Goal: Complete application form

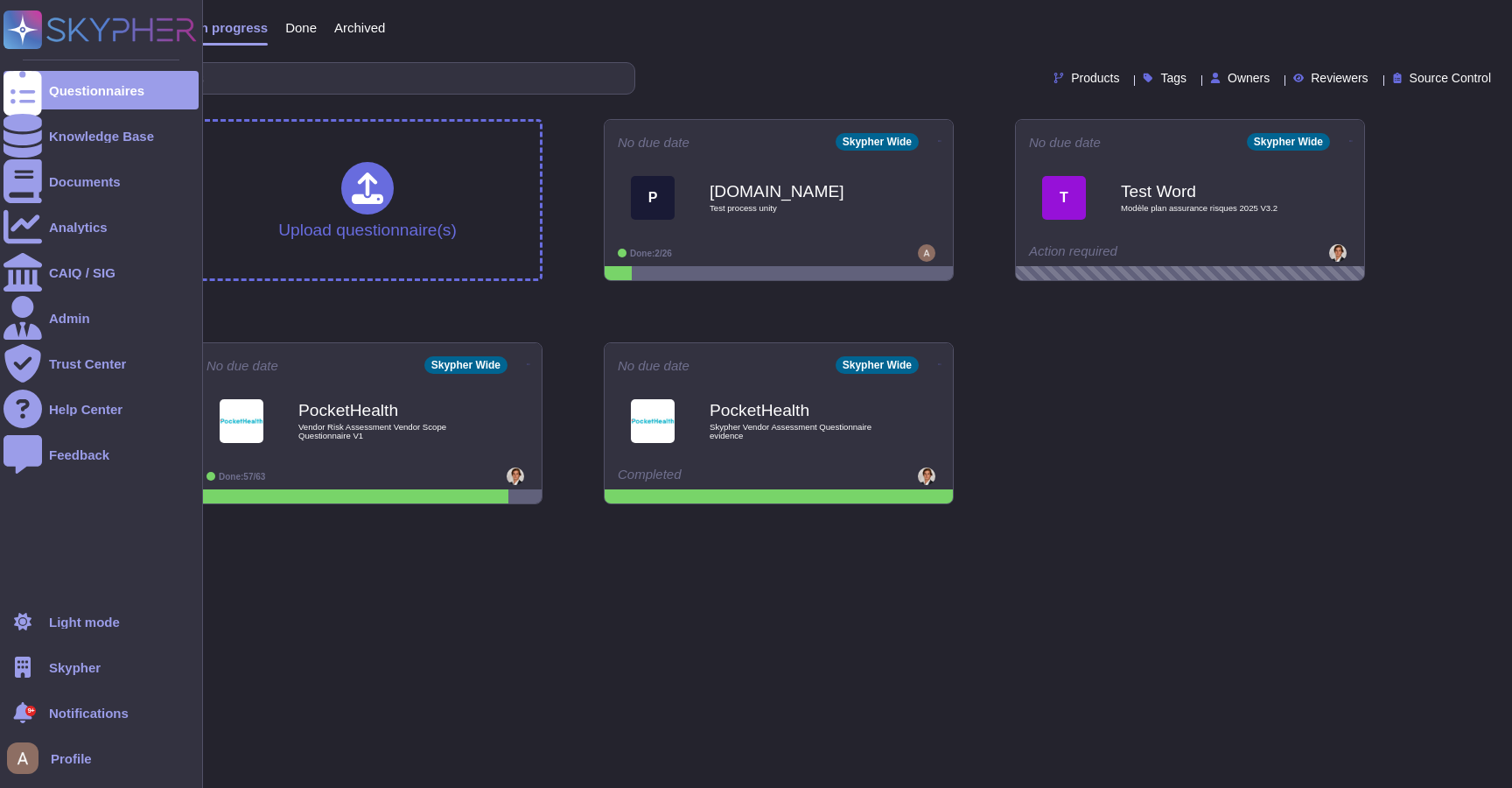
click at [69, 666] on span "Skypher" at bounding box center [74, 668] width 51 height 13
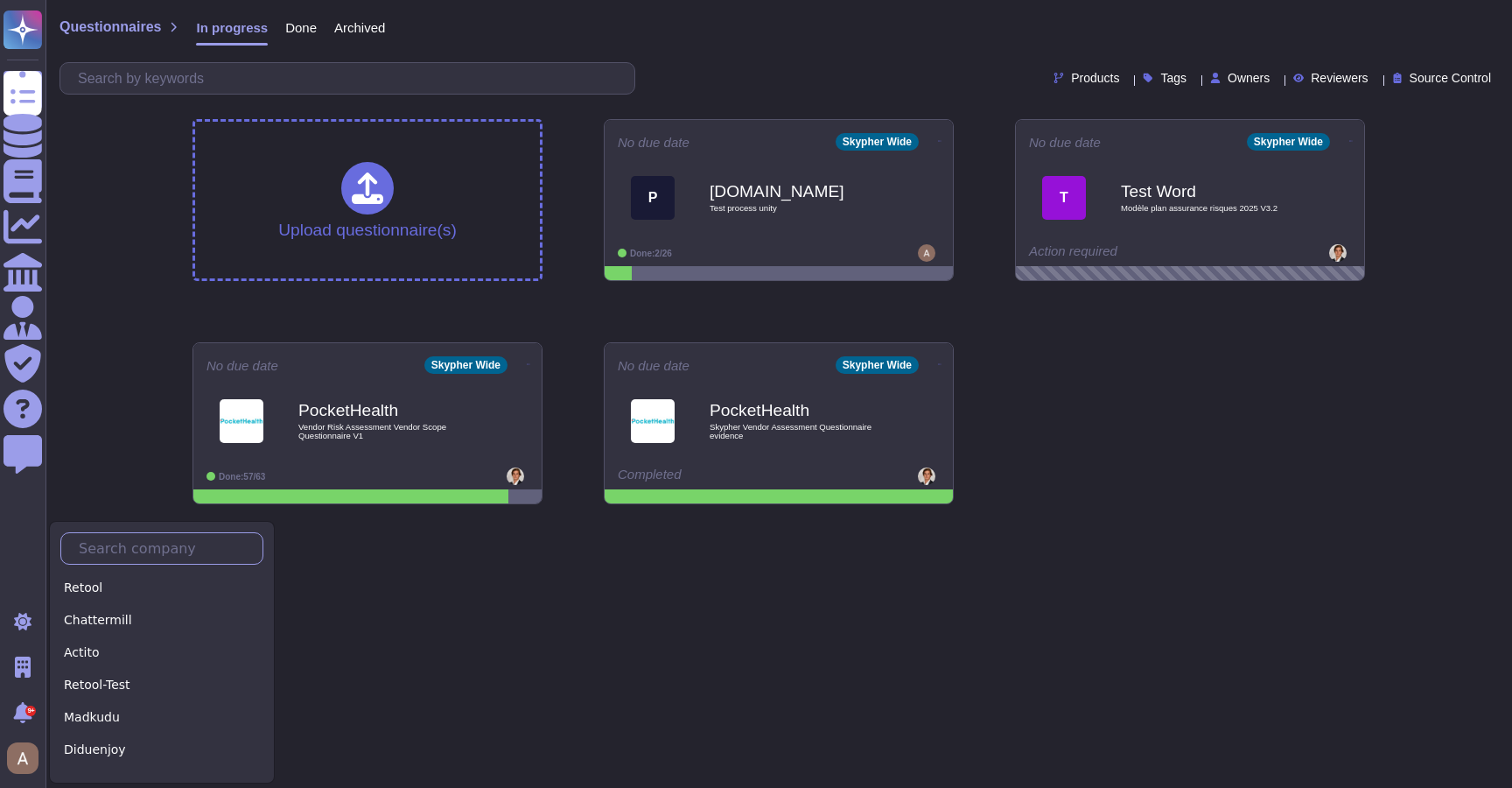
click at [140, 549] on input "text" at bounding box center [166, 548] width 193 height 30
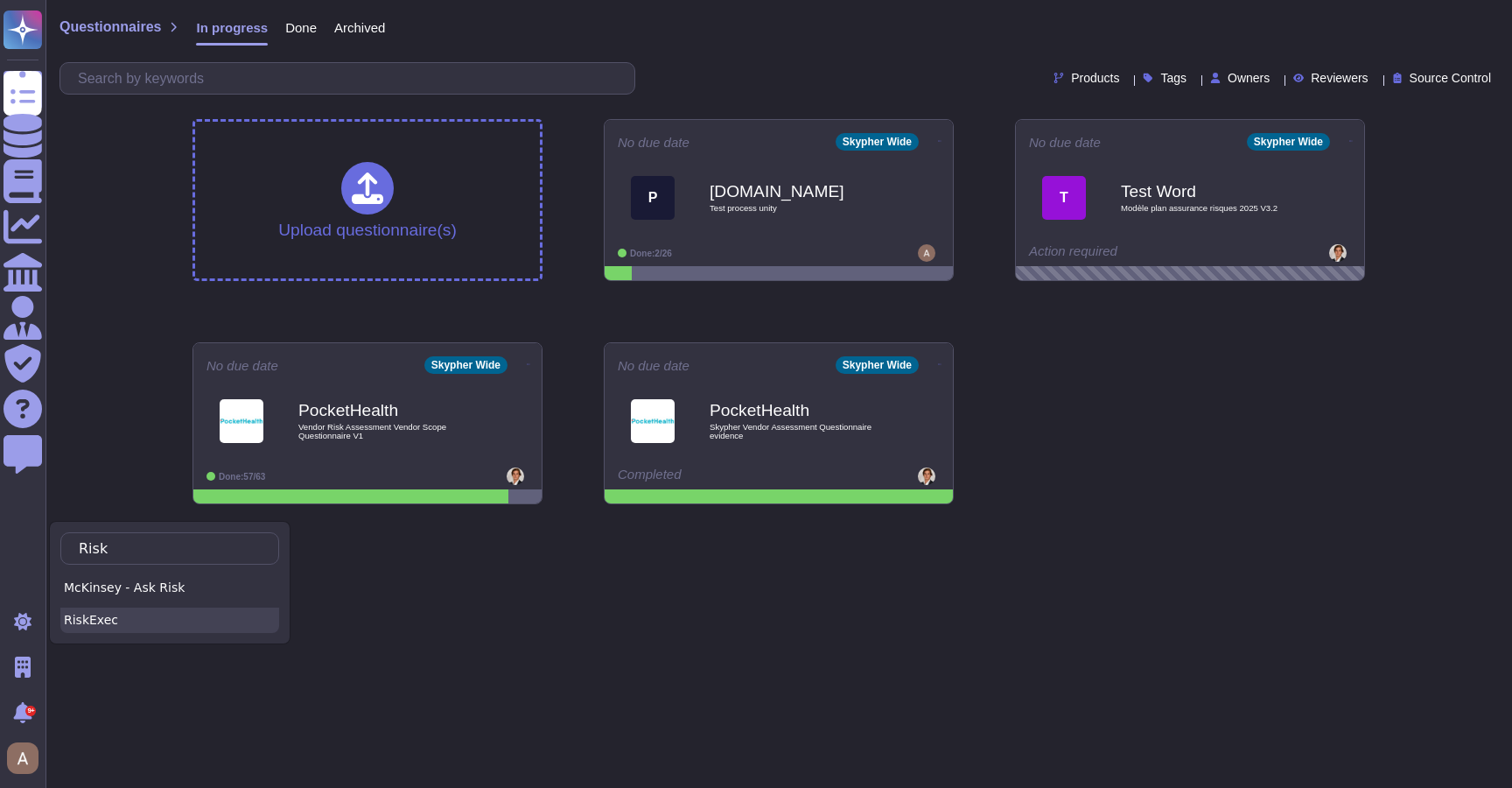
type input "Risk"
click at [137, 617] on div "RiskExec" at bounding box center [170, 621] width 218 height 26
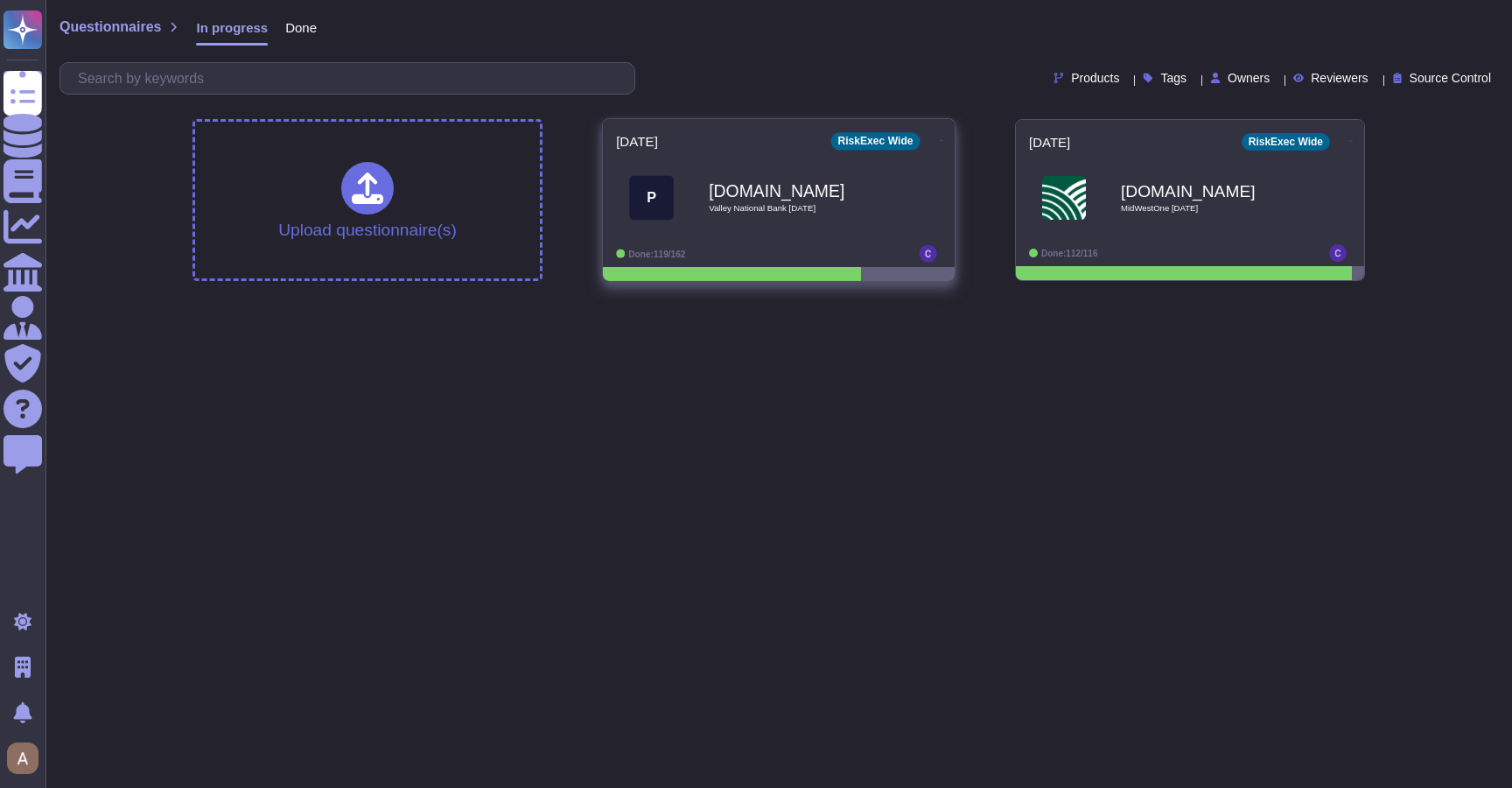
click at [819, 215] on div "[DOMAIN_NAME] Valley National Bank [DATE]" at bounding box center [797, 197] width 177 height 71
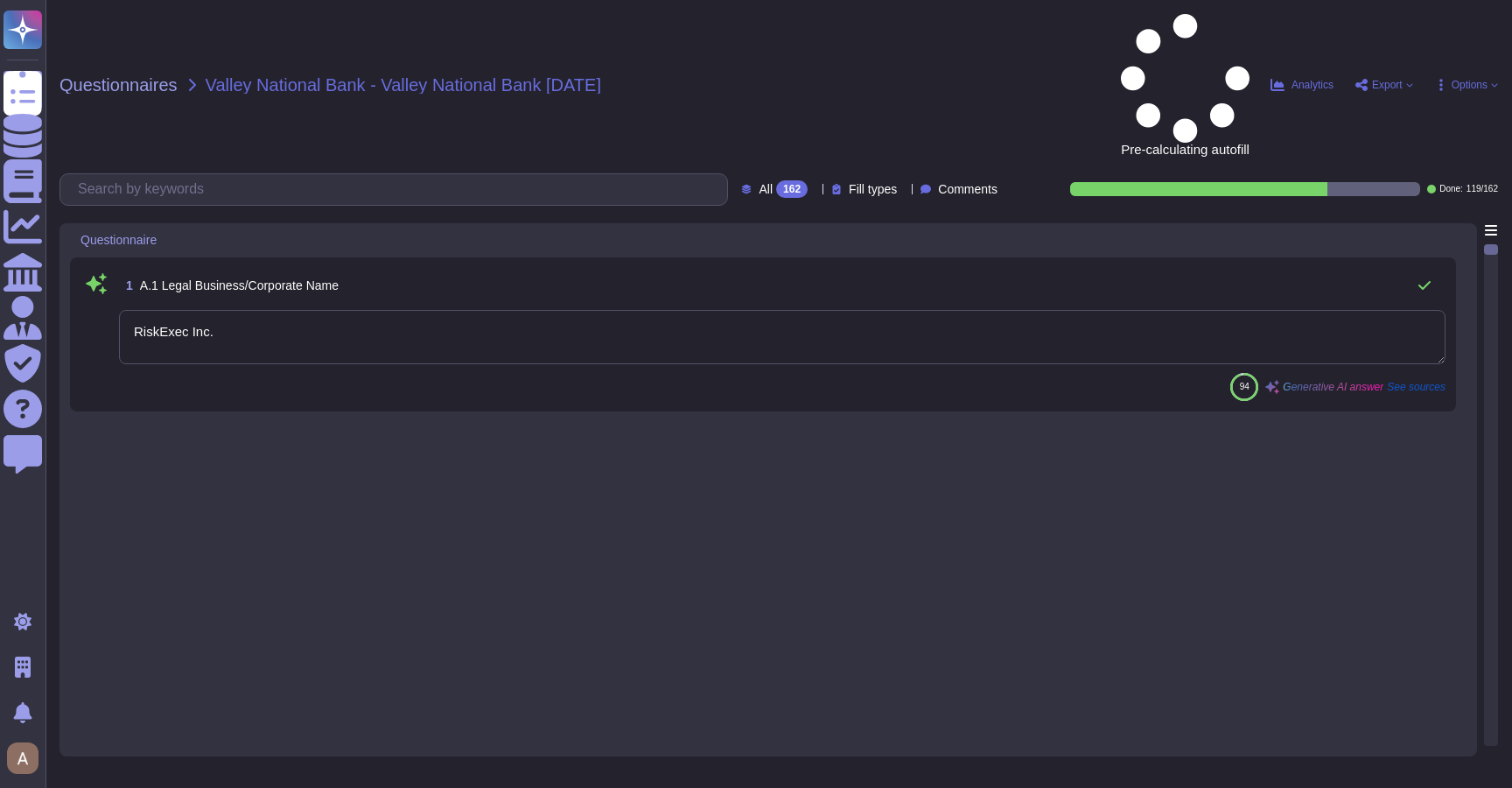
type textarea "RiskExec Inc."
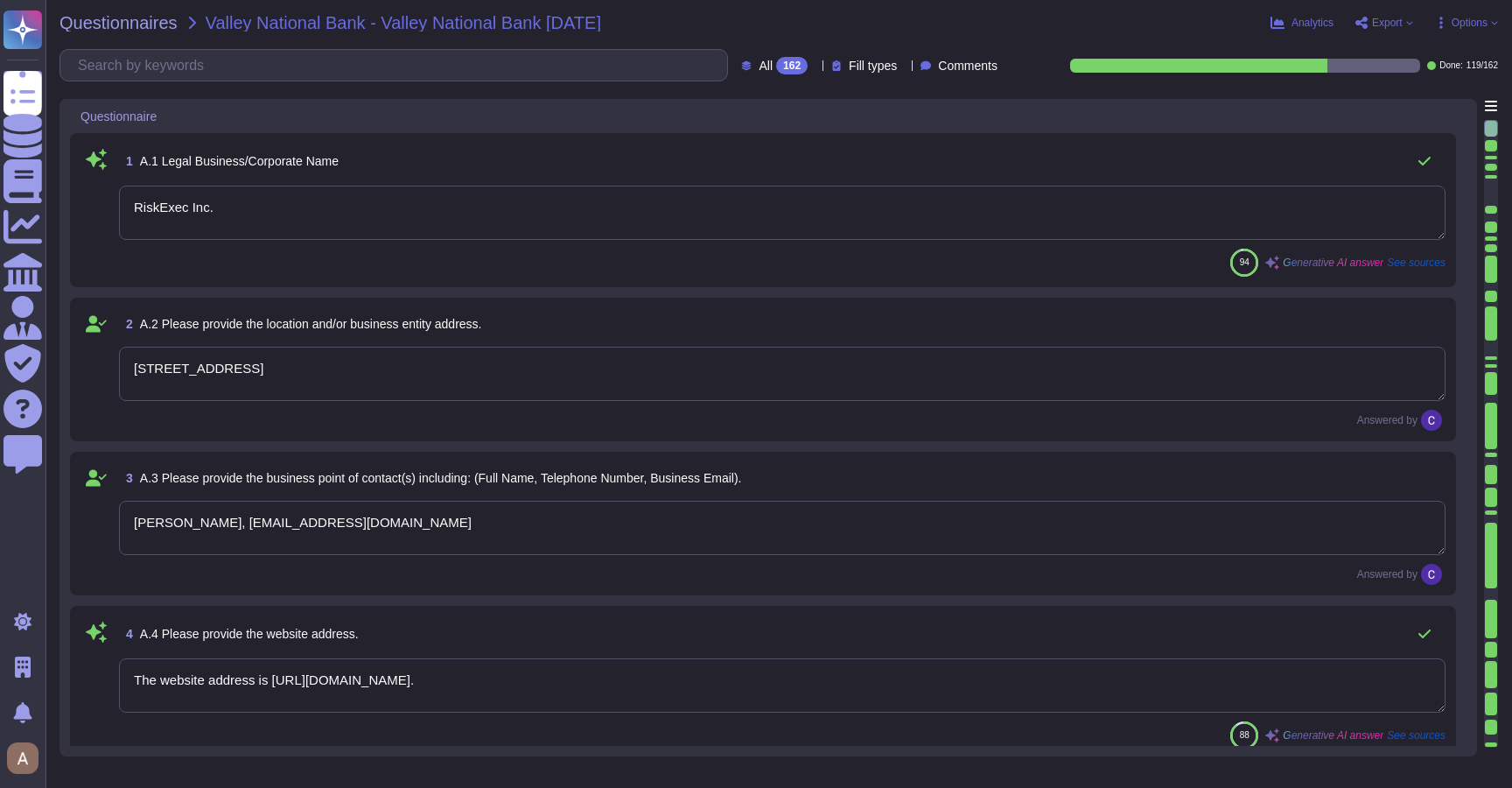
type textarea "[STREET_ADDRESS]"
type textarea "[PERSON_NAME], [EMAIL_ADDRESS][DOMAIN_NAME]"
type textarea "The website address is [URL][DOMAIN_NAME]."
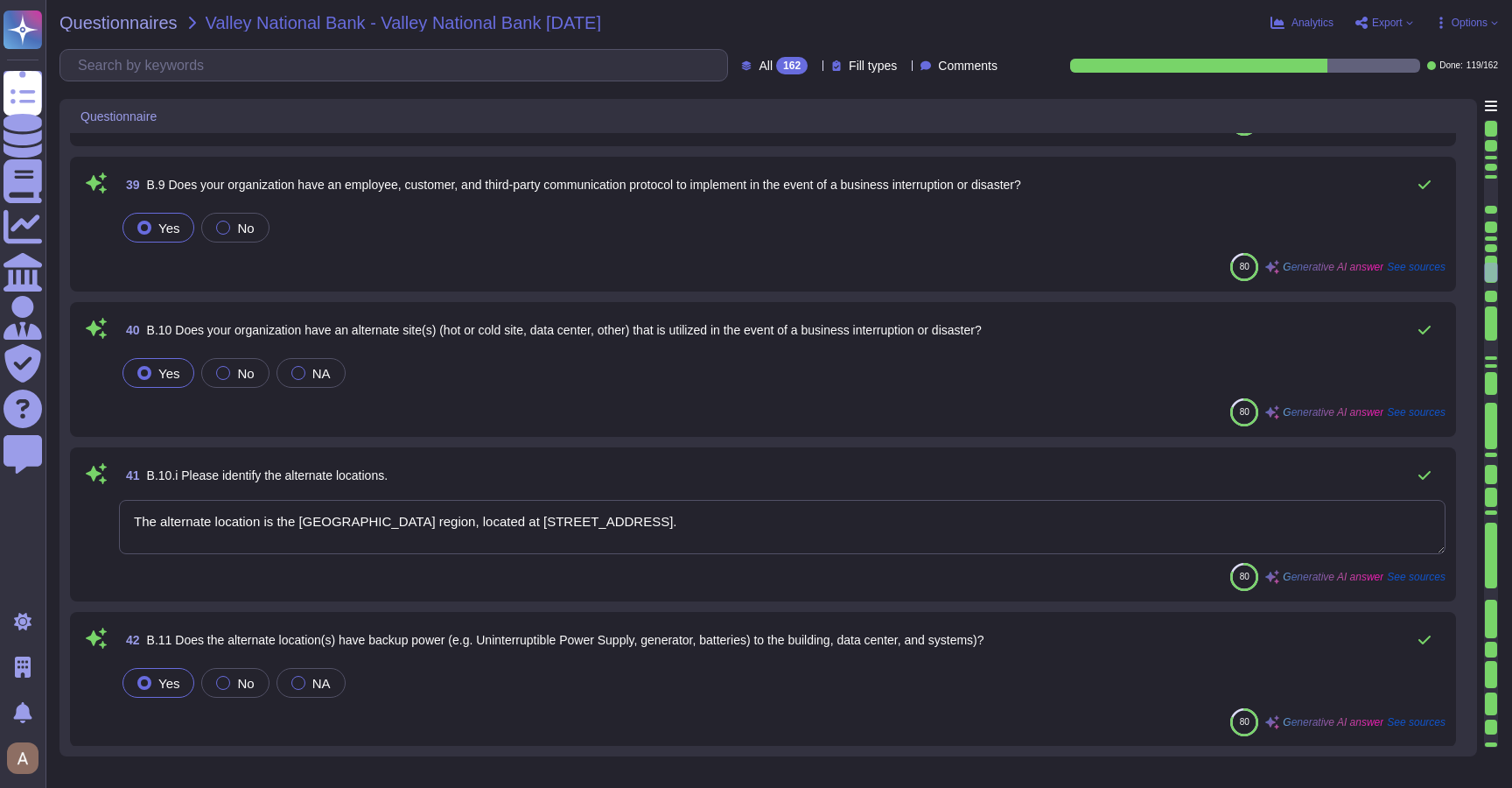
type textarea "The alternate location is the [GEOGRAPHIC_DATA] region, located at [STREET_ADDR…"
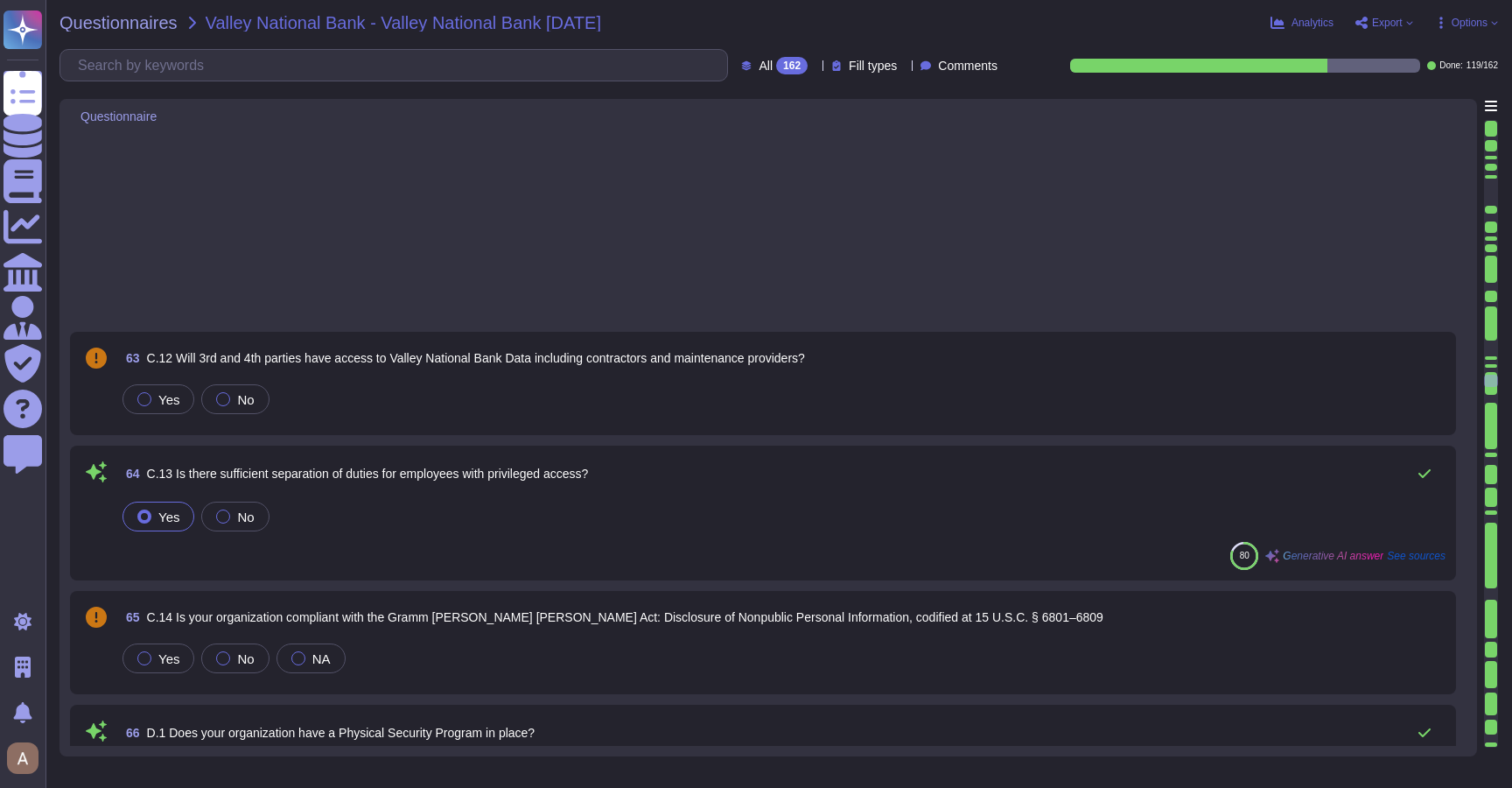
type textarea "Physical access to all secure facilities at [GEOGRAPHIC_DATA] is controlled thr…"
type textarea "The provisions for fire and water suppression include: - Fire Alarm systems - F…"
type textarea "Microsoft Azure data centers are operated at a Tier 4 equivalent level, which i…"
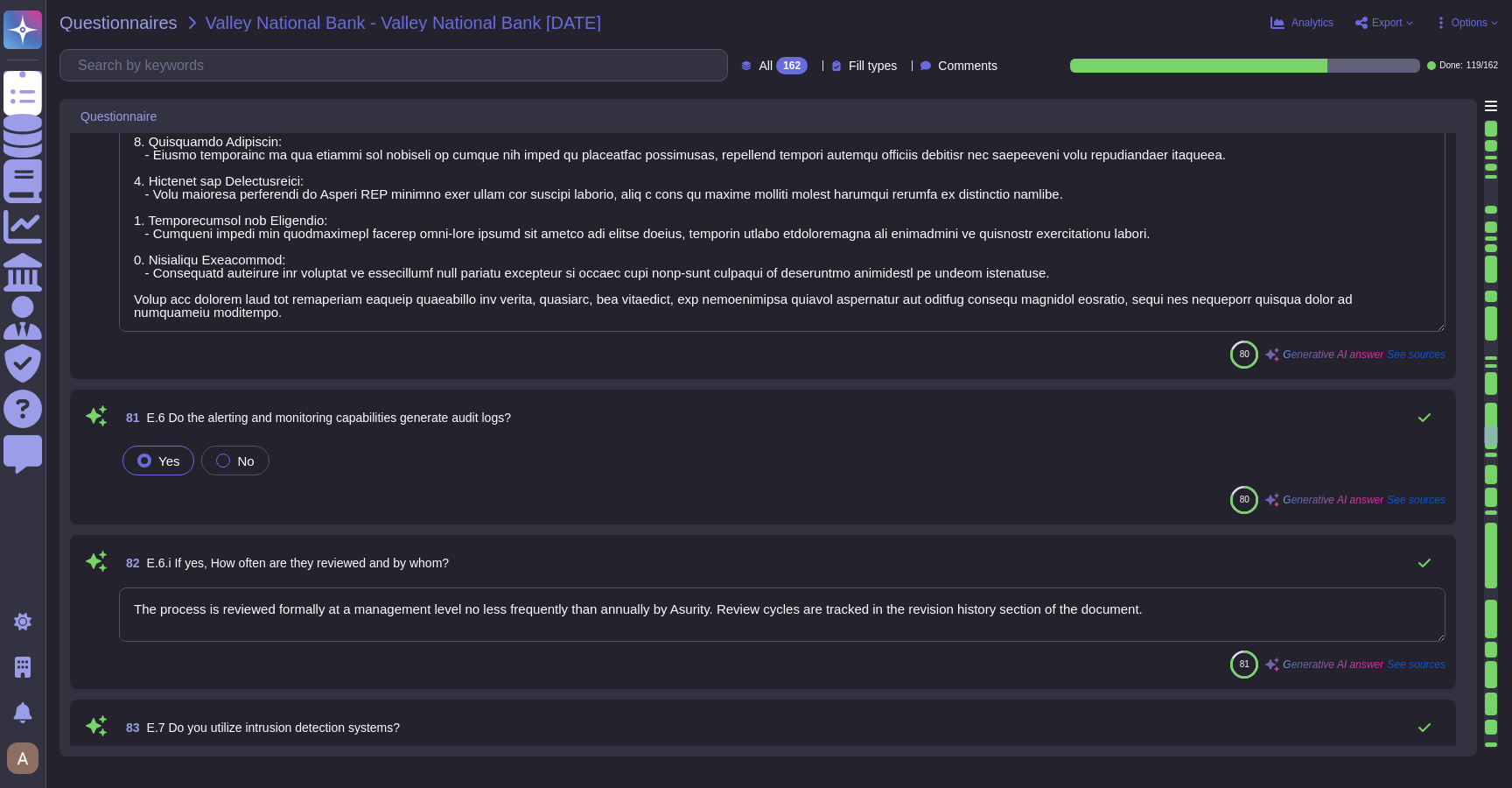
type textarea "The information captured includes timestamps, IP information, successful and fa…"
type textarea "Our network management, monitoring, and alerting capabilities include: 1. Monit…"
type textarea "The process is reviewed formally at a management level no less frequently than …"
type textarea "RiskExec uses Microsoft Azure to host the RiskExec platform."
type textarea "Employee access to the internal network is facilitated through a Virtual Privat…"
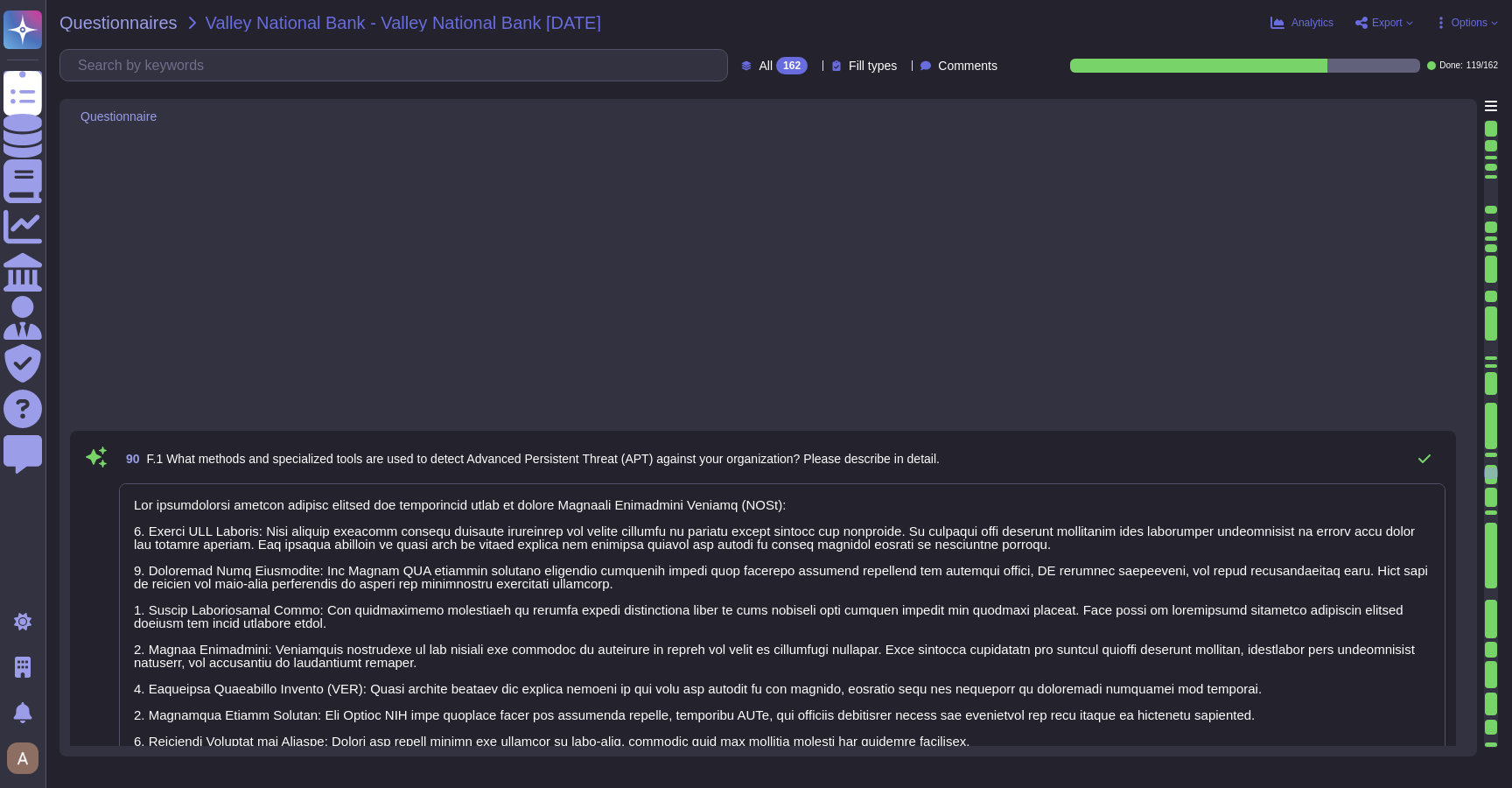
type textarea "The organization employs a comprehensive approach to detect a machine compromis…"
type textarea "Endpoints are secured through a combination of advanced technologies and method…"
type textarea "Remote access to systems at RiskExec is granted through a structured process th…"
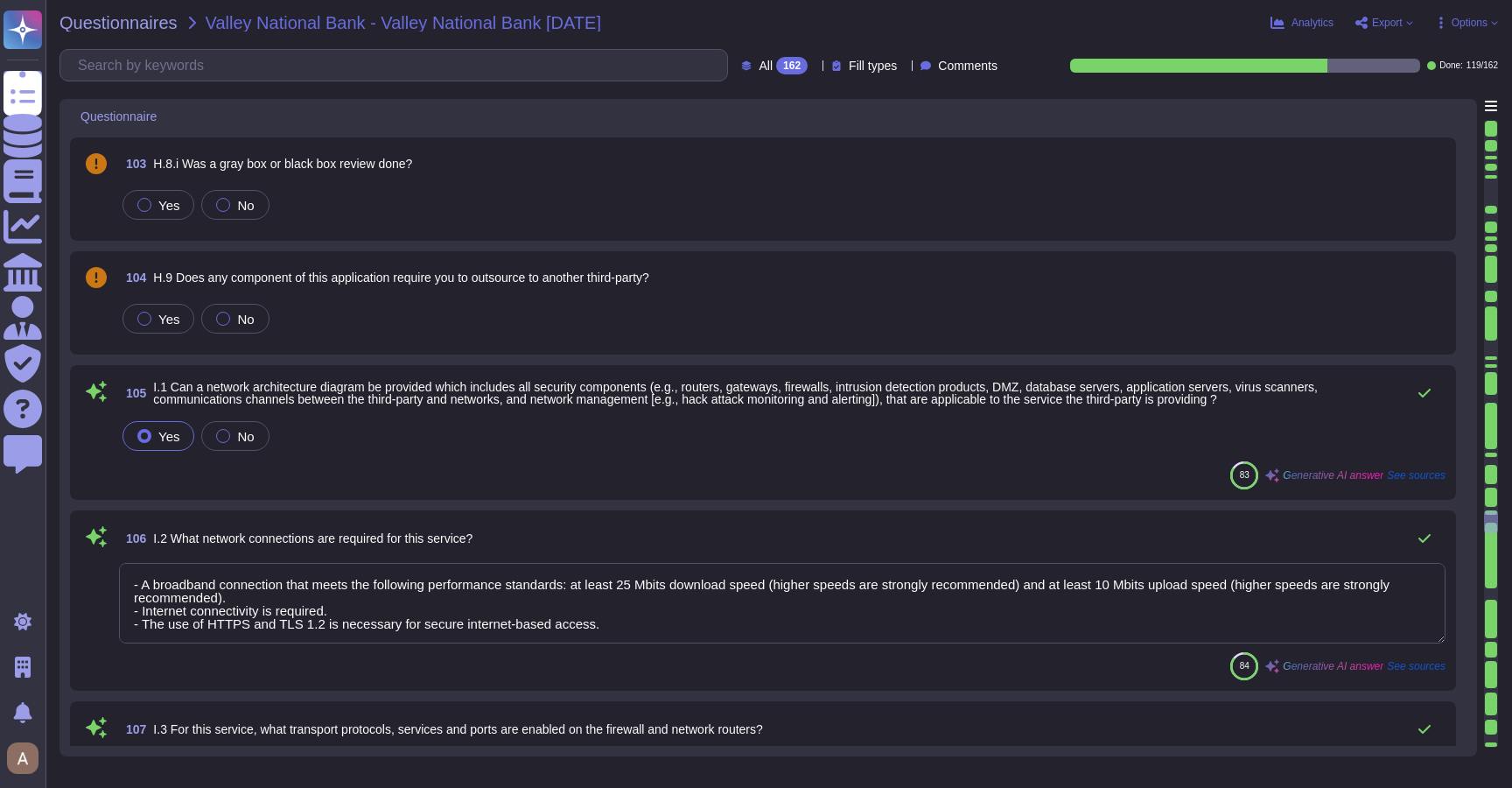
type textarea "Access to the application is controlled through several key measures: 1. User I…"
type textarea "- A broadband connection that meets the following performance standards: at lea…"
type textarea "The transport protocols, services, and ports enabled on the firewall and networ…"
type textarea "a) The algorithm used for encryption is TLS 1.2 and Advanced Encryption Standar…"
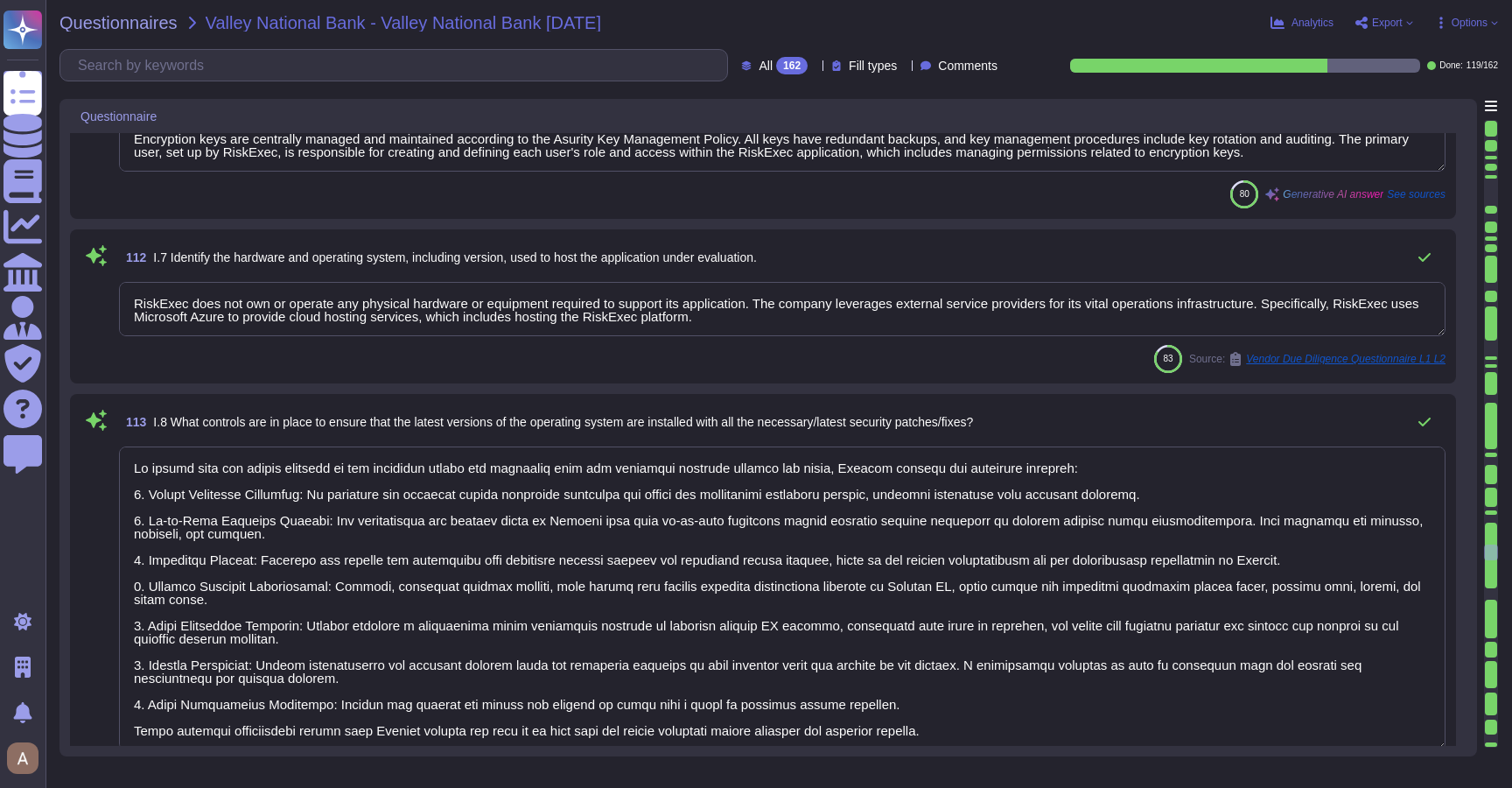
type textarea "RiskExec does not own or operate any physical hardware or equipment required to…"
type textarea "To ensure that the latest versions of the operating system are installed with a…"
type textarea "System hardening standards are established and maintained for server and workst…"
type textarea "- Transport Protocols: TLS 1.2, HTTPS, SSL - Services: Secure data transmission…"
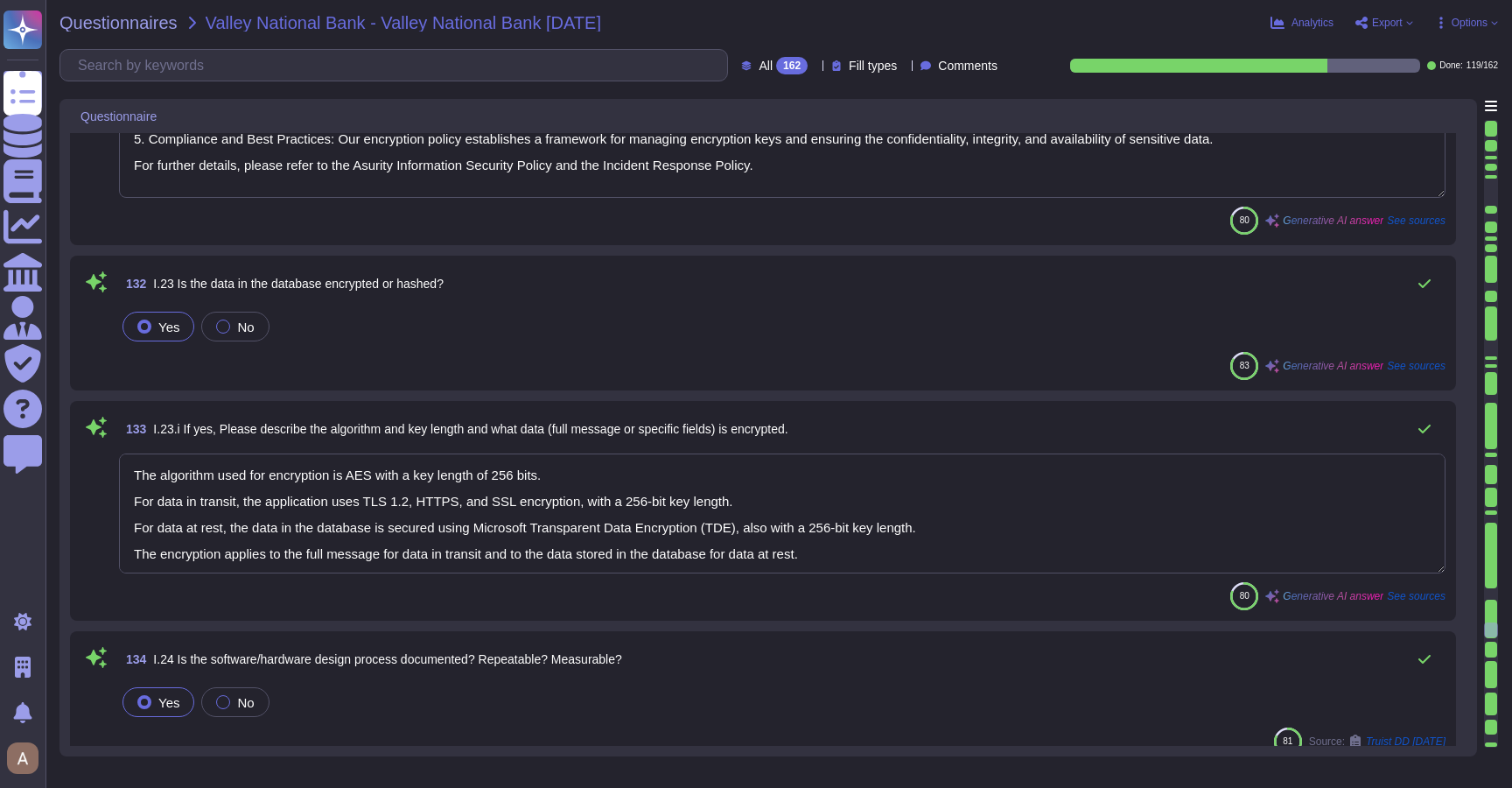
type textarea "The algorithm used for encryption is AES with a key length of 256 bits. For dat…"
type textarea "Configuration management is performed through a structured process that include…"
type textarea "Blocking is too disruptive to the business with false positives."
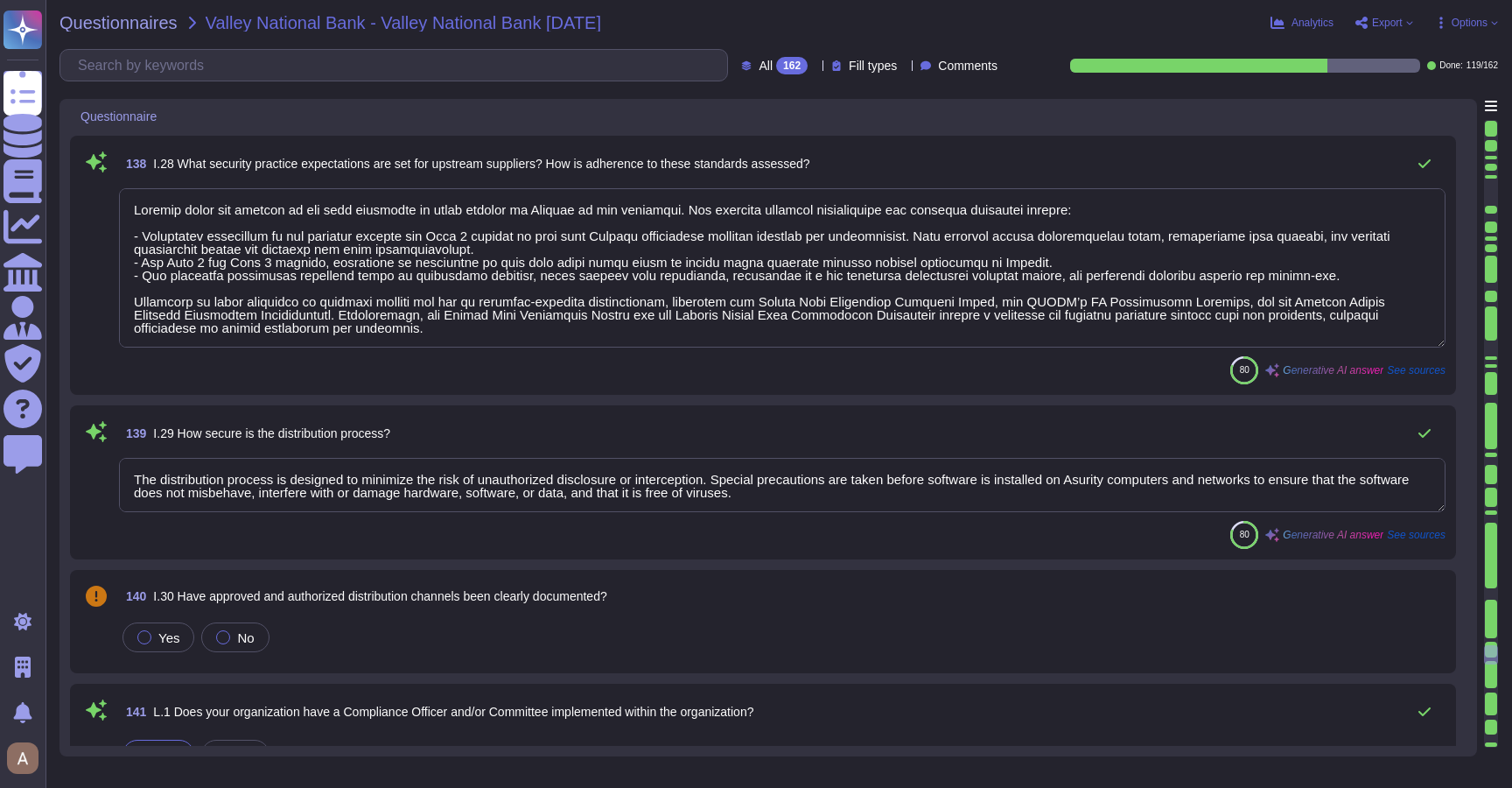
type textarea "Loremip dolor sit ametcon ad eli sedd eiusmodte in utlab etdolor ma Aliquae ad …"
type textarea "The distribution process is designed to minimize the risk of unauthorized discl…"
type textarea "The Compliance program is overseen by a compliance and risk committee establish…"
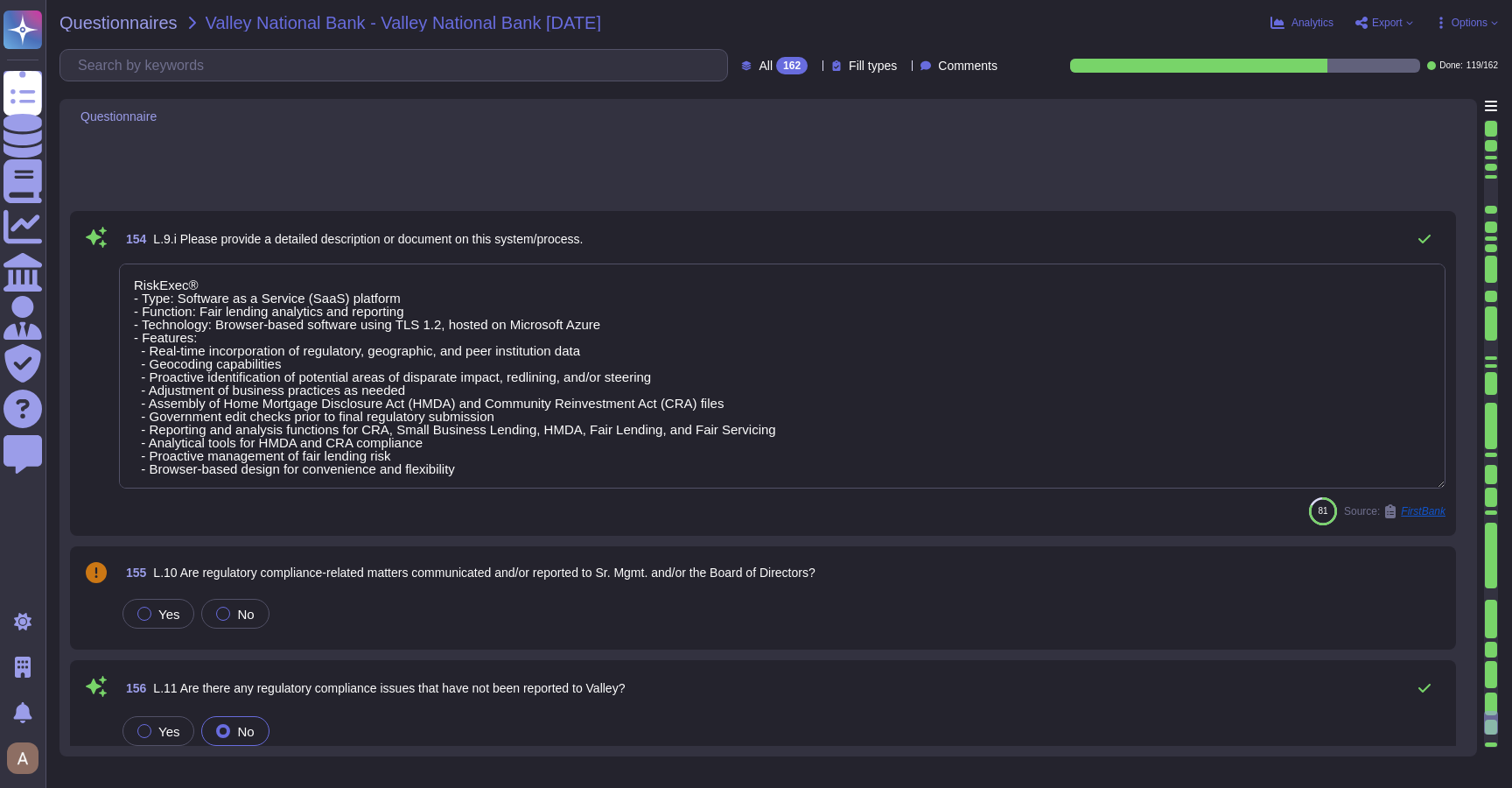
type textarea "Not Applicable"
type textarea "The monitoring and testing program at RiskExec is structured around several key…"
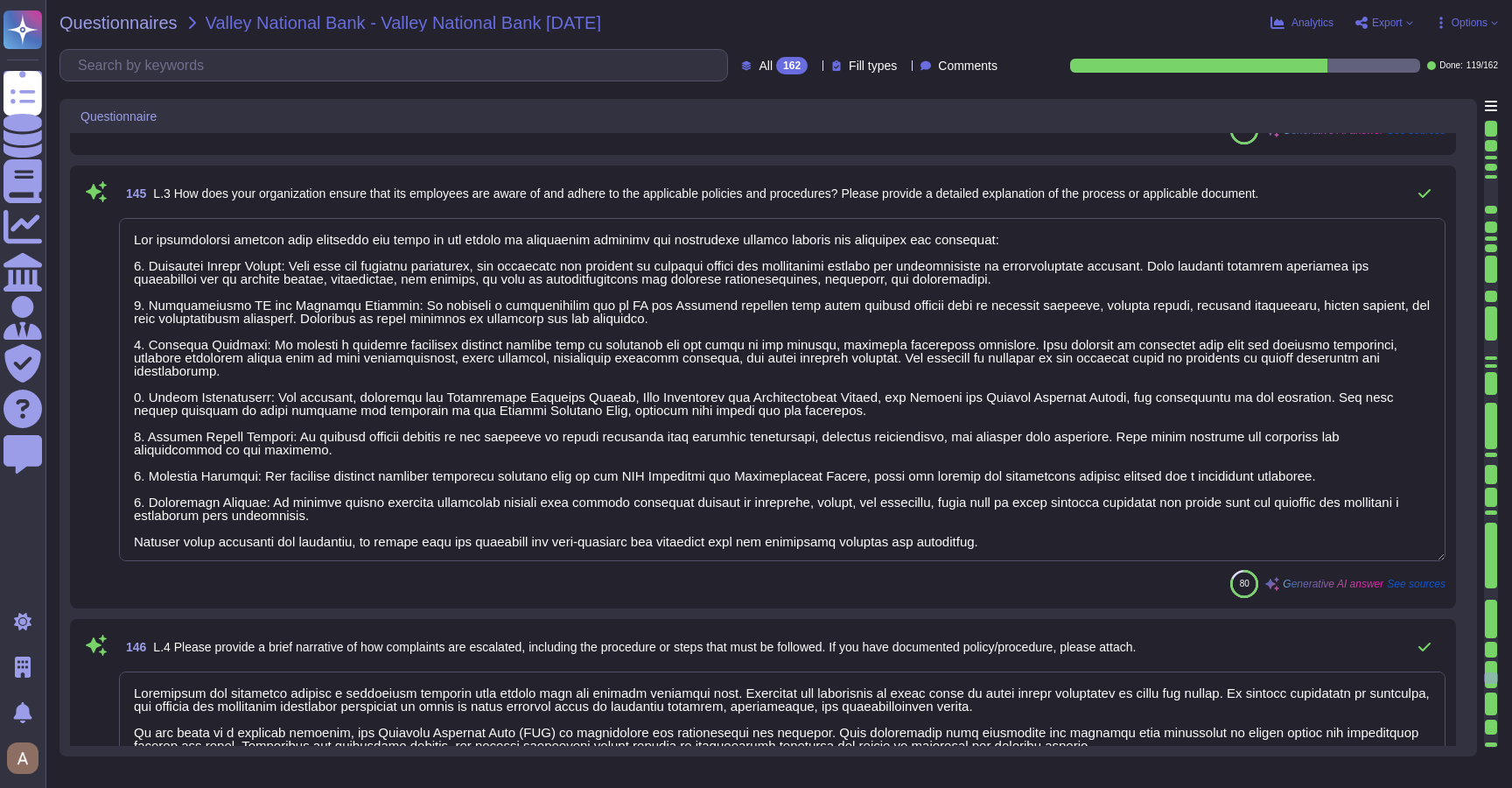
type textarea "The Compliance program is overseen by a compliance and risk committee establish…"
type textarea "Our organization ensures that employees are aware of and adhere to applicable p…"
type textarea "Complaints are escalated through a structured approach that begins with the ini…"
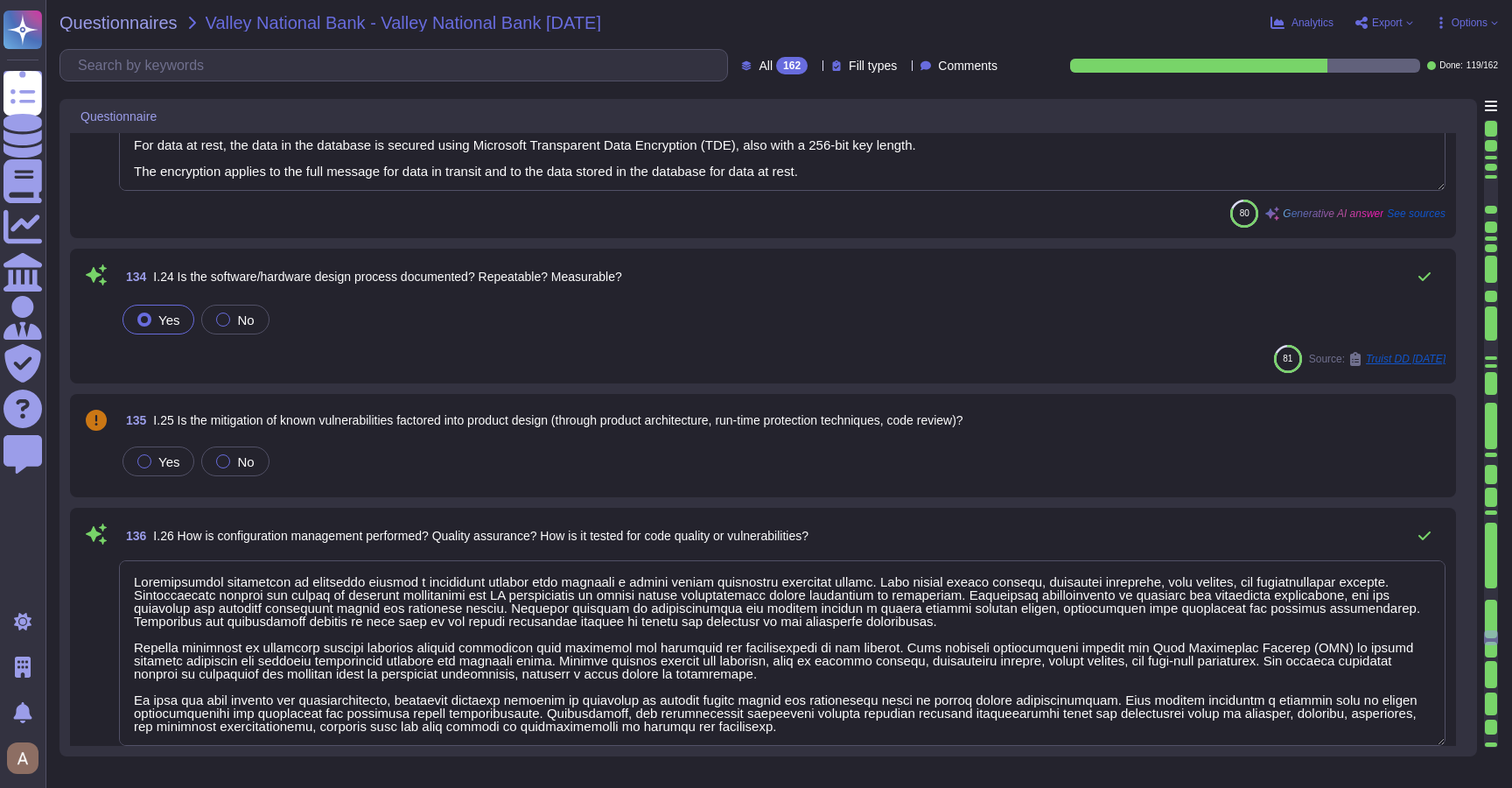
type textarea "Our process for securing the database includes the following measures: 1. Data …"
type textarea "The algorithm used for encryption is AES with a key length of 256 bits. For dat…"
type textarea "Configuration management is performed through a structured process that include…"
type textarea "Blocking is too disruptive to the business with false positives."
type textarea "Loremip dolor sit ametcon ad eli sedd eiusmodte in utlab etdolor ma Aliquae ad …"
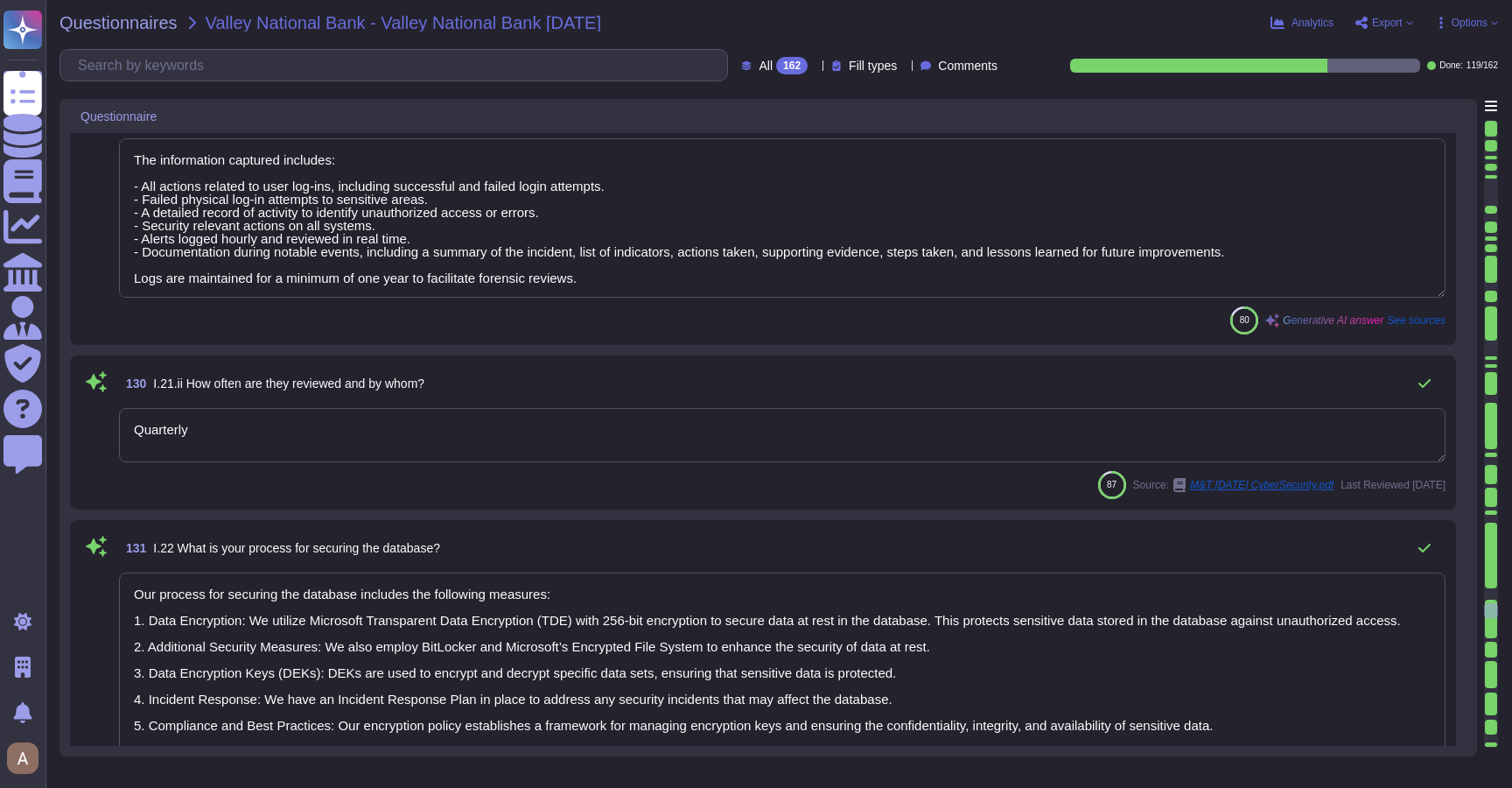
type textarea "Asurity utilizes a centralized patch management solution with deployed agents t…"
type textarea "RiskExec"
type textarea "The information captured includes: - All actions related to user log-ins, inclu…"
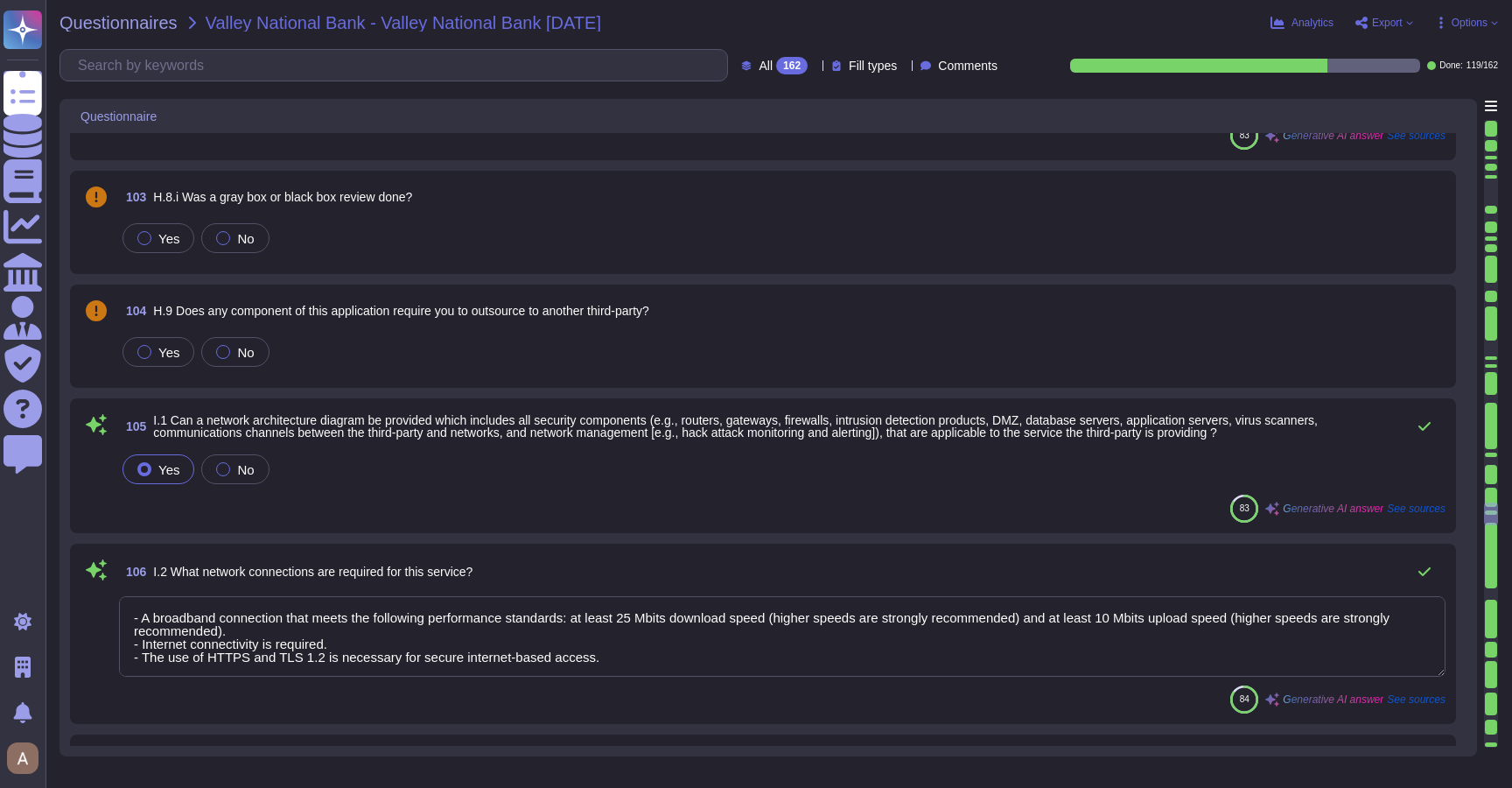
type textarea "Access to the application is controlled through several key measures: 1. User I…"
type textarea "- A broadband connection that meets the following performance standards: at lea…"
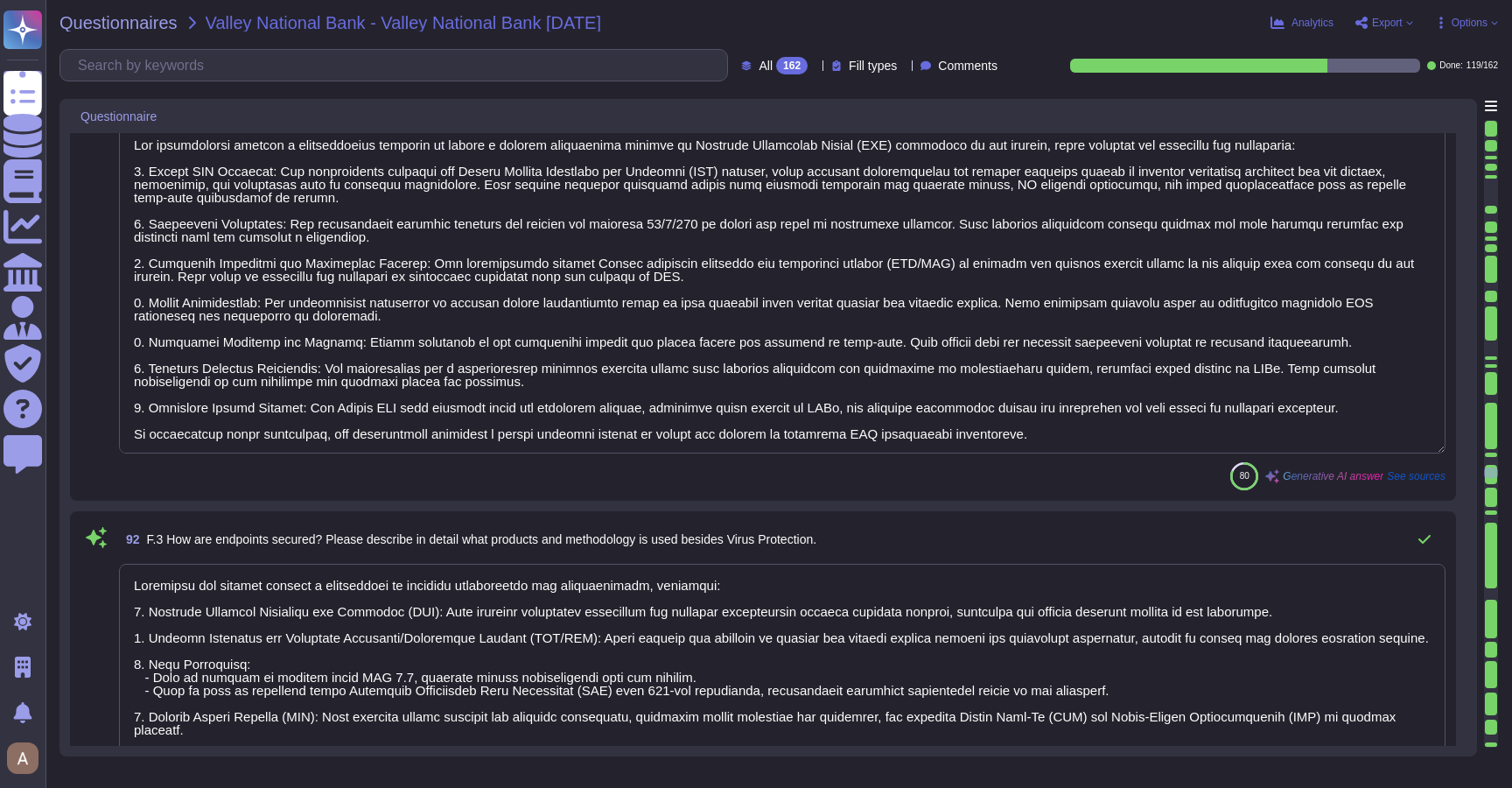
type textarea "The organization employs several methods and specialized tools to detect Advanc…"
type textarea "The organization employs a comprehensive approach to detect a machine compromis…"
type textarea "Endpoints are secured through a combination of advanced technologies and method…"
type textarea "Remote access to systems at RiskExec is granted through a structured process th…"
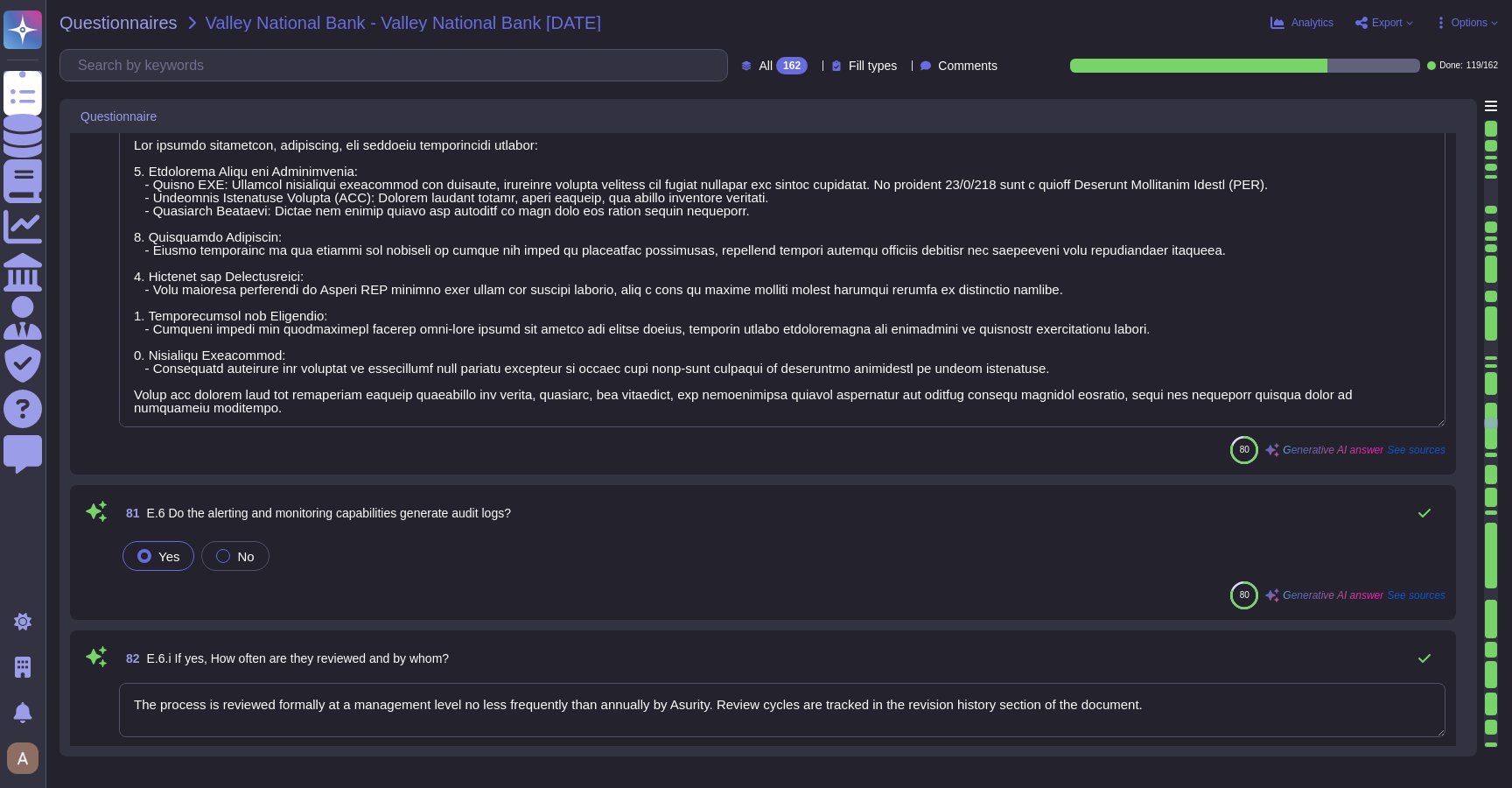
type textarea "RiskExec utilizes the Sophos XG Firewall, which includes Intrusion Detection Sy…"
type textarea "The information captured includes timestamps, IP information, successful and fa…"
type textarea "Our network management, monitoring, and alerting capabilities include: 1. Monit…"
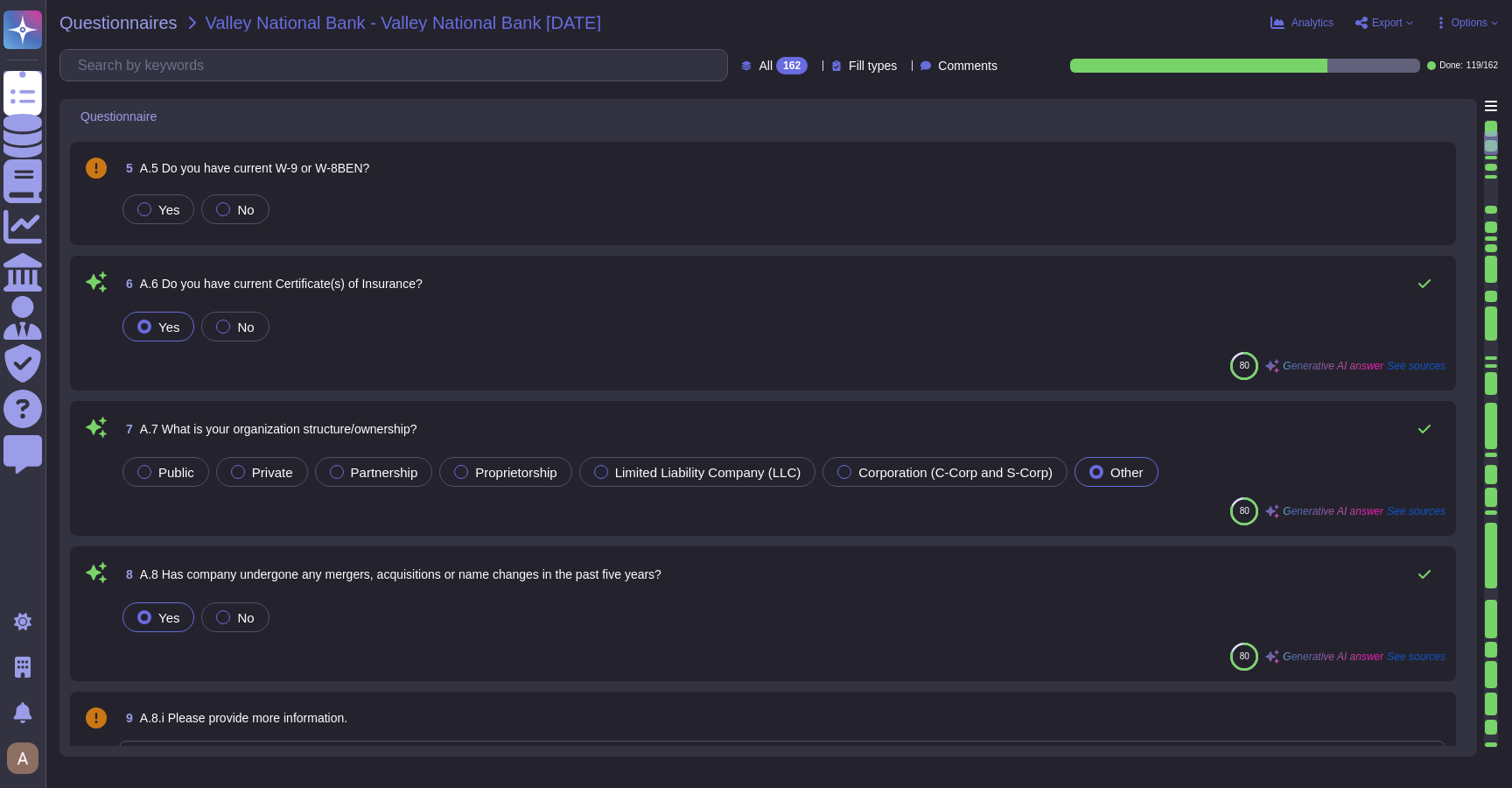
type textarea "[STREET_ADDRESS]"
type textarea "[PERSON_NAME], [EMAIL_ADDRESS][DOMAIN_NAME]"
type textarea "The website address is [URL][DOMAIN_NAME]."
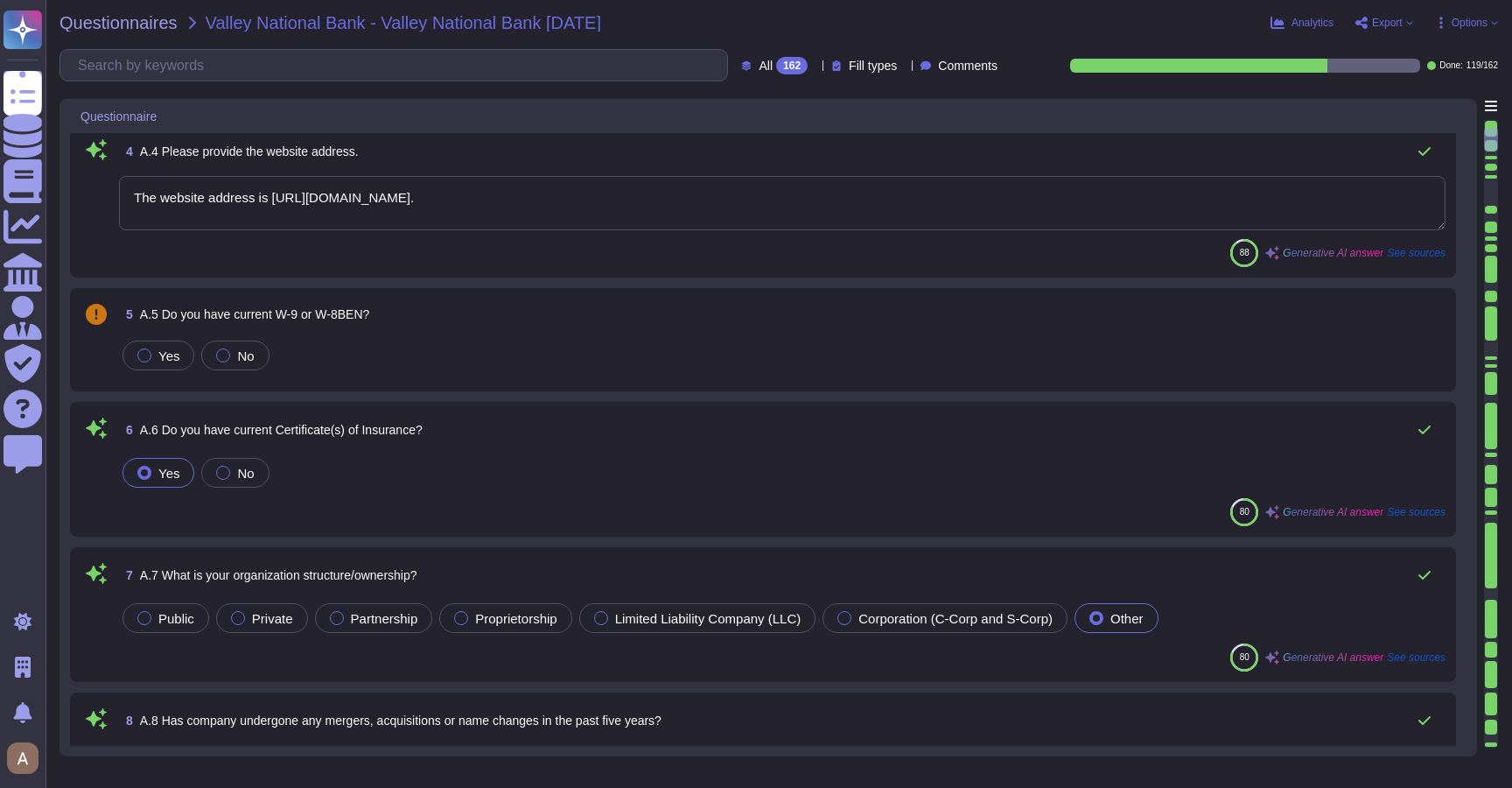
type textarea "RiskExec Inc."
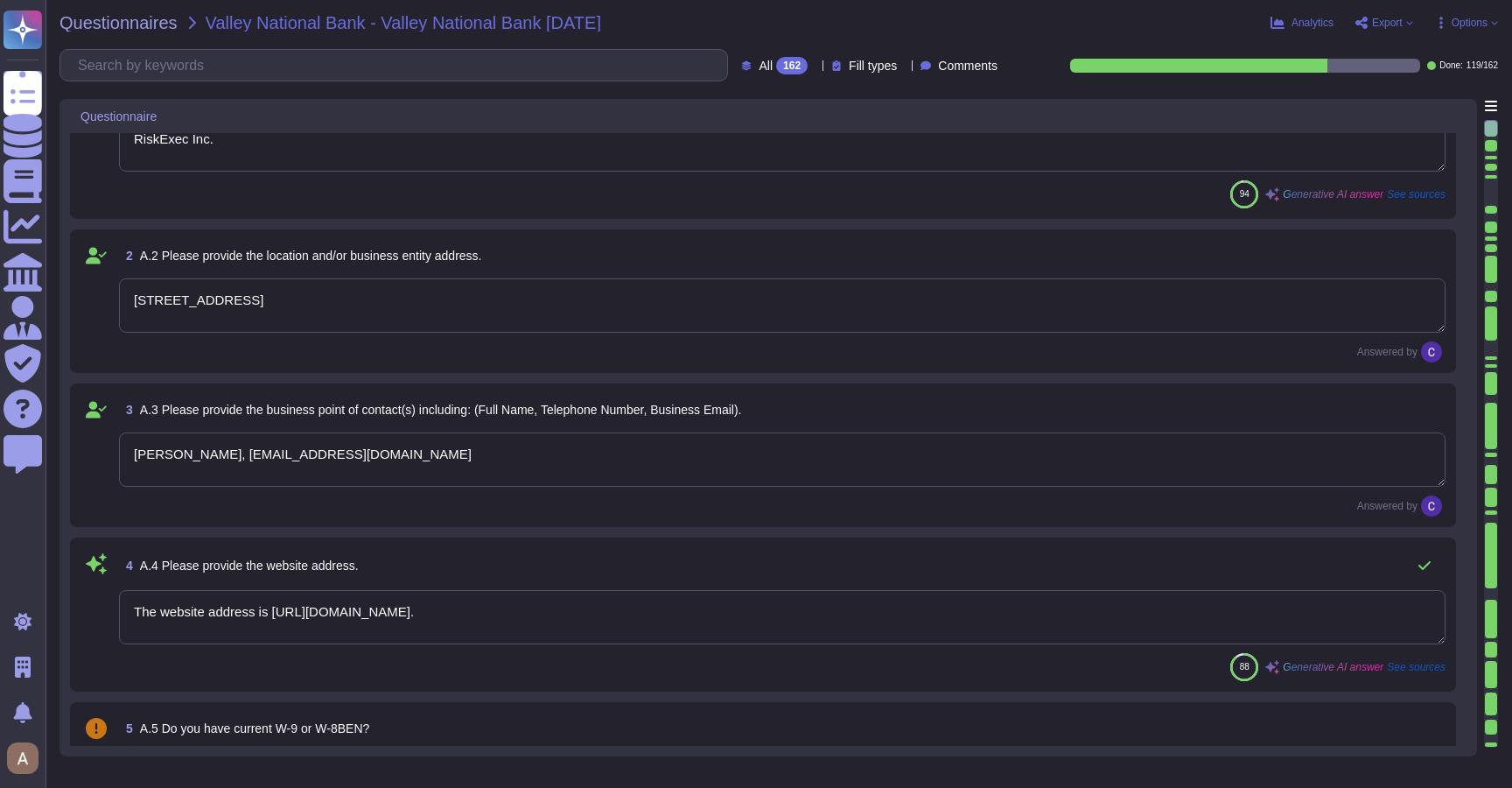
scroll to position [0, 0]
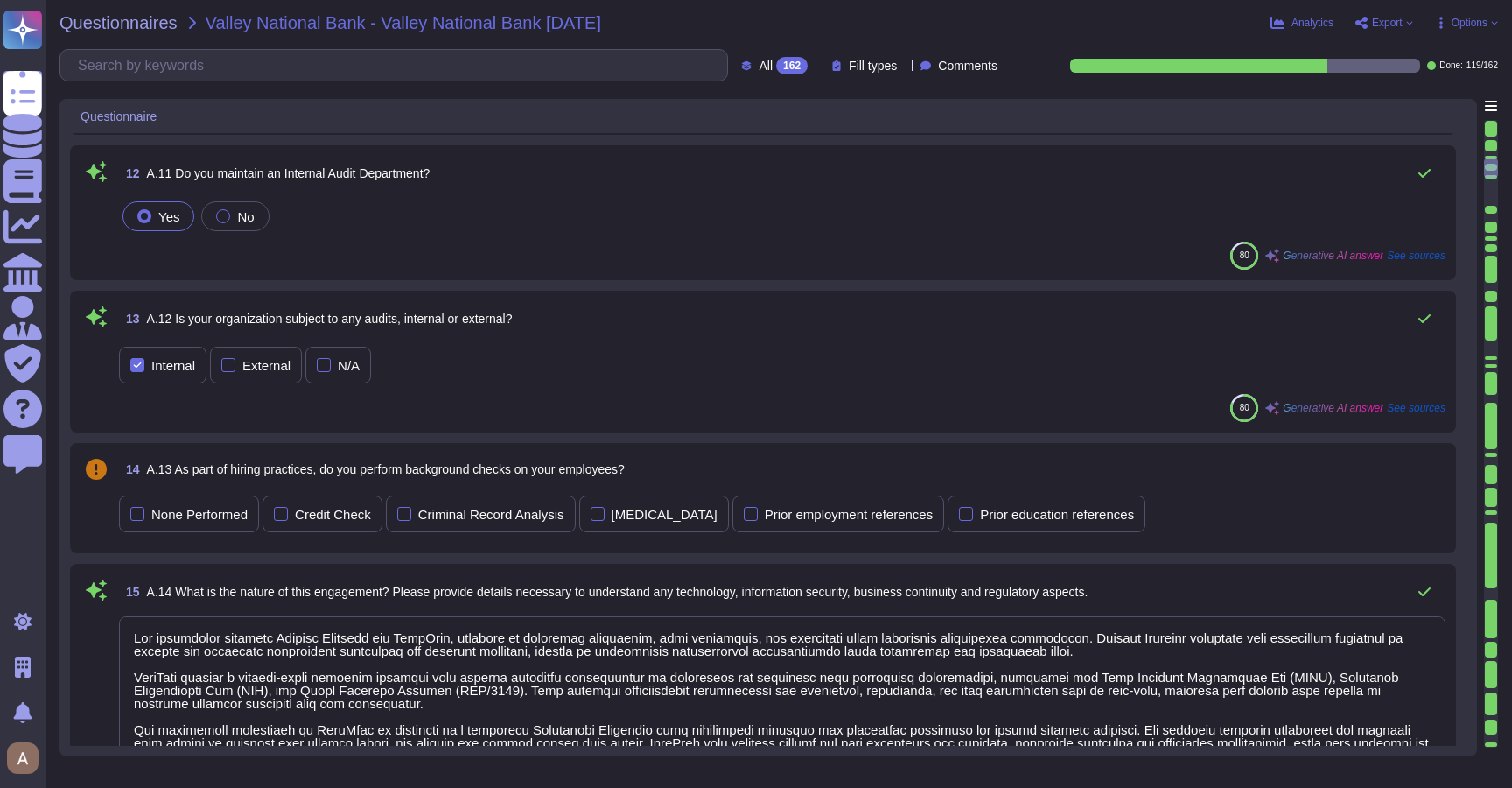
type textarea "The engagement involves Asurity Advisors and RiskExec, focusing on enhancing co…"
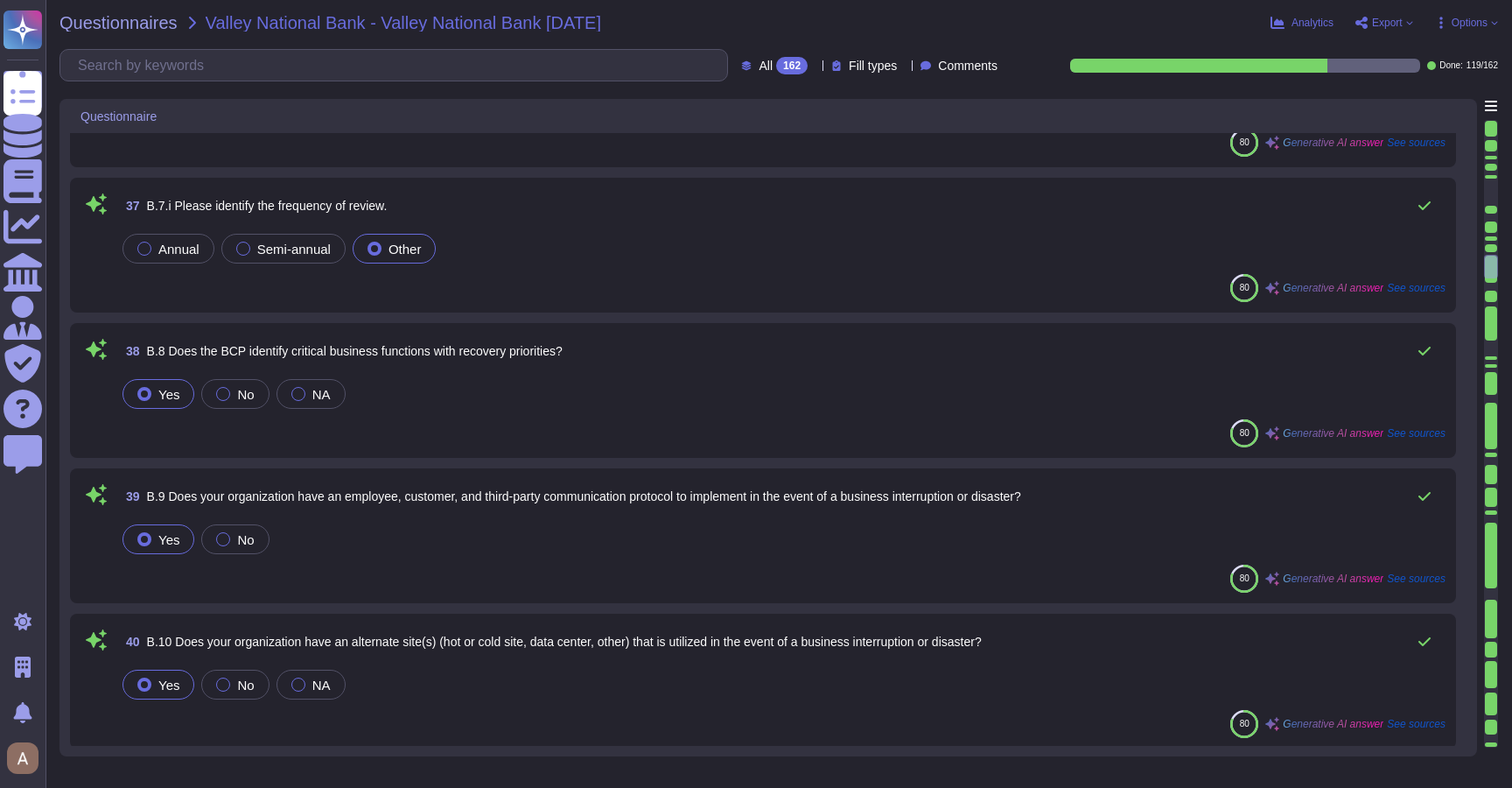
type textarea "The alternate location is the [GEOGRAPHIC_DATA] region, located at [STREET_ADDR…"
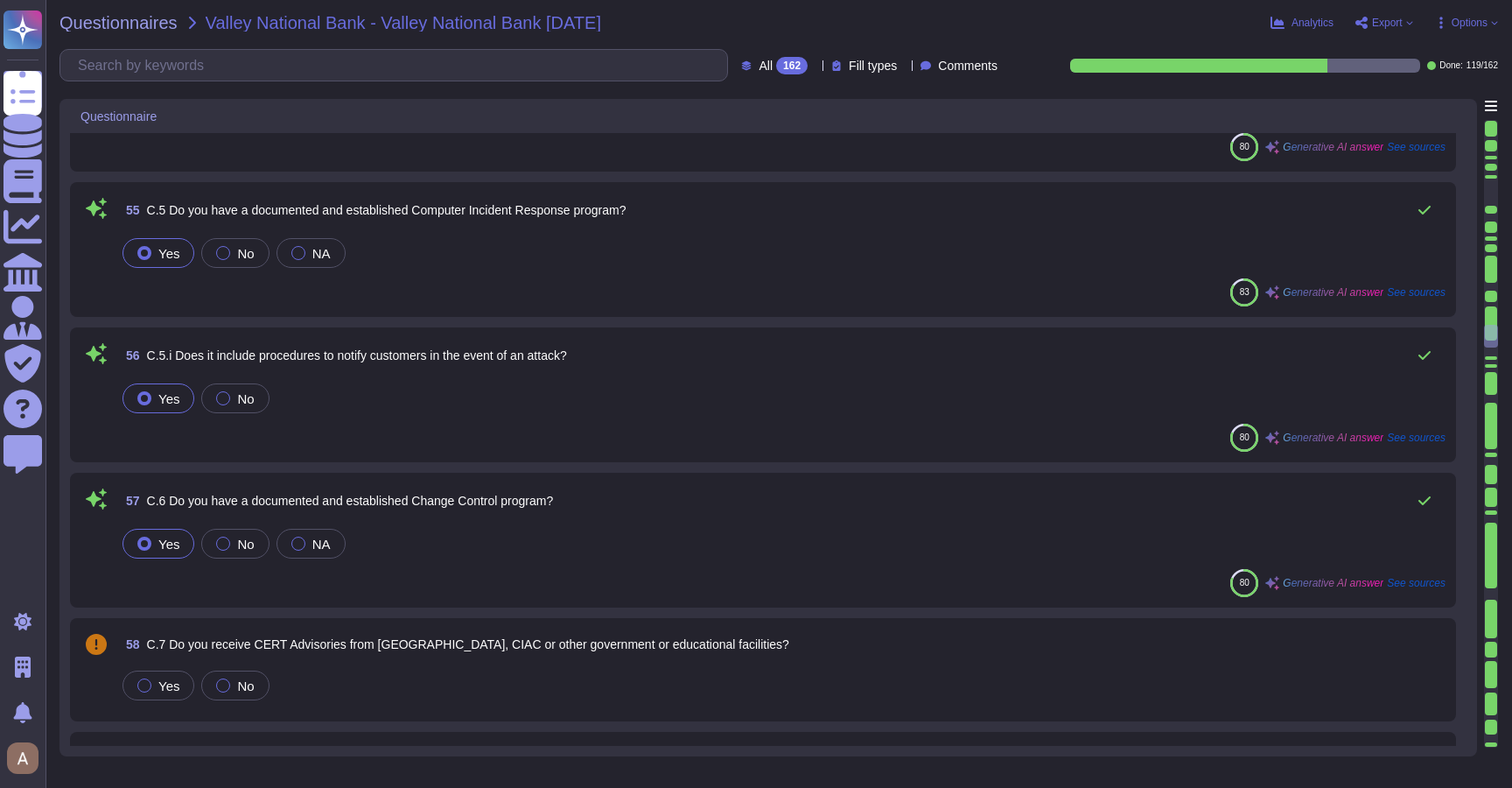
type textarea "a) Office space security practices include the use of locks and alarms to secur…"
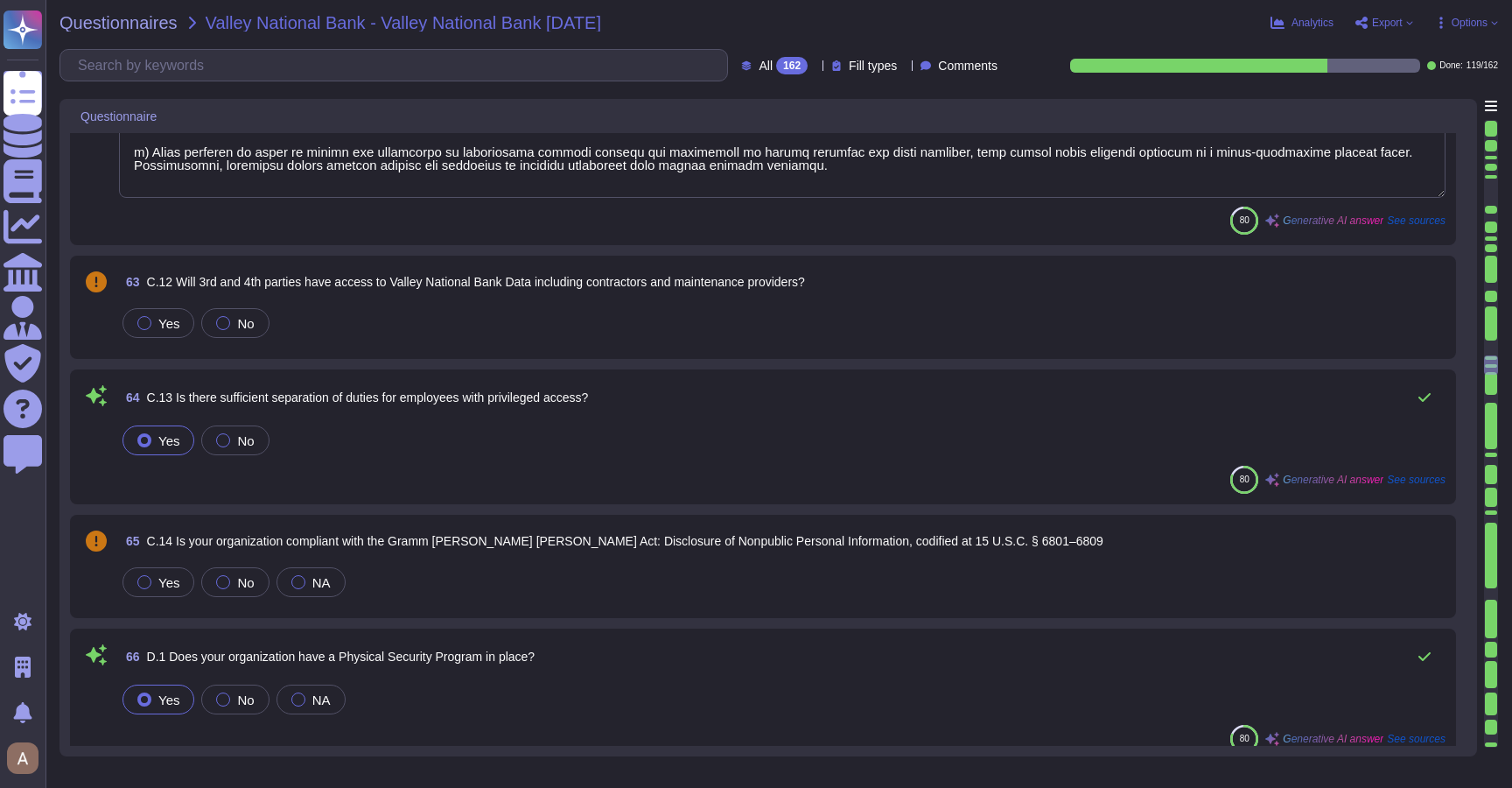
type textarea "Physical access to all secure facilities at [GEOGRAPHIC_DATA] is controlled thr…"
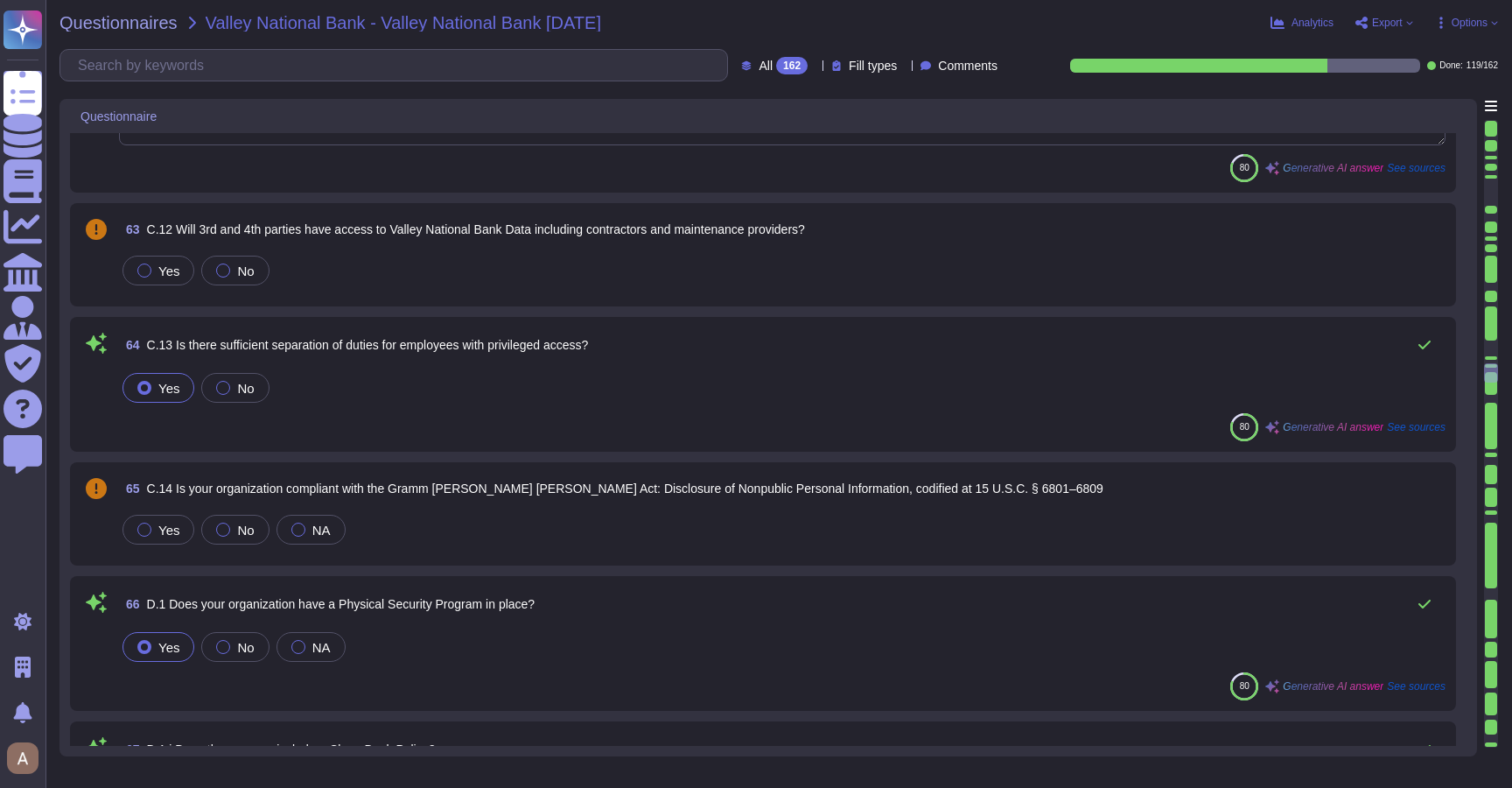
type textarea "The provisions for fire and water suppression include: - Fire Alarm systems - F…"
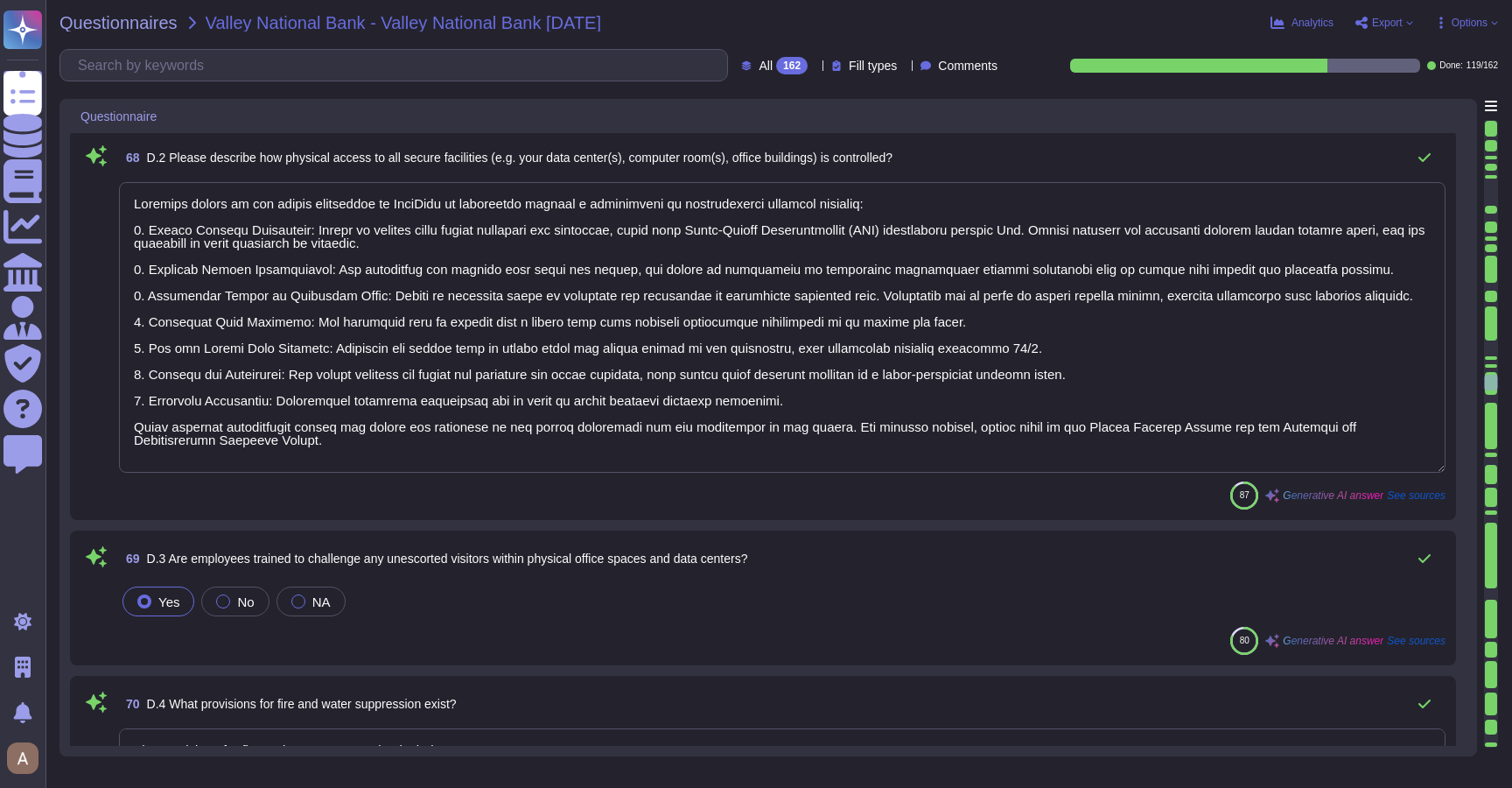
type textarea "Microsoft Azure data centers are operated at a Tier 4 equivalent level, which i…"
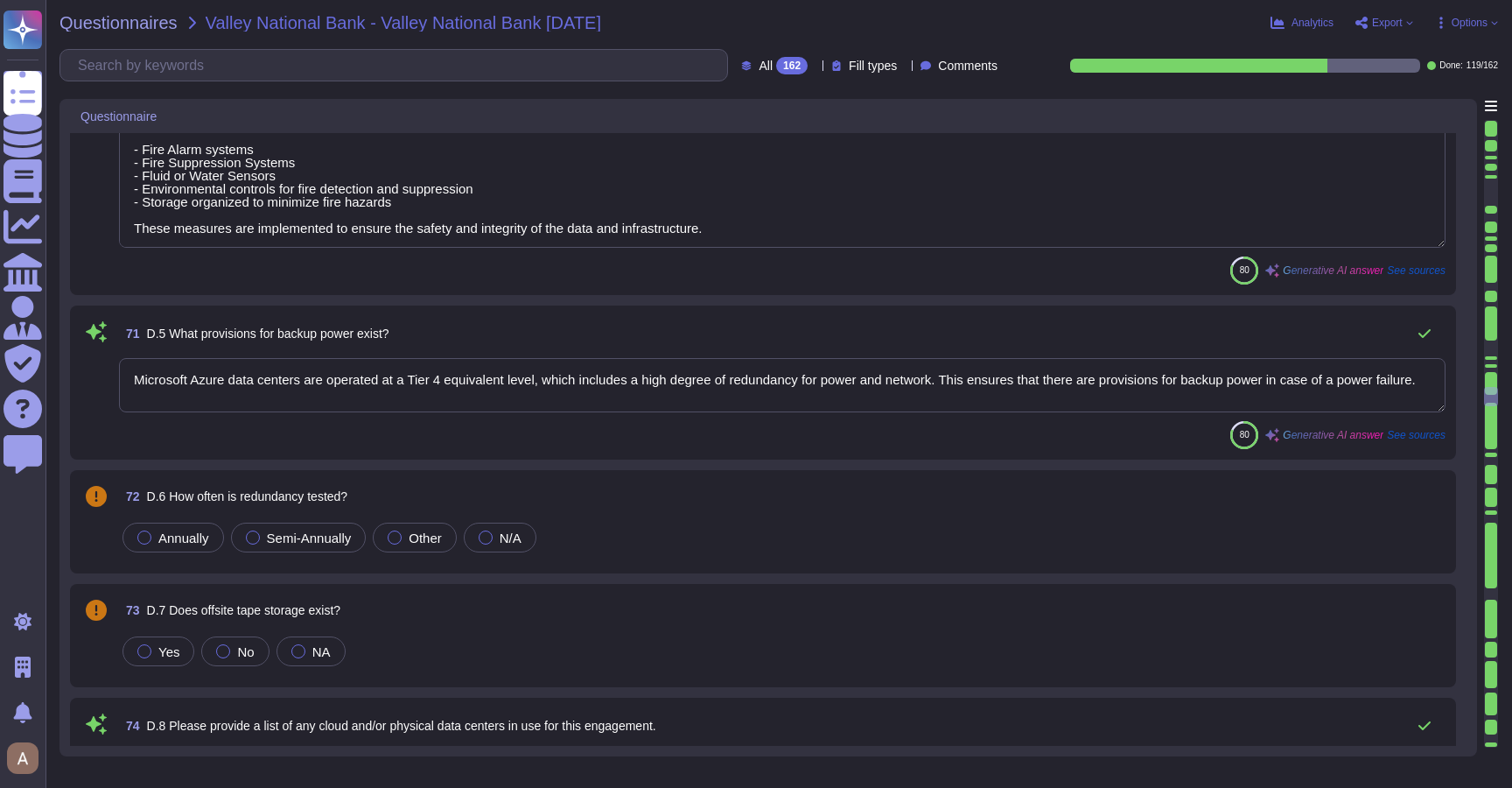
type textarea "RiskExec uses Microsoft Azure for cloud hosting services. The specific cloud re…"
type textarea "RiskExec utilizes the Sophos XG Firewall, which includes Intrusion Detection Sy…"
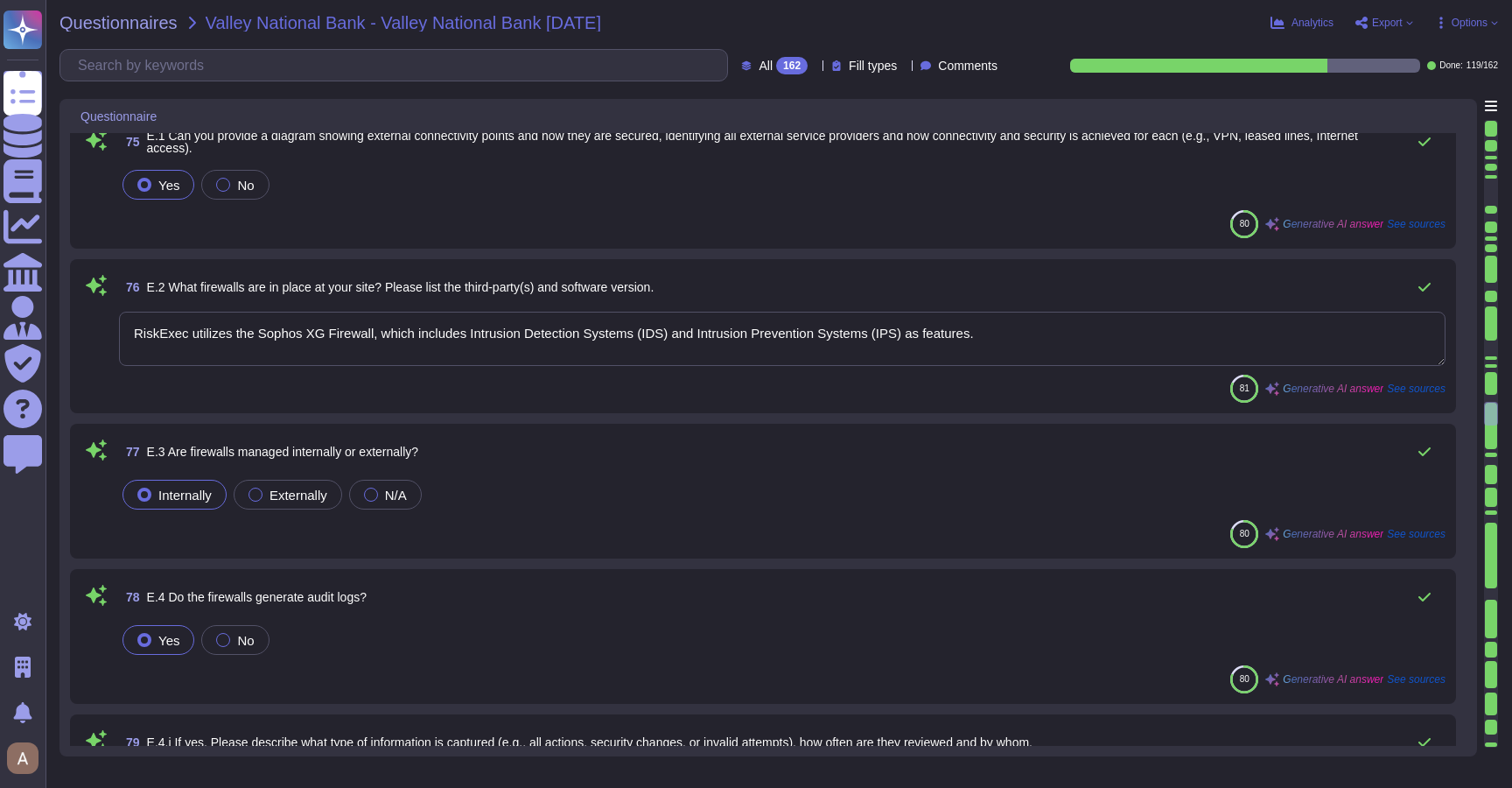
type textarea "The information captured includes timestamps, IP information, successful and fa…"
type textarea "Our network management, monitoring, and alerting capabilities include: 1. Monit…"
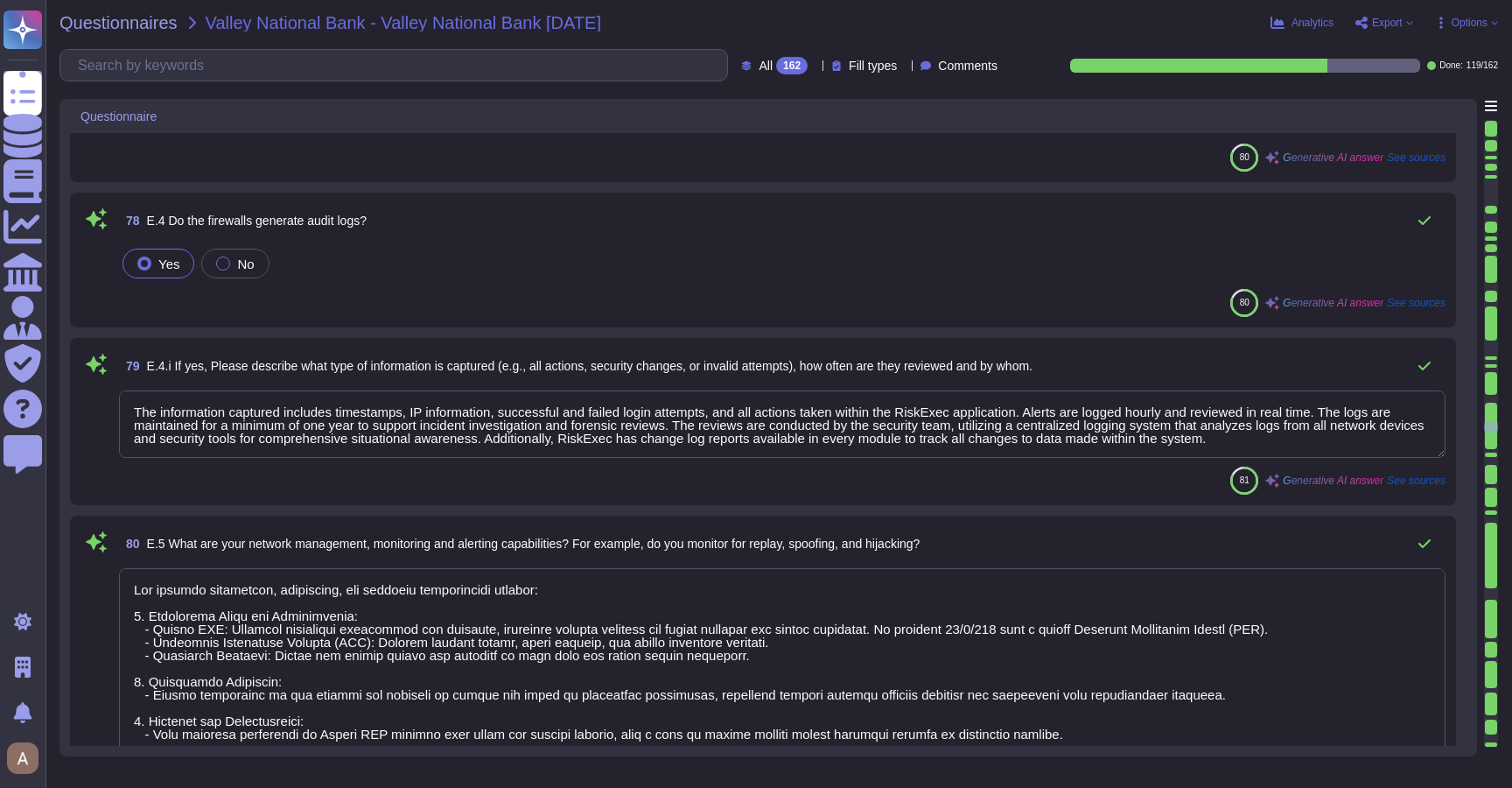
type textarea "The process is reviewed formally at a management level no less frequently than …"
type textarea "RiskExec uses Microsoft Azure to host the RiskExec platform."
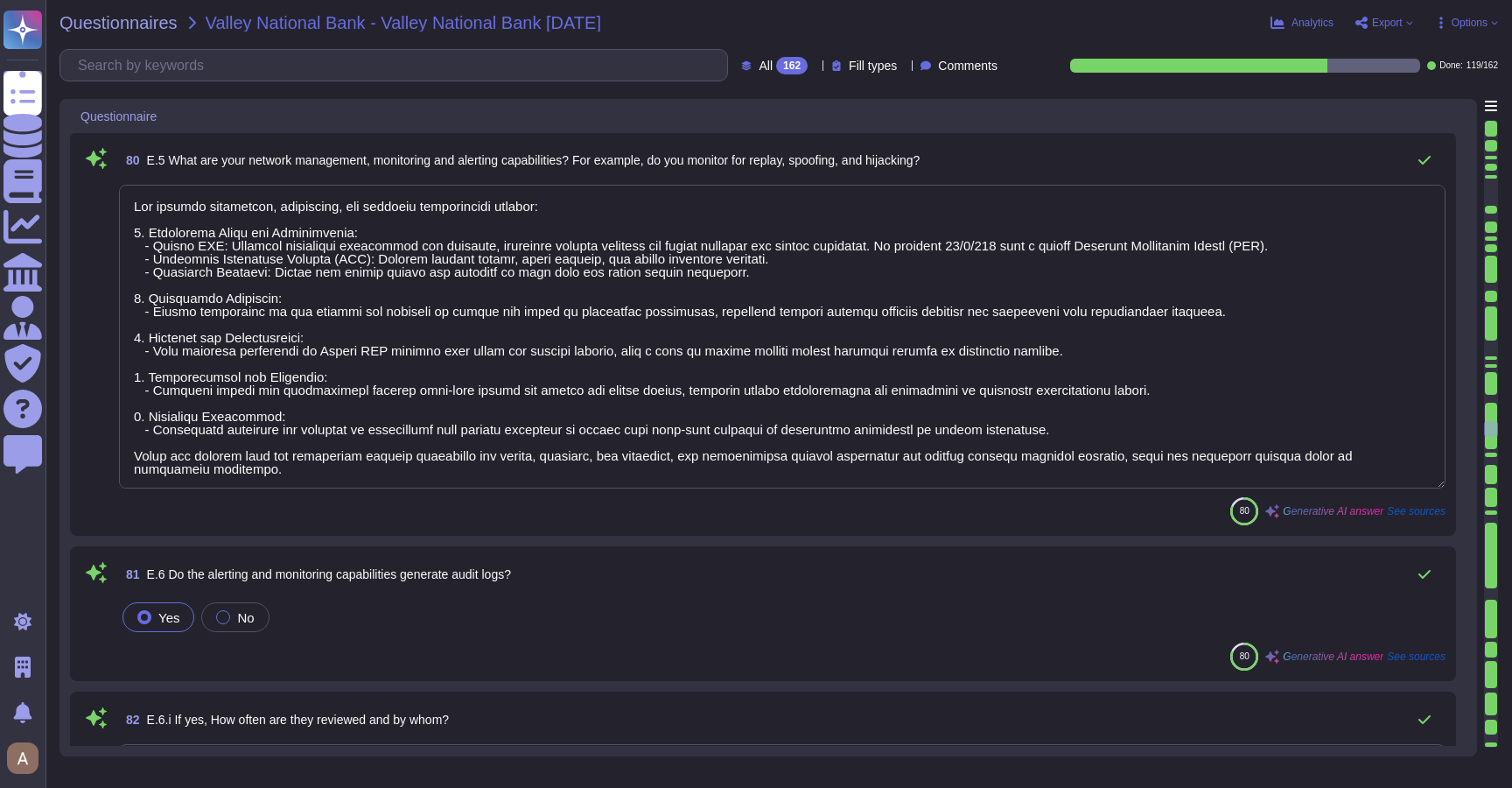
type textarea "Employee access to the internal network is facilitated through a Virtual Privat…"
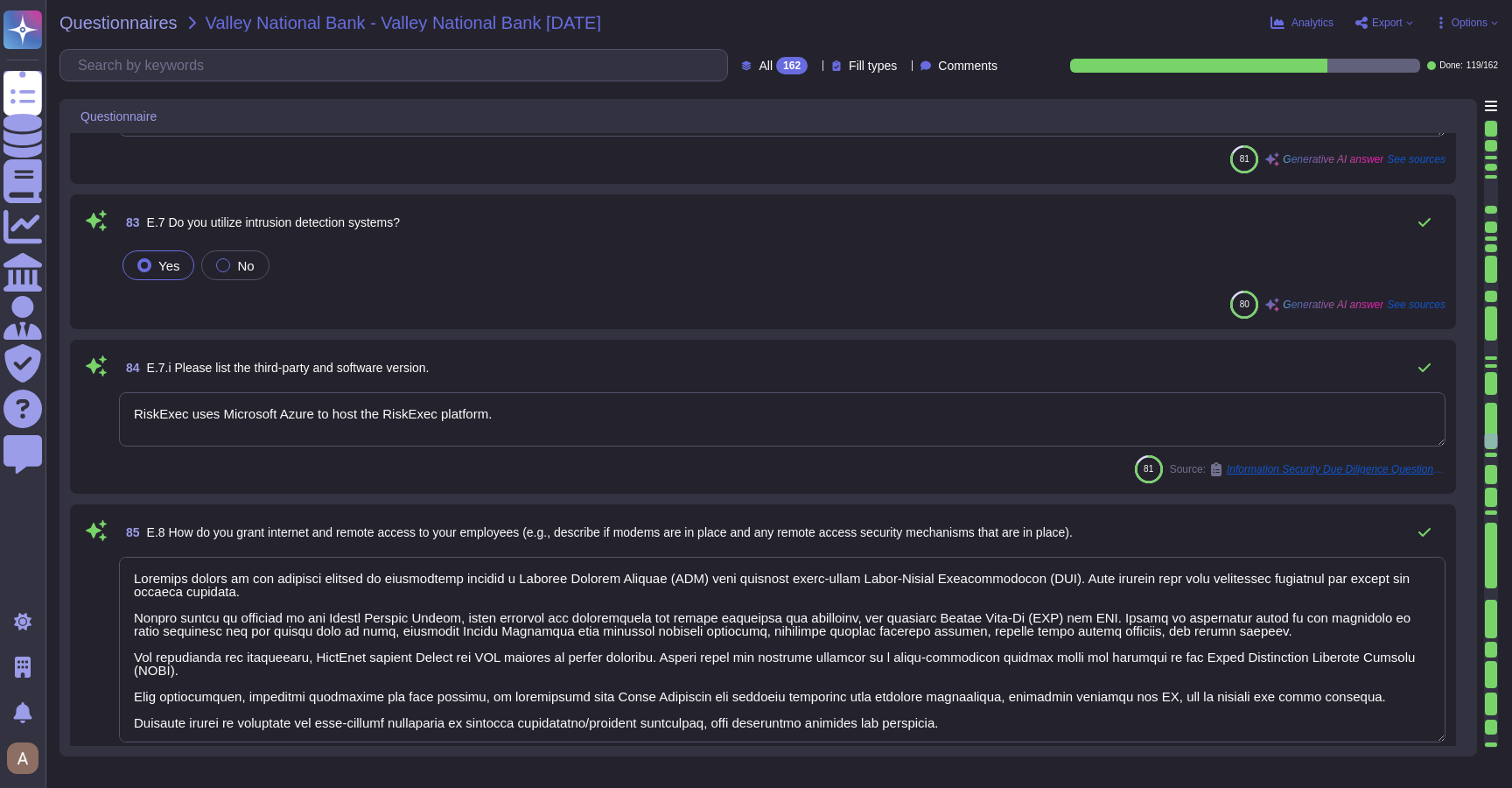
type textarea "Asurity employs a comprehensive approach to protect our network environment fro…"
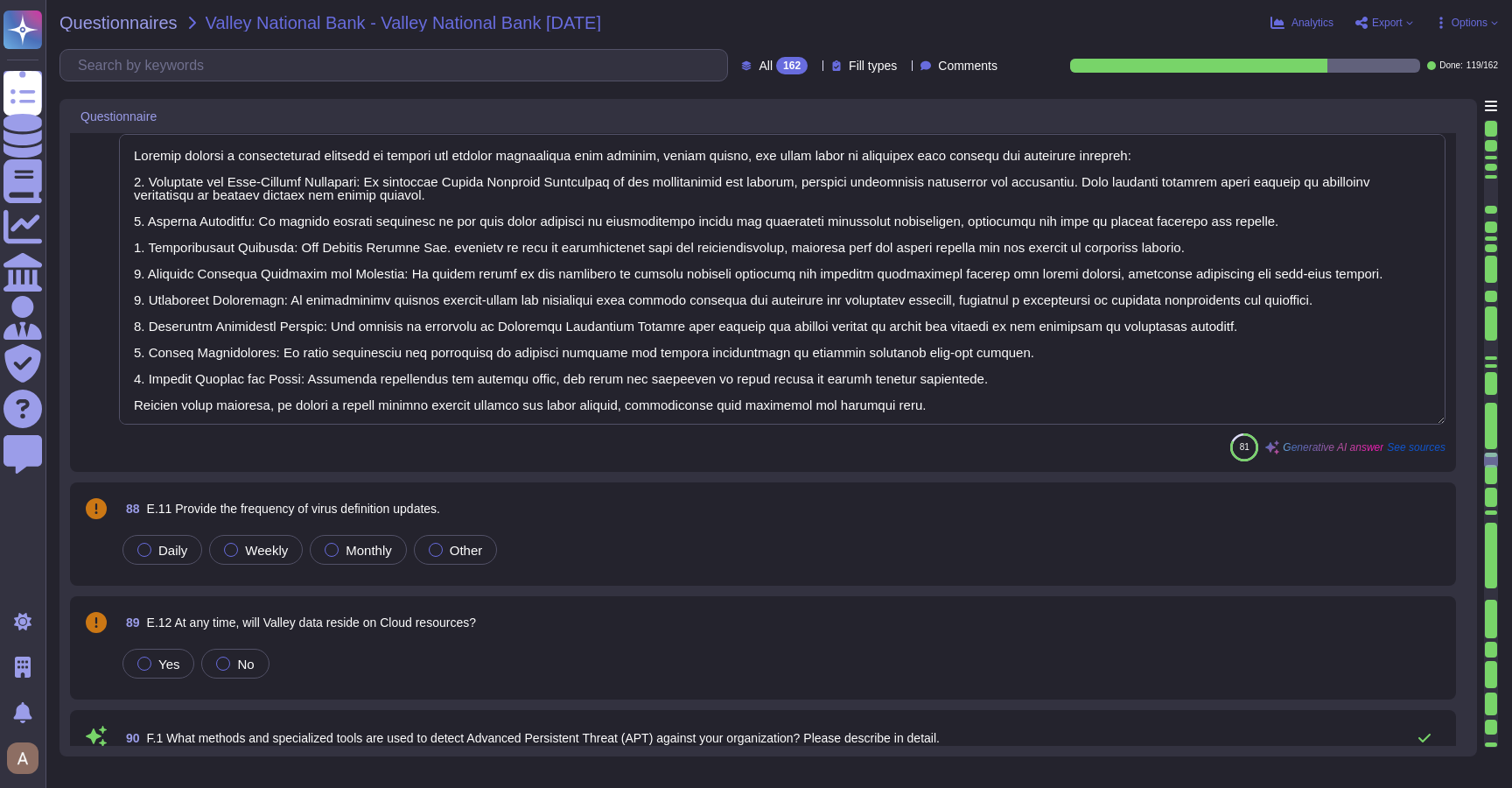
type textarea "The organization employs several methods and specialized tools to detect Advanc…"
type textarea "The organization employs a comprehensive approach to detect a machine compromis…"
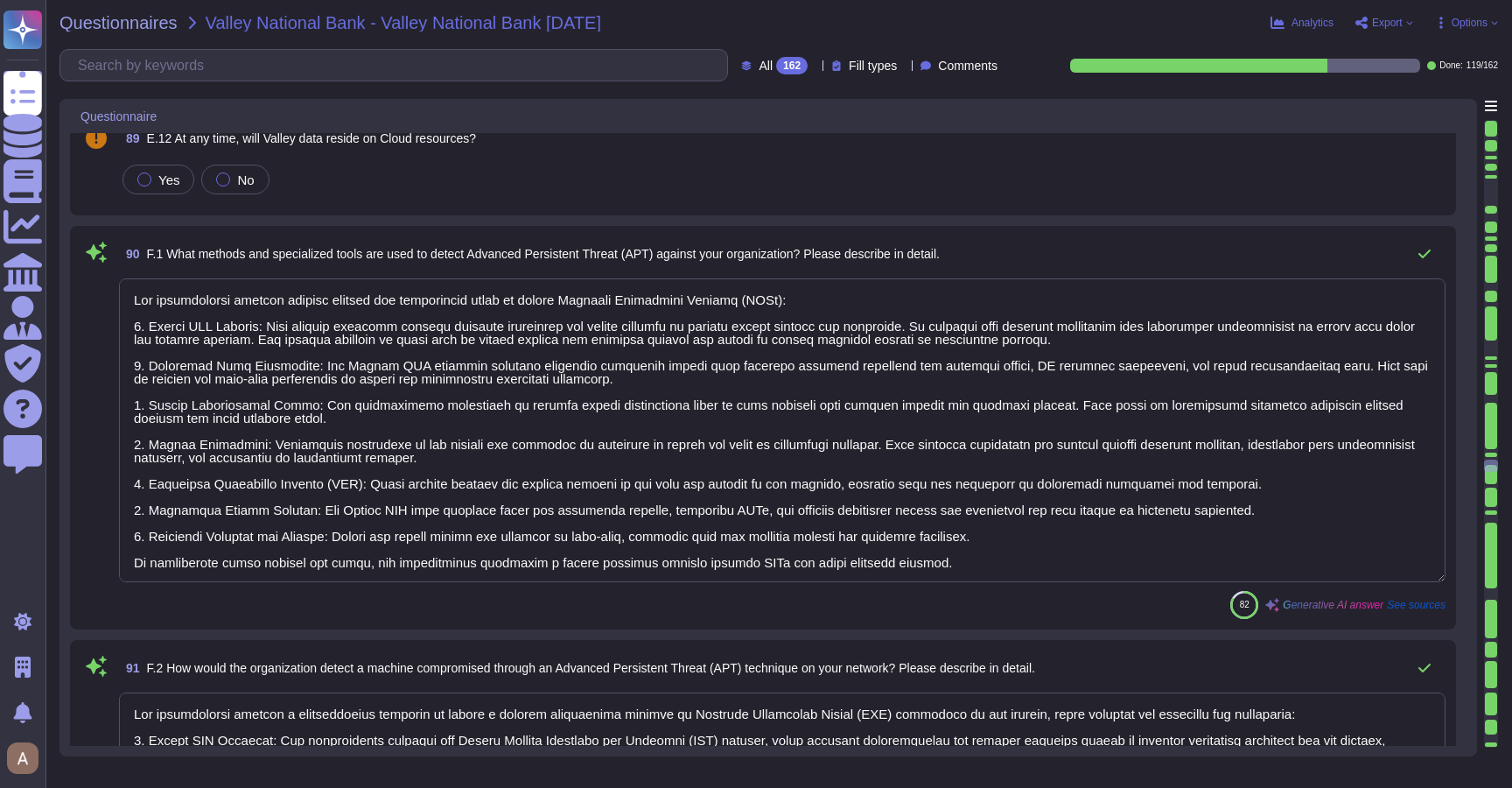
type textarea "Endpoints are secured through a combination of advanced technologies and method…"
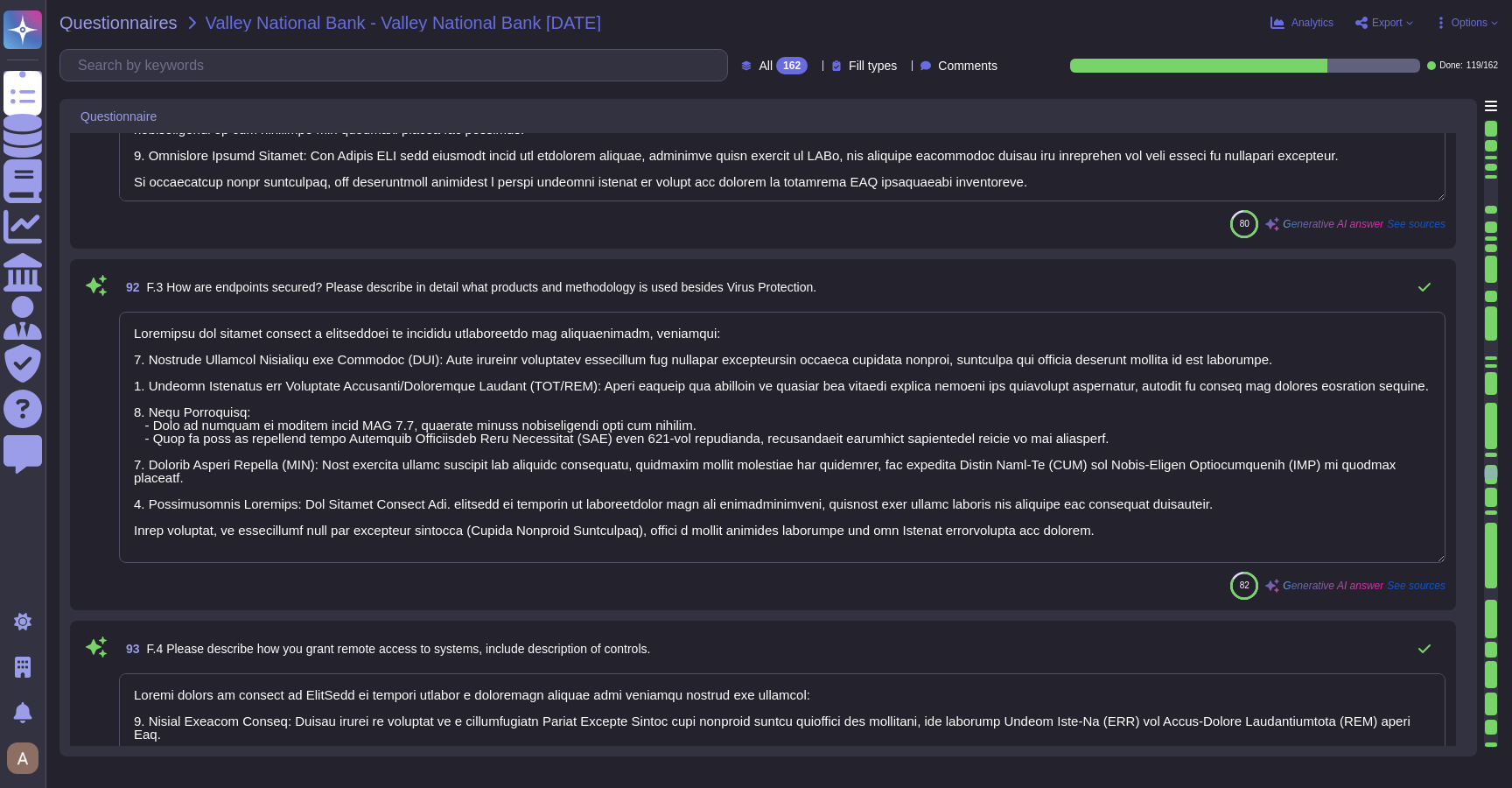
type textarea "Remote access to systems at RiskExec is granted through a structured process th…"
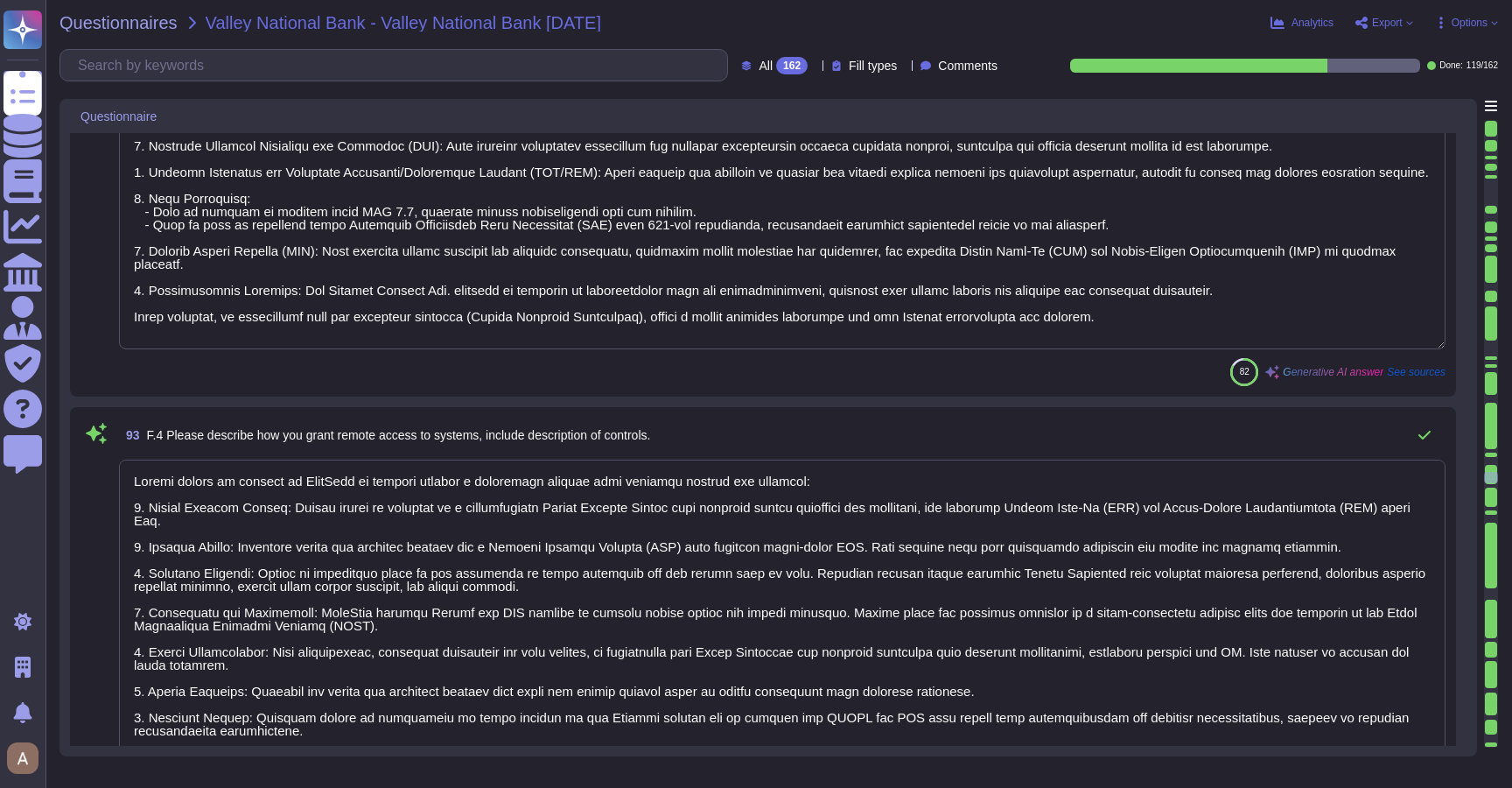
type textarea "The security software implemented at the application level includes Sophos Endp…"
type textarea "Asurity has implemented several controls to ensure that the latest versions of …"
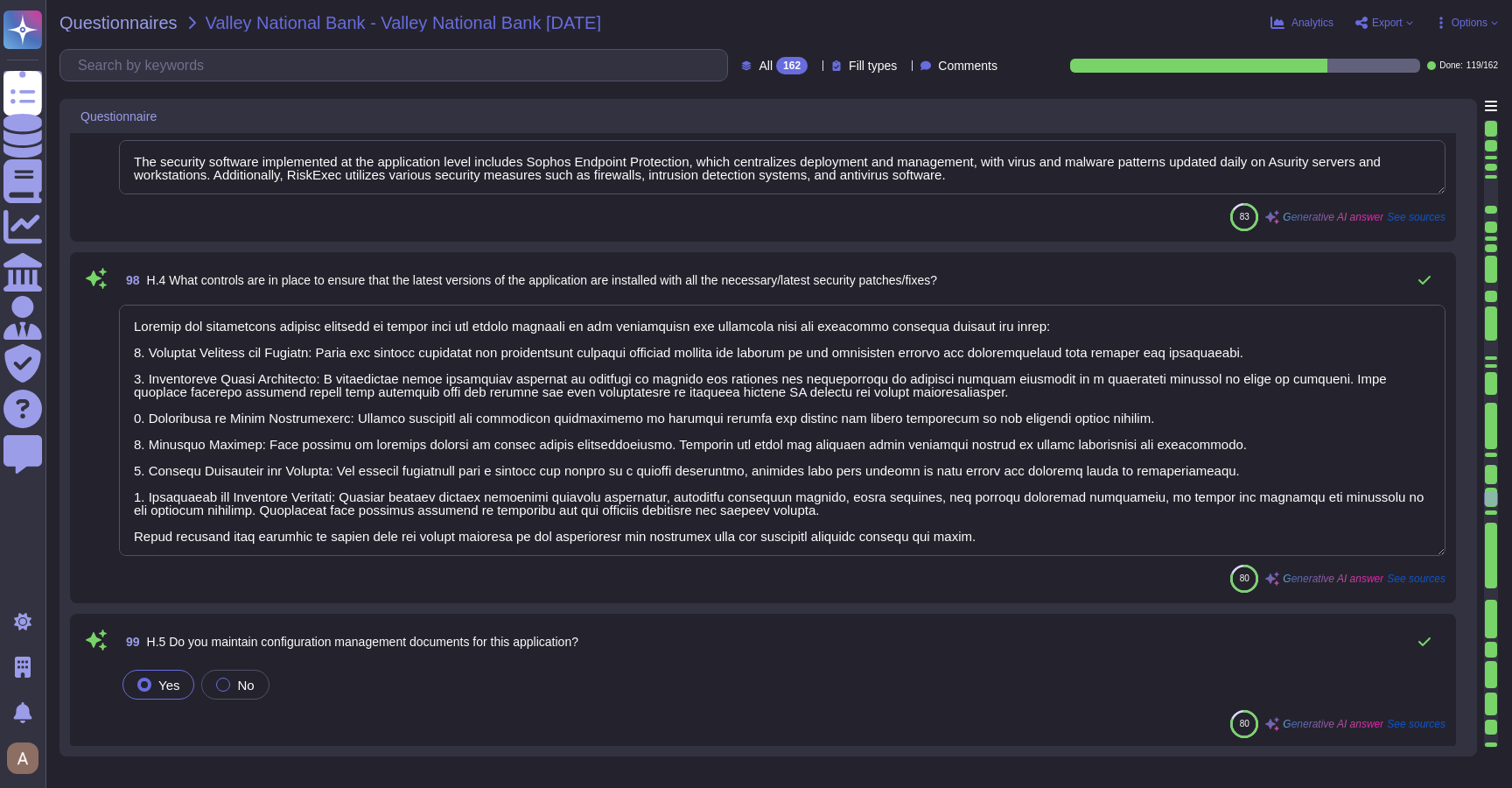
type textarea "Access to the application is controlled through several key measures: 1. User I…"
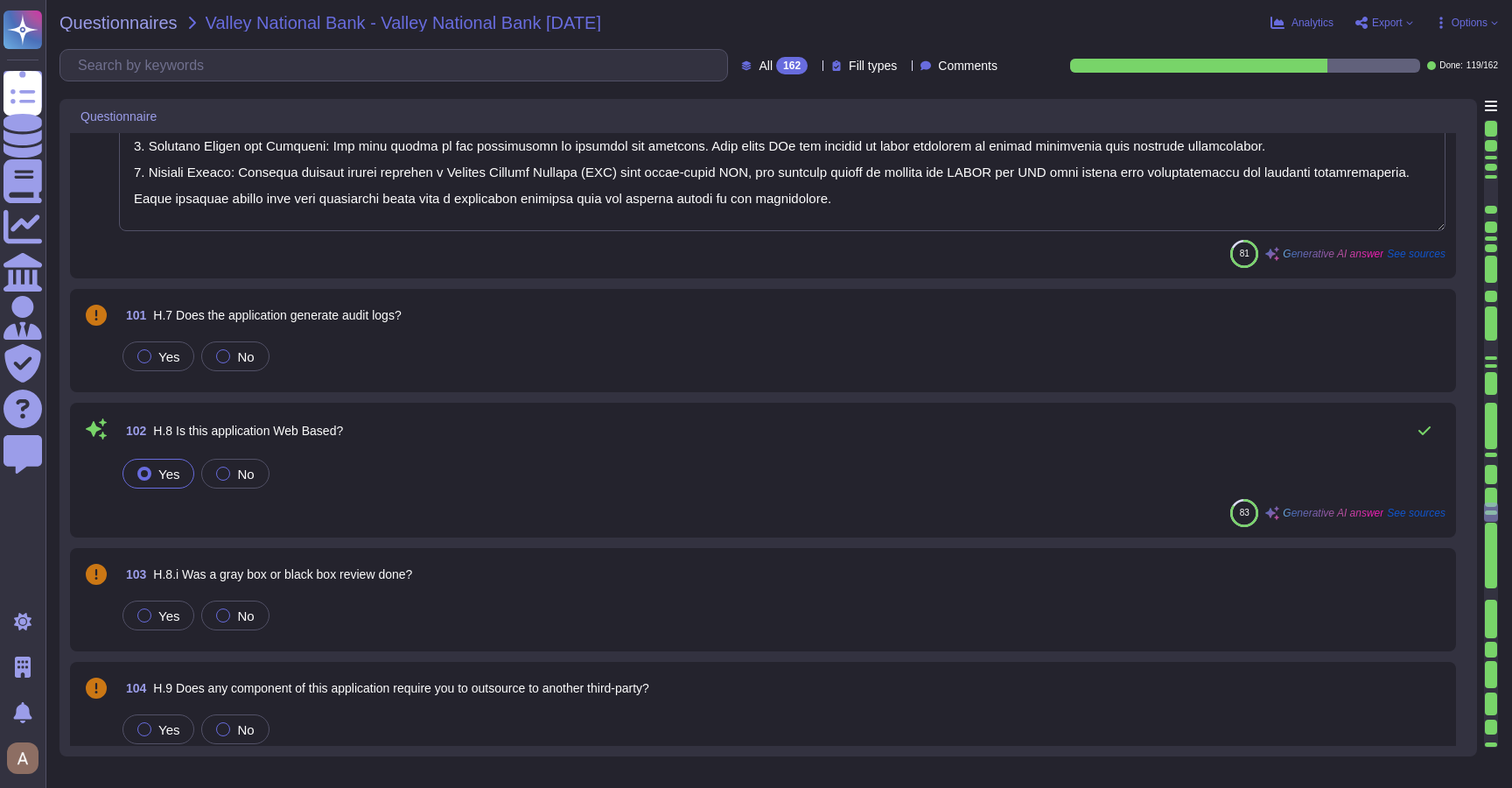
type textarea "- A broadband connection that meets the following performance standards: at lea…"
type textarea "The transport protocols, services, and ports enabled on the firewall and networ…"
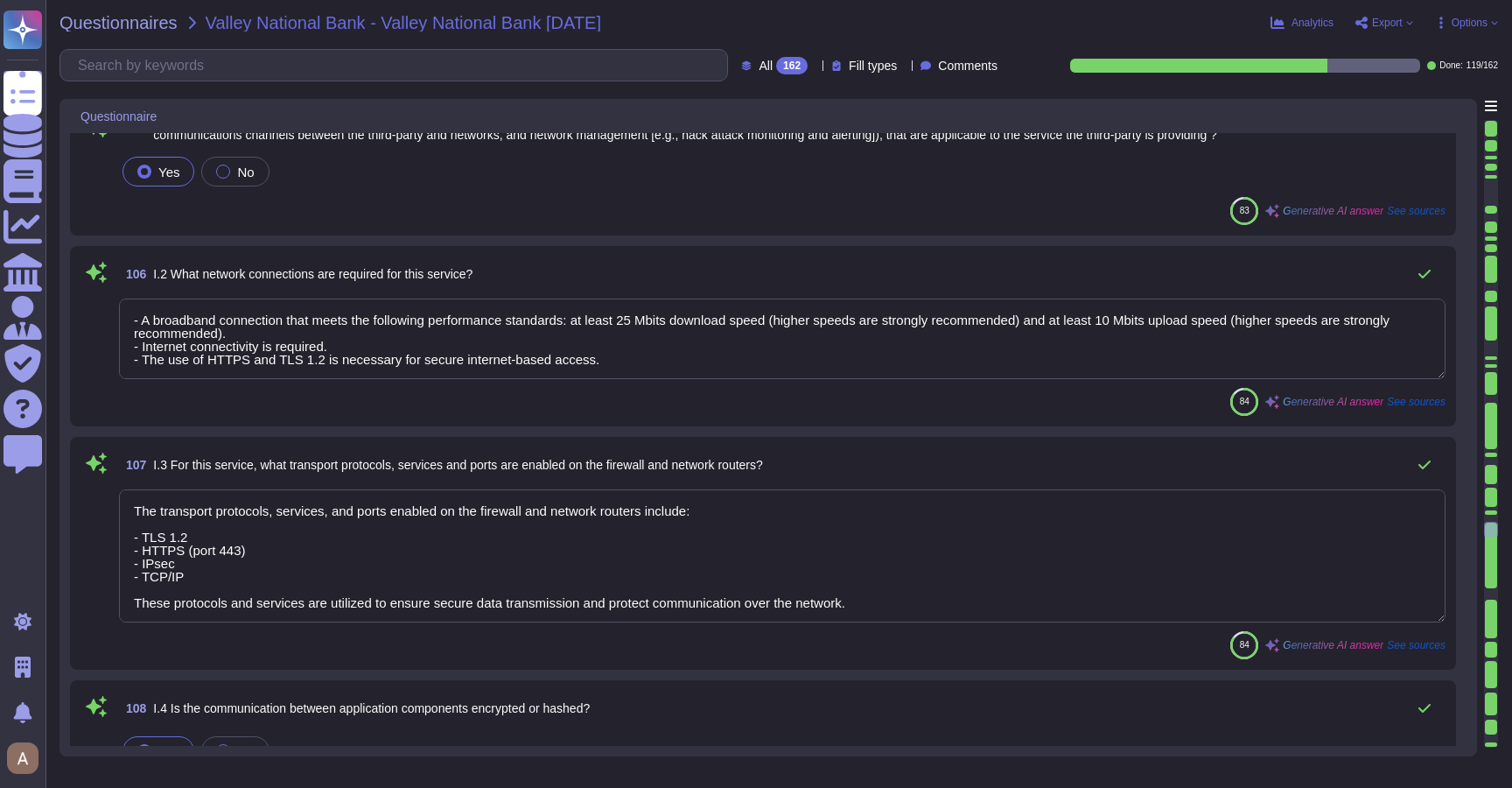
type textarea "a) The algorithm used for encryption is TLS 1.2 and Advanced Encryption Standar…"
type textarea "Encryption keys are centrally managed and maintained according to the Asurity K…"
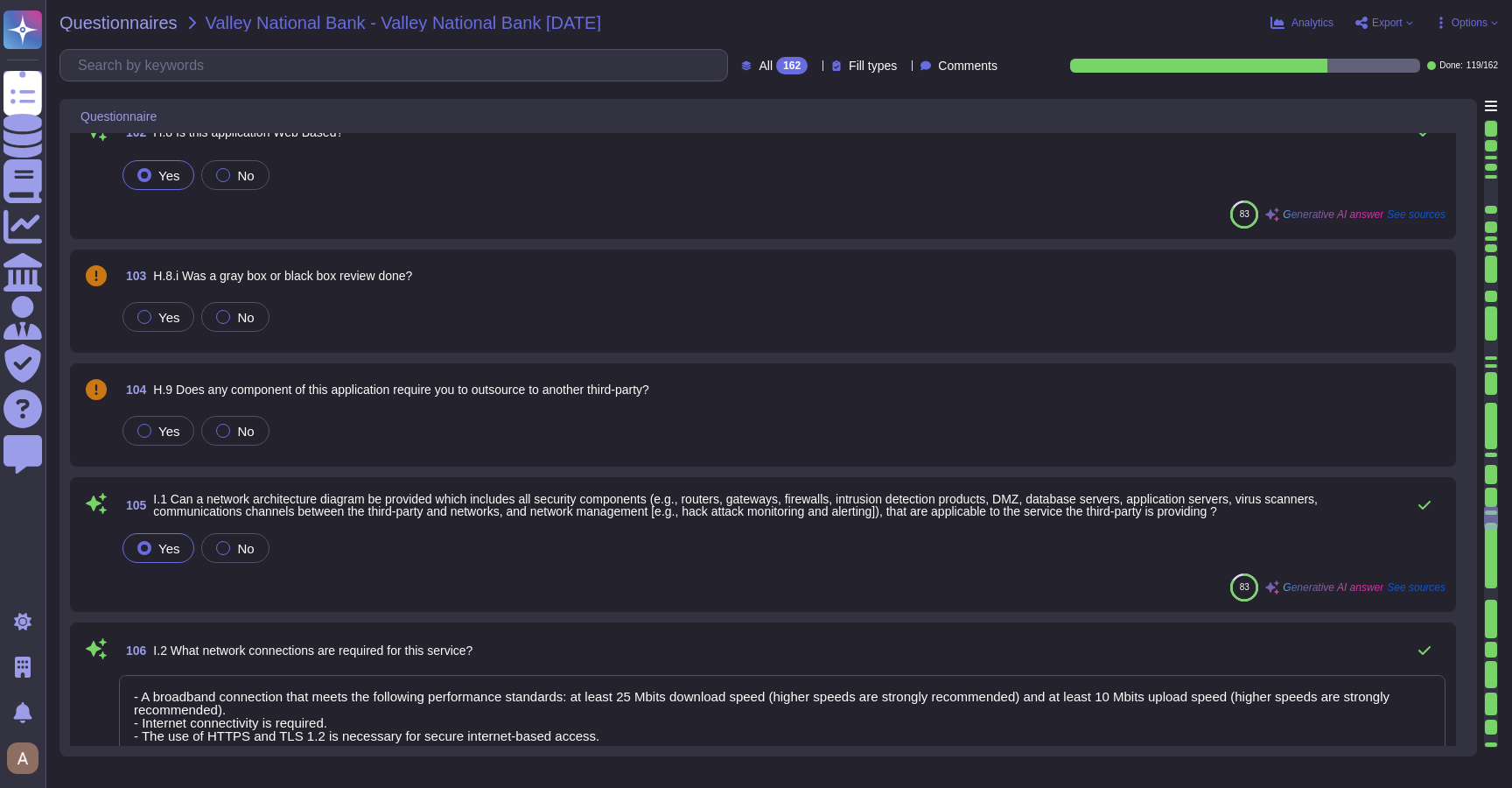
type textarea "Access to the application is controlled through several key measures: 1. User I…"
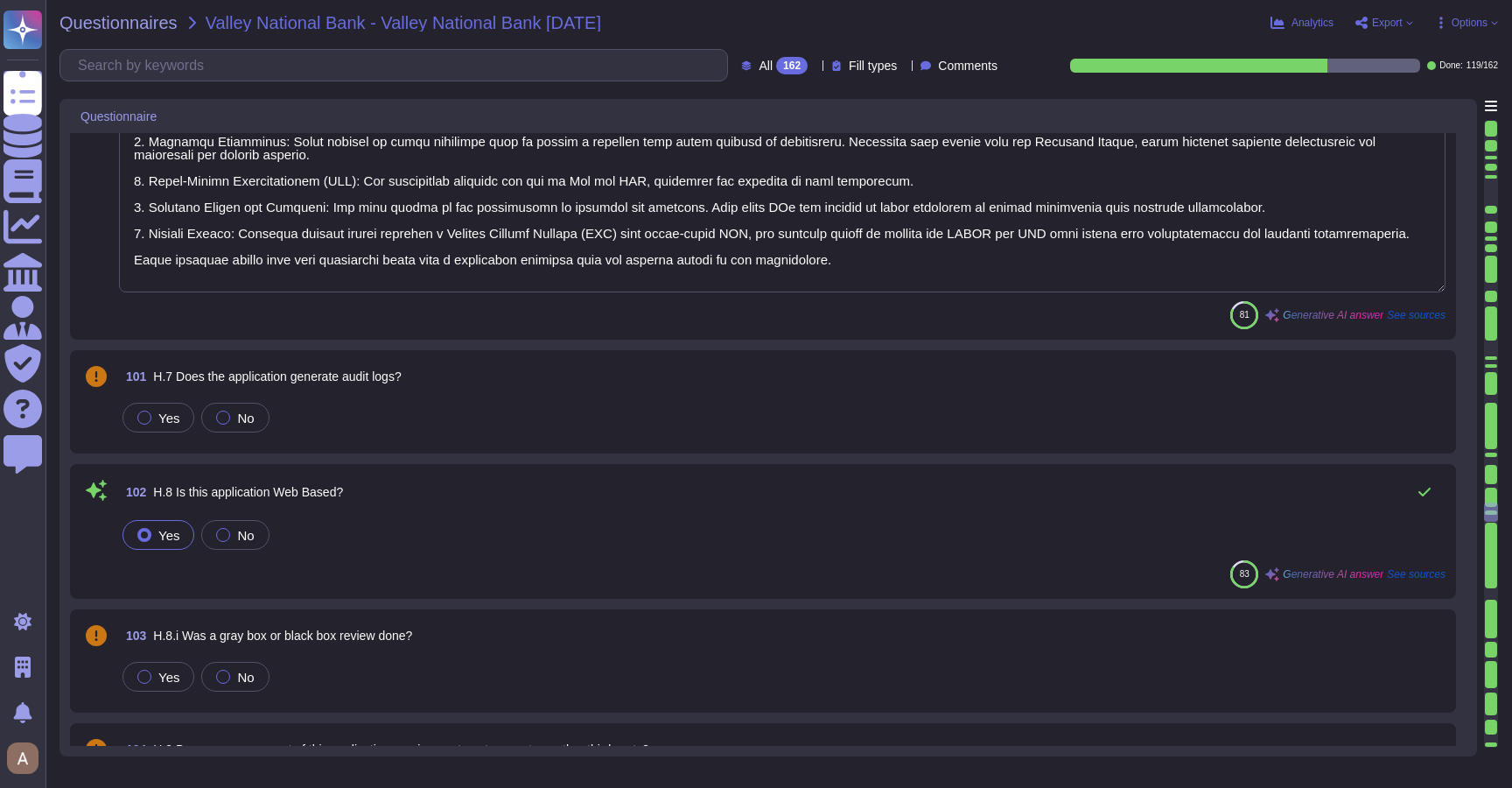
type textarea "Asurity has implemented several controls to ensure that the latest versions of …"
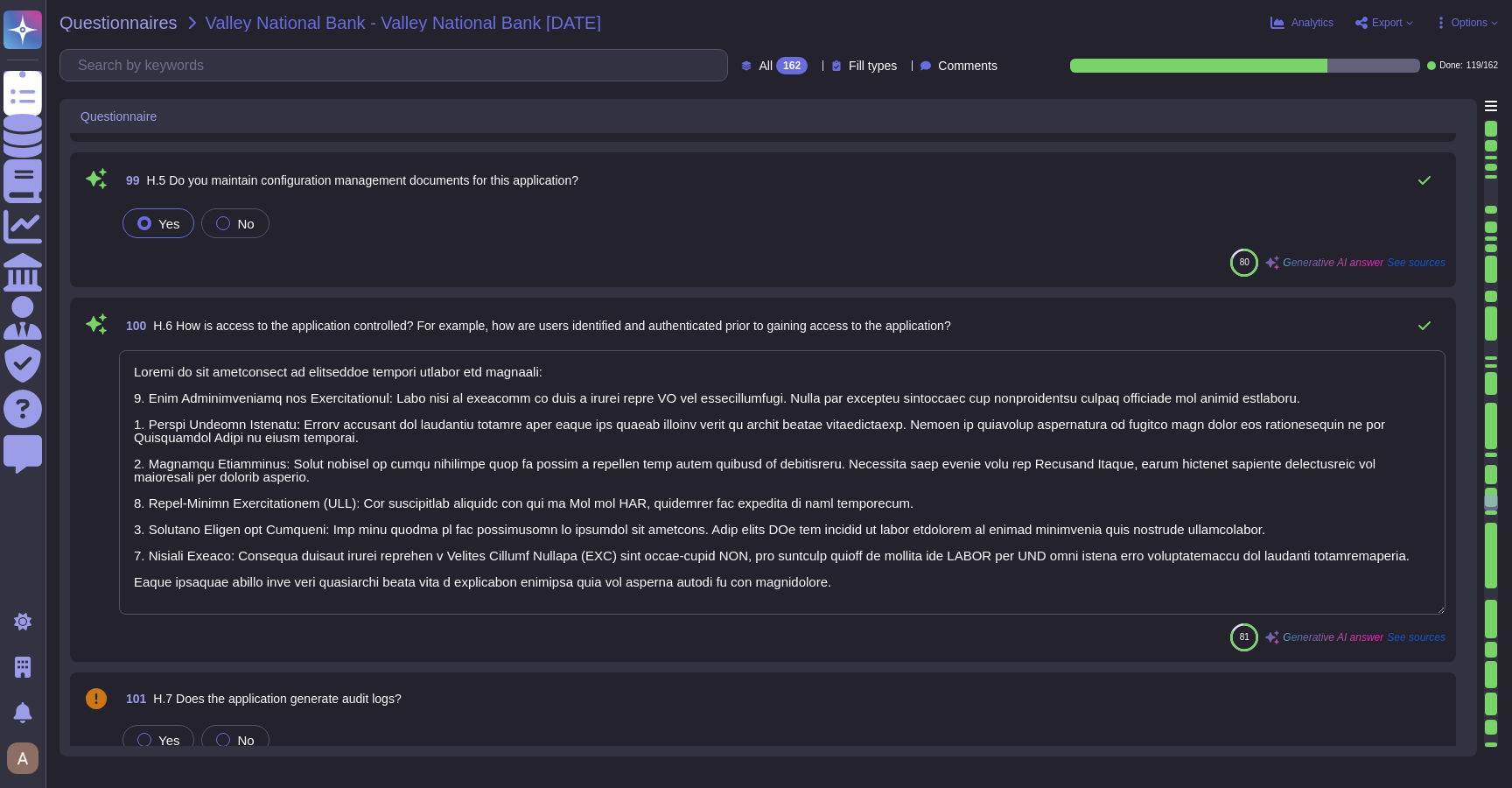
type textarea "The security software implemented at the application level includes Sophos Endp…"
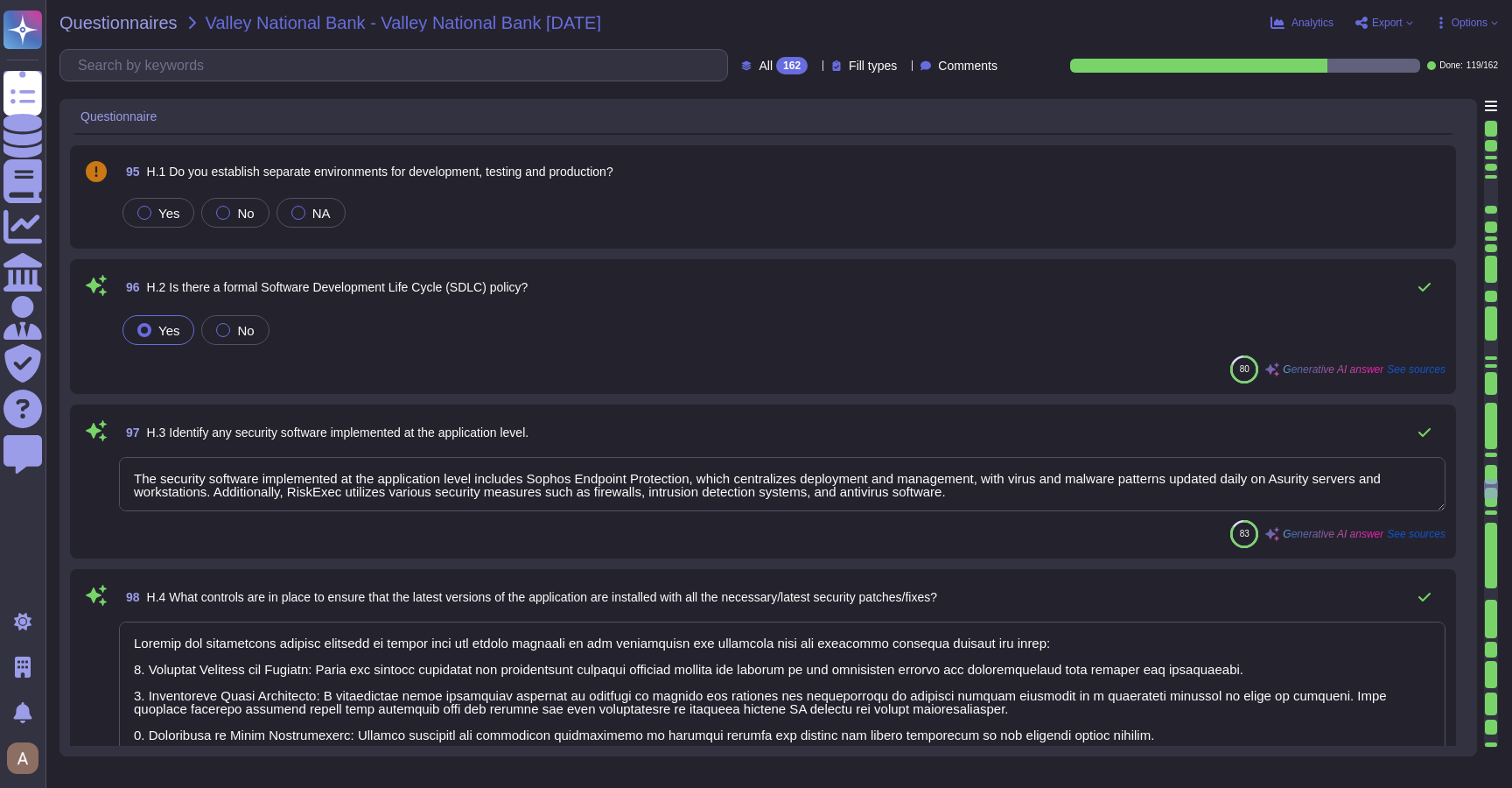
type textarea "Remote access to systems at RiskExec is granted through a structured process th…"
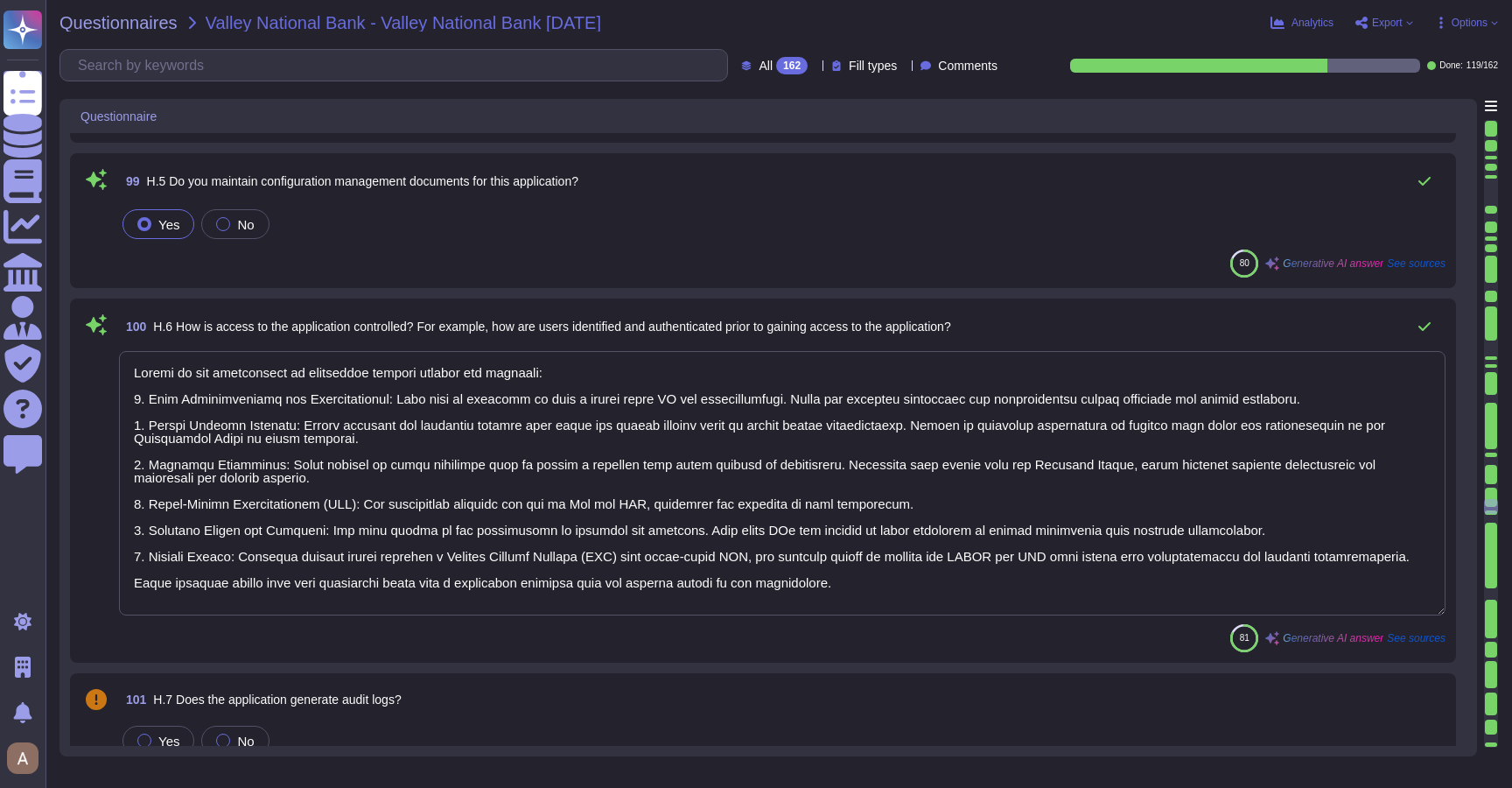
type textarea "- A broadband connection that meets the following performance standards: at lea…"
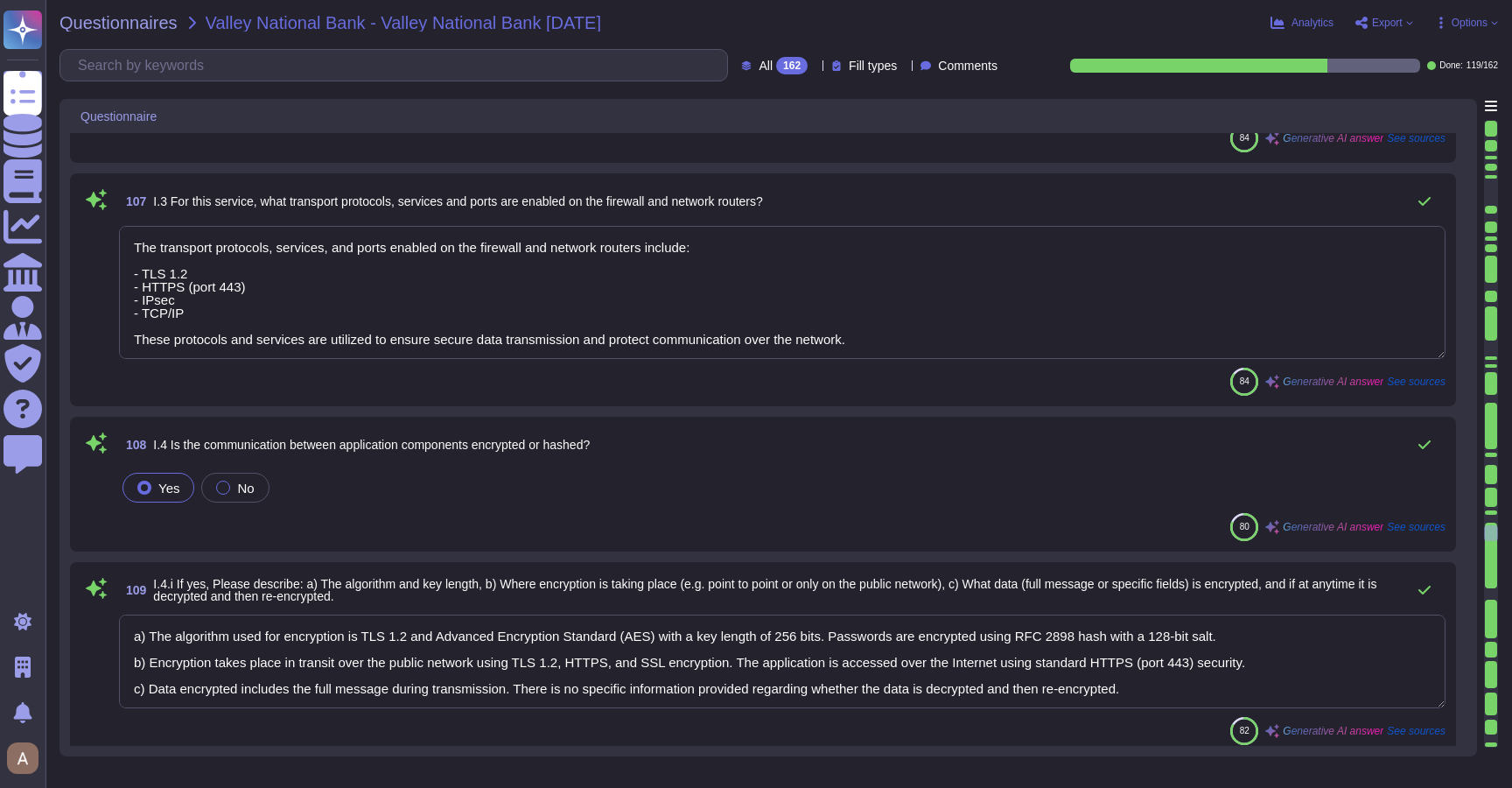
type textarea "The transport protocols, services, and ports enabled on the firewall and networ…"
type textarea "a) The algorithm used for encryption is TLS 1.2 and Advanced Encryption Standar…"
type textarea "Encryption keys are centrally managed and maintained according to the Asurity K…"
type textarea "RiskExec does not own or operate any physical hardware or equipment required to…"
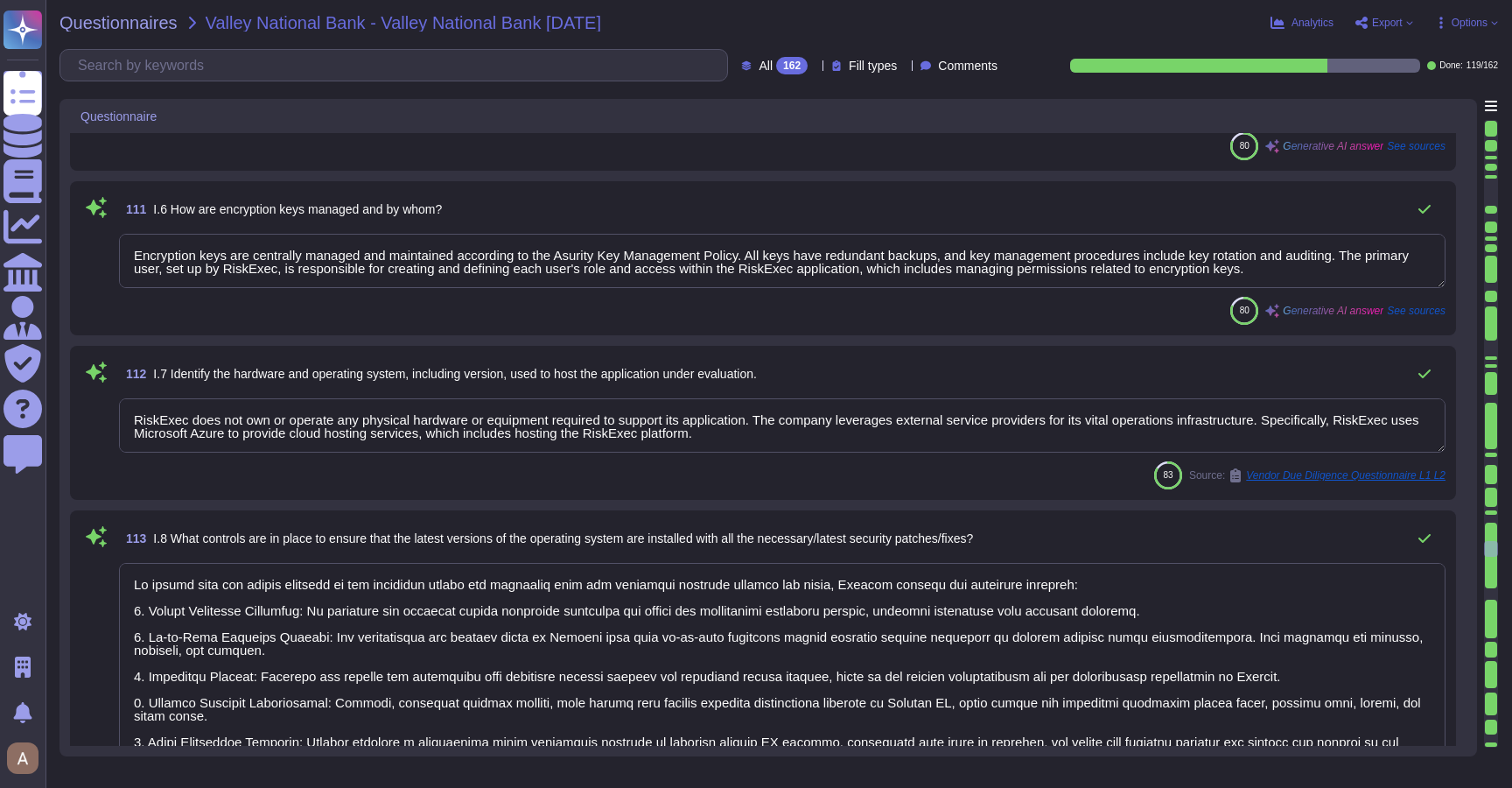
type textarea "To ensure that the latest versions of the operating system are installed with a…"
type textarea "System hardening standards are established and maintained for server and workst…"
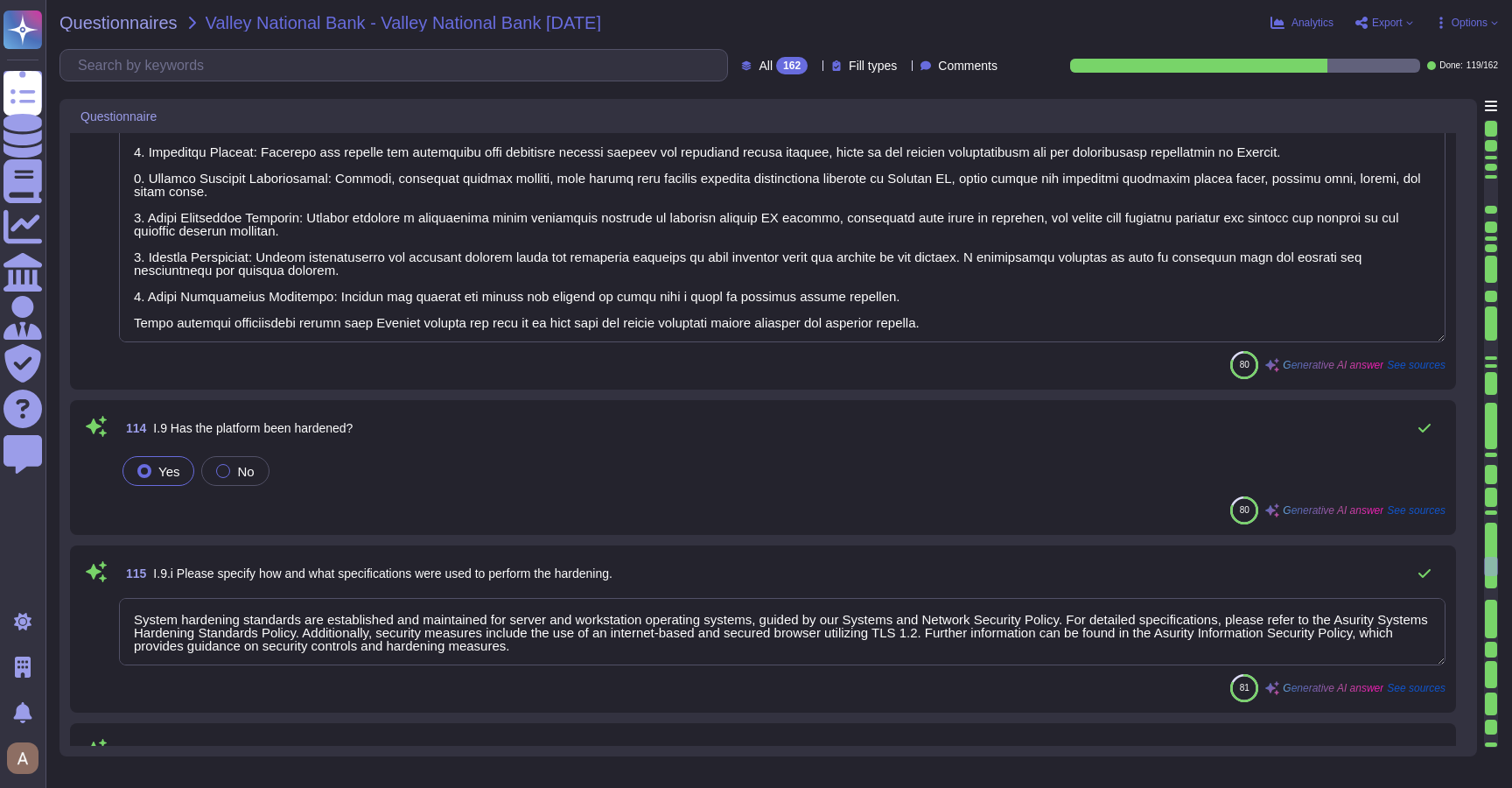
type textarea "- Transport Protocols: TLS 1.2, HTTPS, SSL - Services: Secure data transmission…"
type textarea "RiskExec"
type textarea "The information captured includes operating system, network, and application lo…"
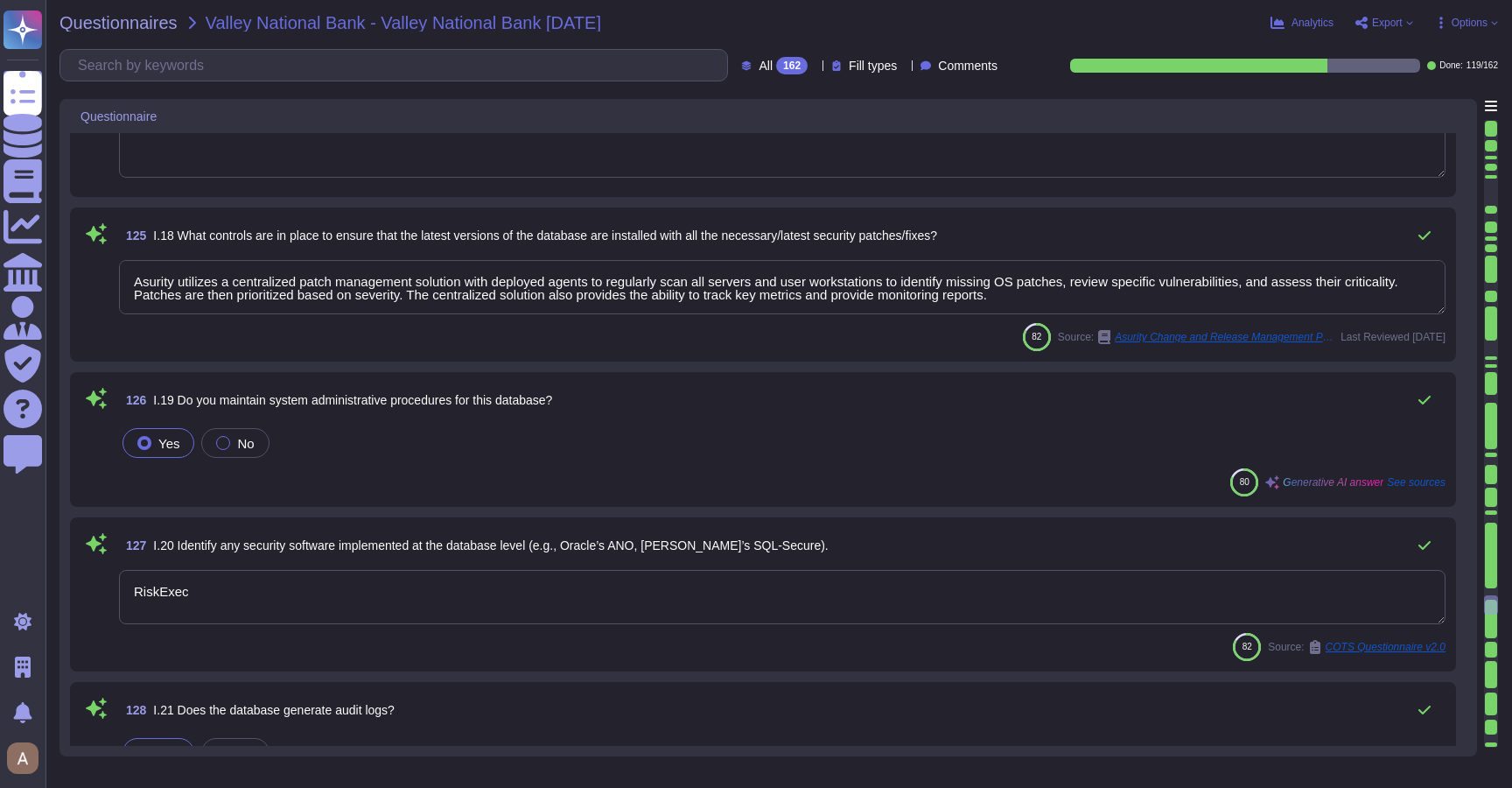
type textarea "Asurity utilizes a centralized patch management solution with deployed agents t…"
type textarea "RiskExec"
type textarea "The information captured includes: - All actions related to user log-ins, inclu…"
type textarea "Quarterly"
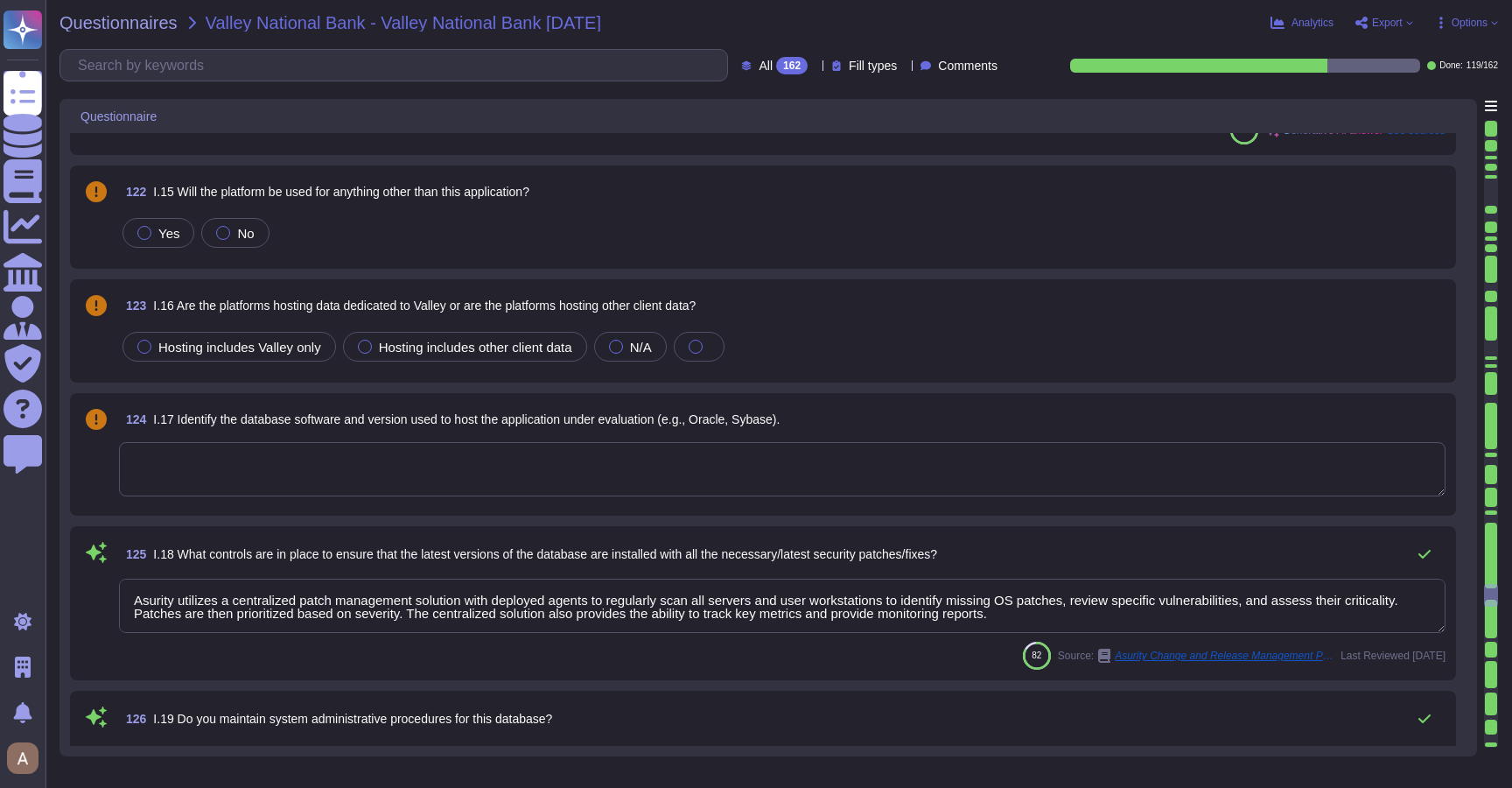
type textarea "RiskExec"
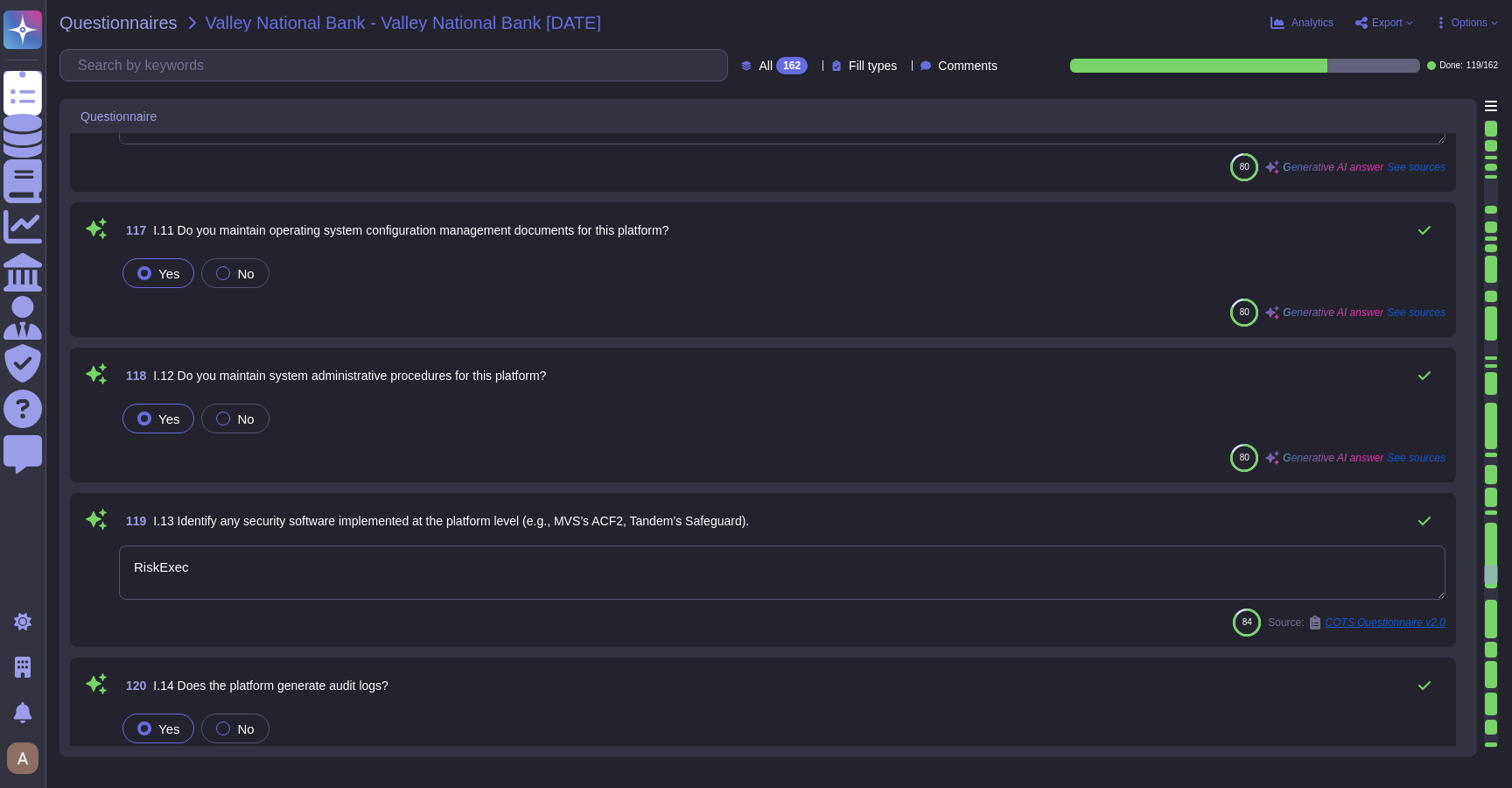
type textarea "System hardening standards are established and maintained for server and workst…"
type textarea "- Transport Protocols: TLS 1.2, HTTPS, SSL - Services: Secure data transmission…"
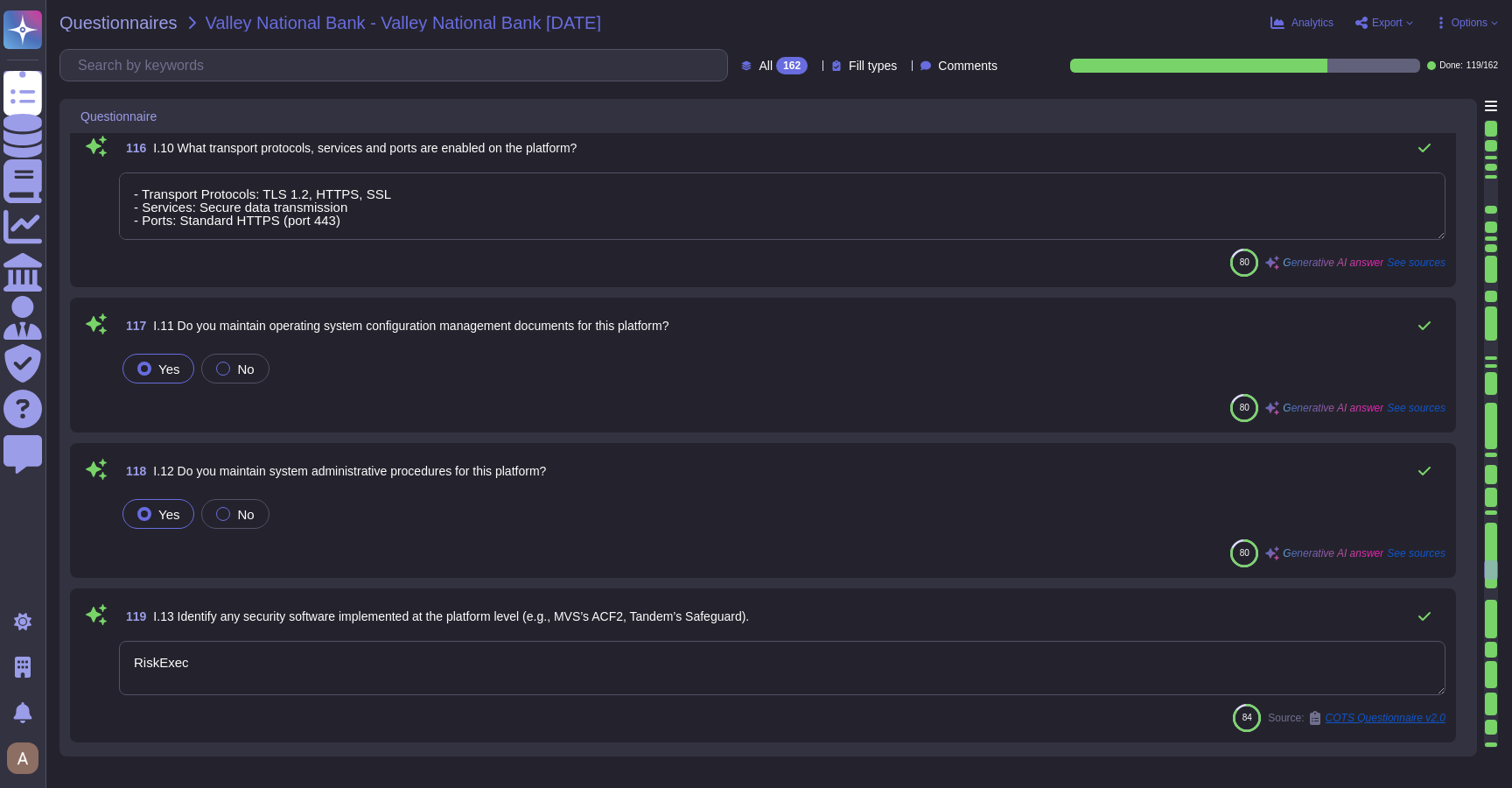
type textarea "To ensure that the latest versions of the operating system are installed with a…"
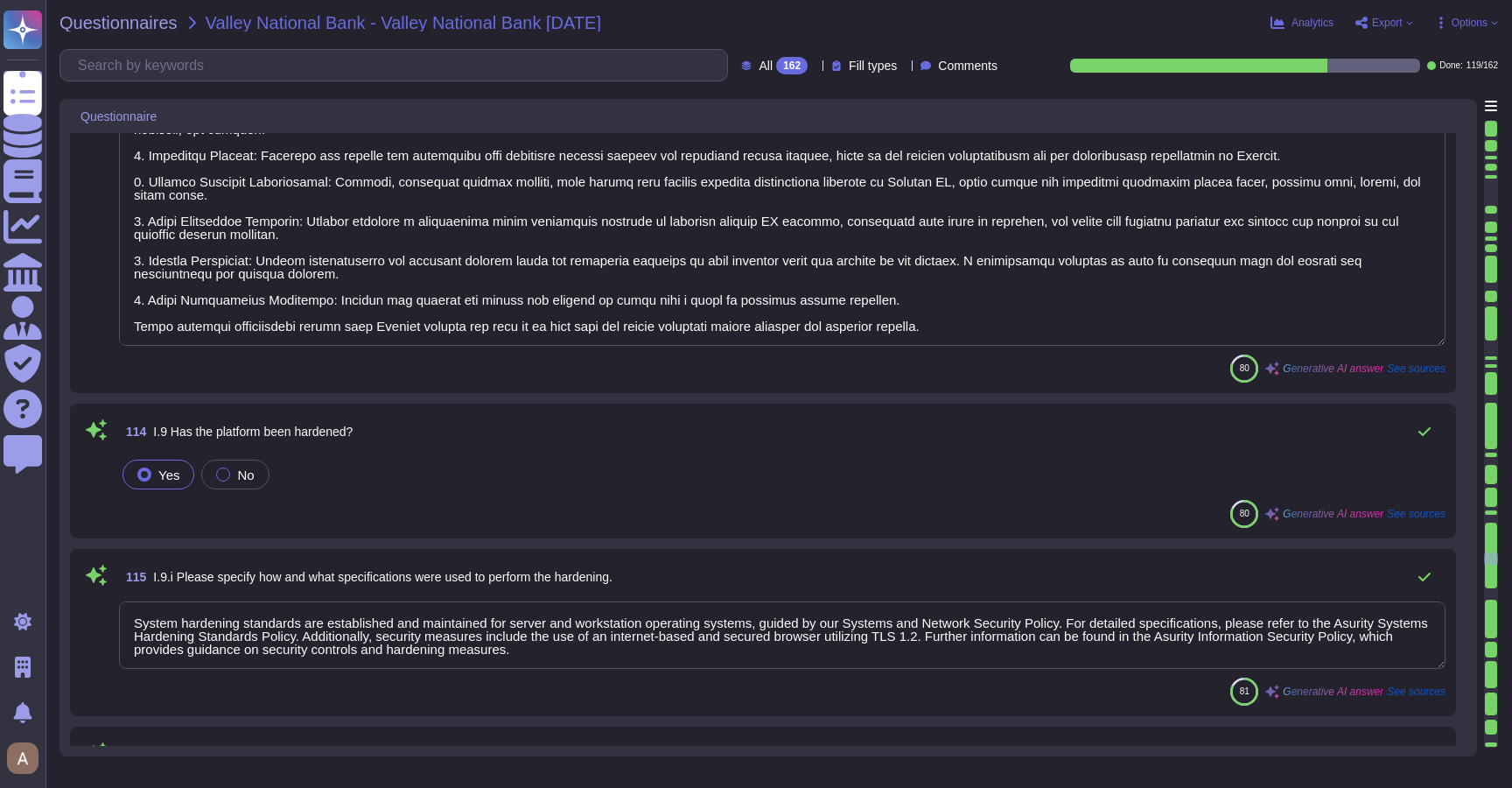
type textarea "Encryption keys are centrally managed and maintained according to the Asurity K…"
type textarea "RiskExec does not own or operate any physical hardware or equipment required to…"
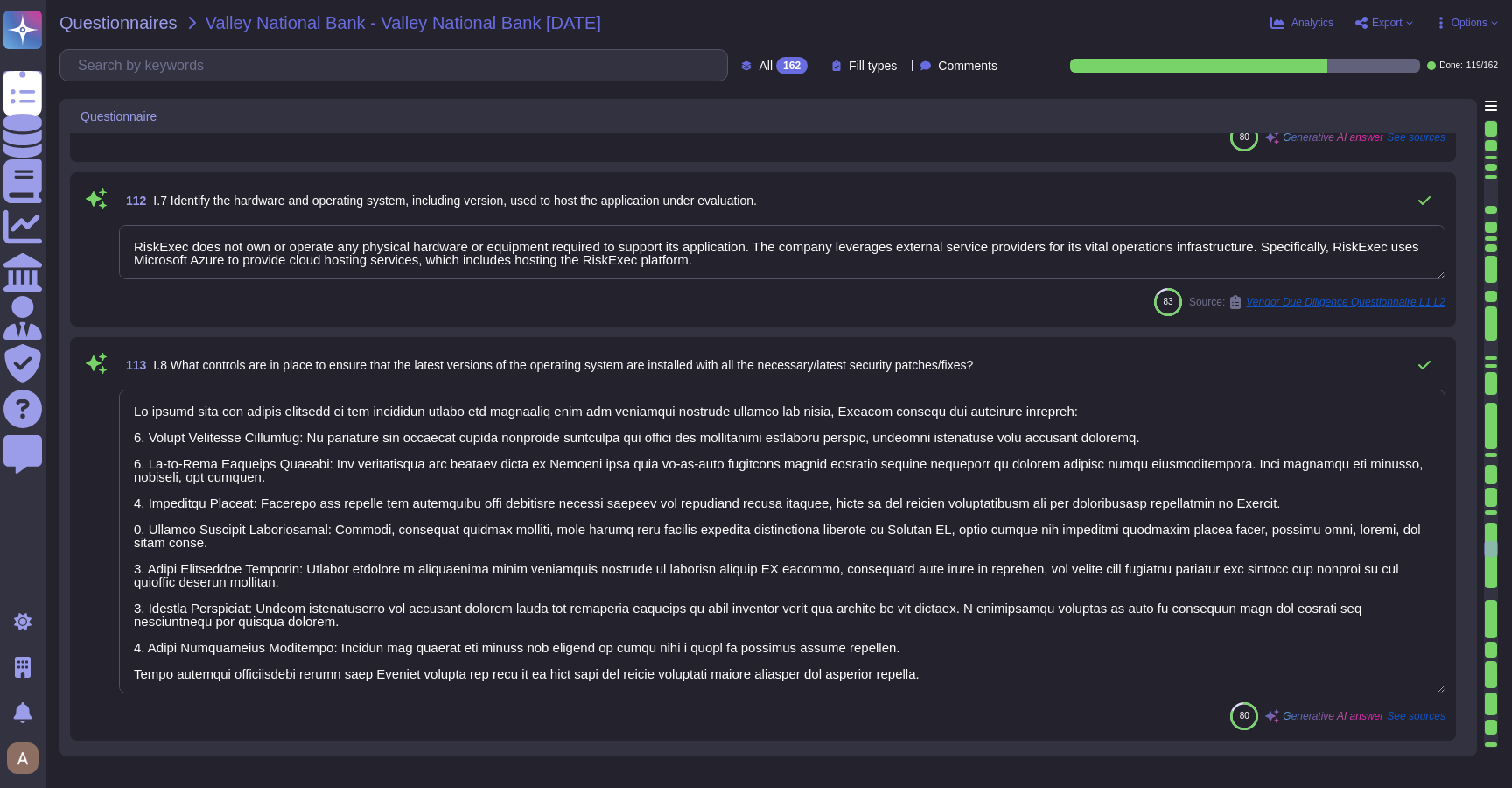
type textarea "a) The algorithm used for encryption is TLS 1.2 and Advanced Encryption Standar…"
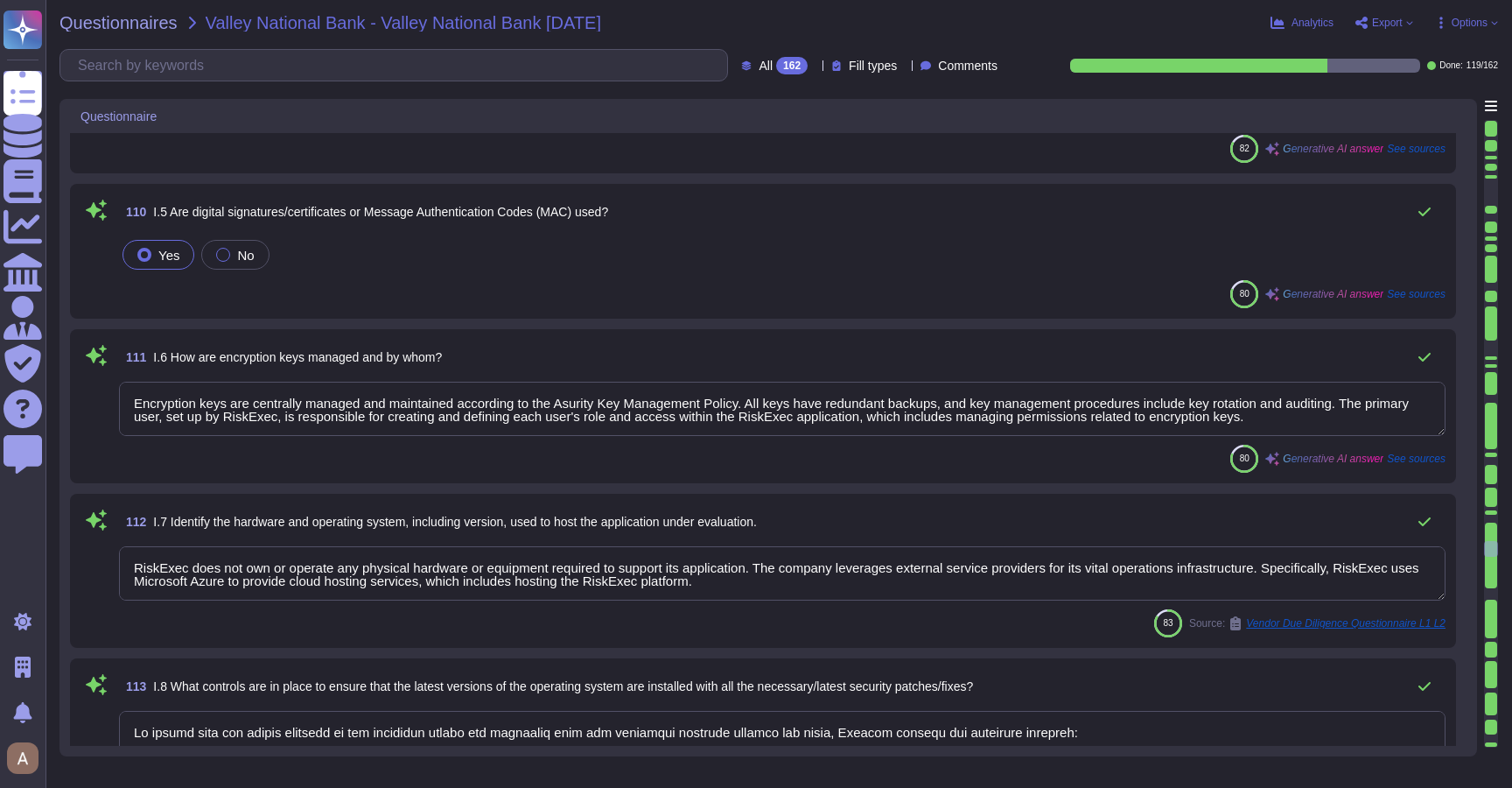
scroll to position [17018, 0]
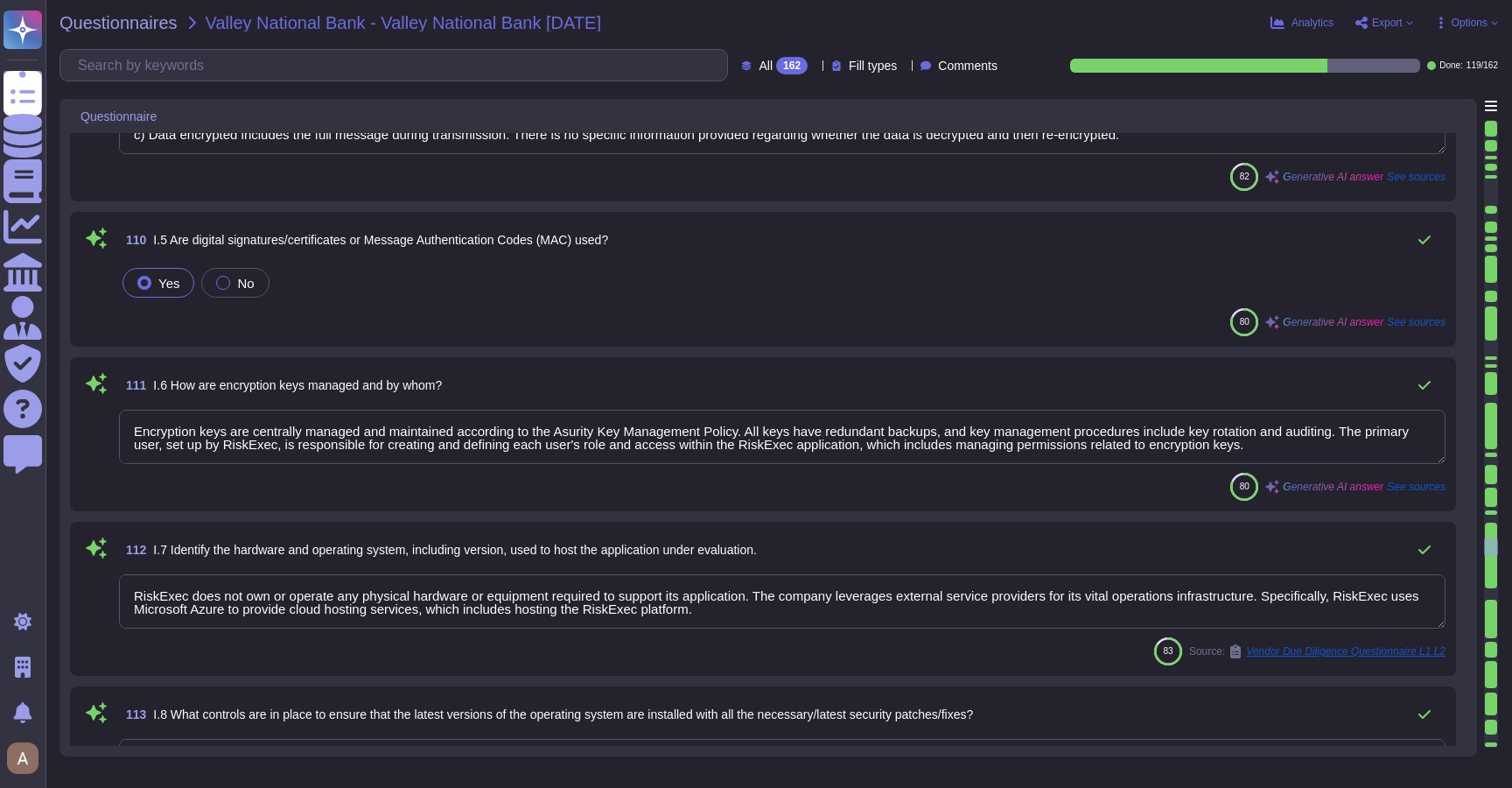
type textarea "The transport protocols, services, and ports enabled on the firewall and networ…"
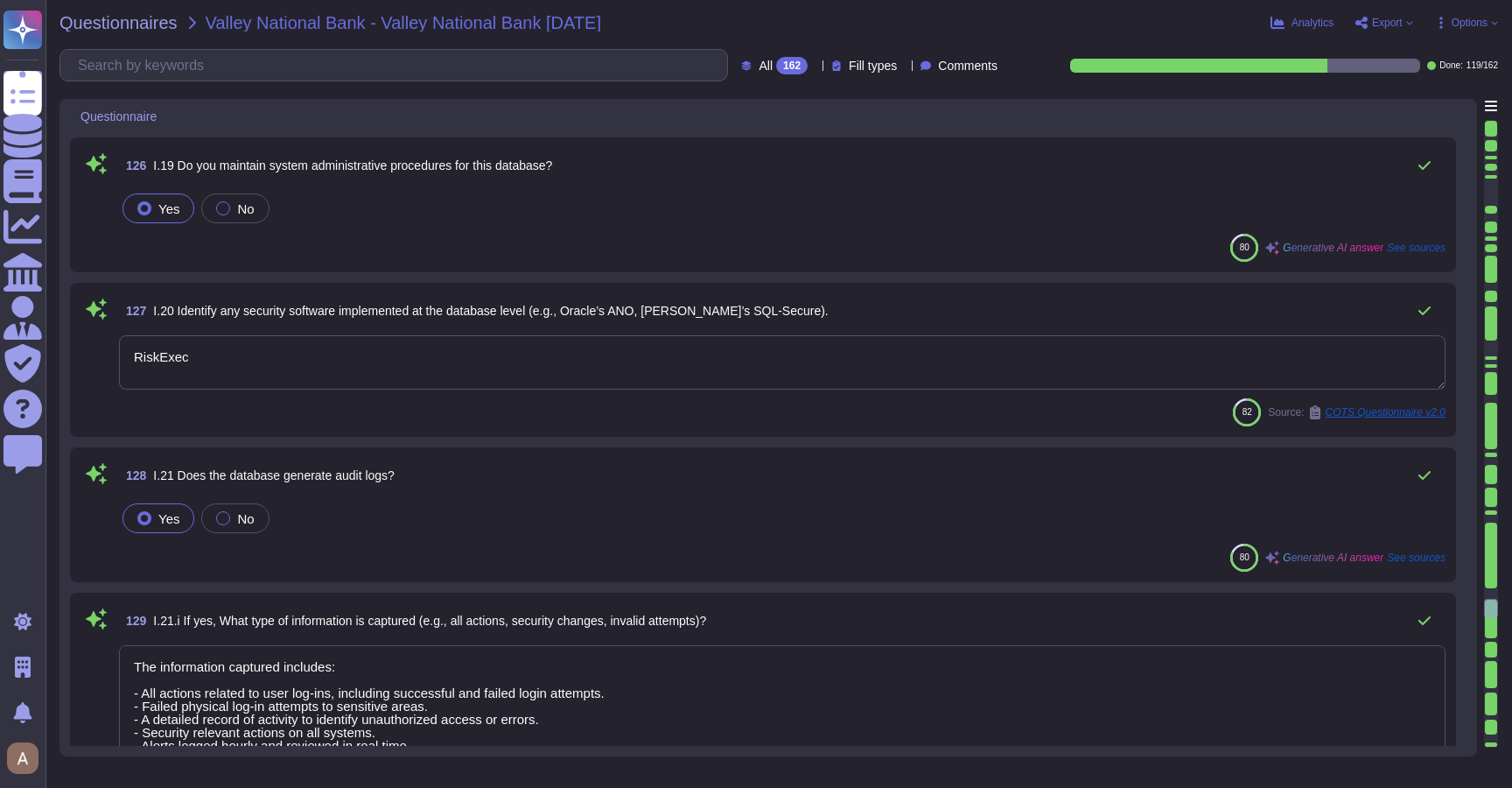
type textarea "Asurity utilizes a centralized patch management solution with deployed agents t…"
type textarea "RiskExec"
type textarea "The information captured includes: - All actions related to user log-ins, inclu…"
type textarea "Quarterly"
type textarea "Our process for securing the database includes the following measures: 1. Data …"
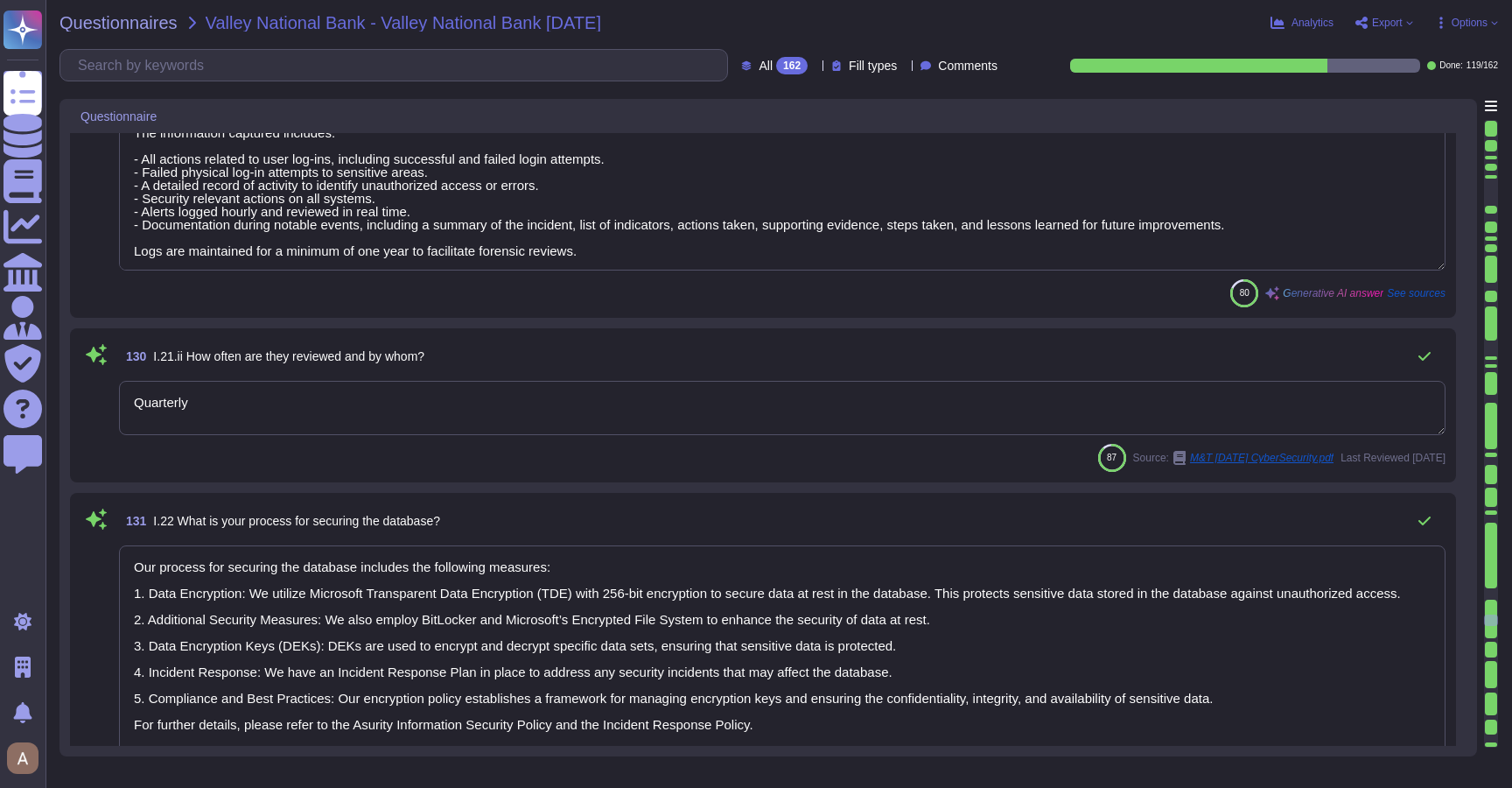
type textarea "The algorithm used for encryption is AES with a key length of 256 bits. For dat…"
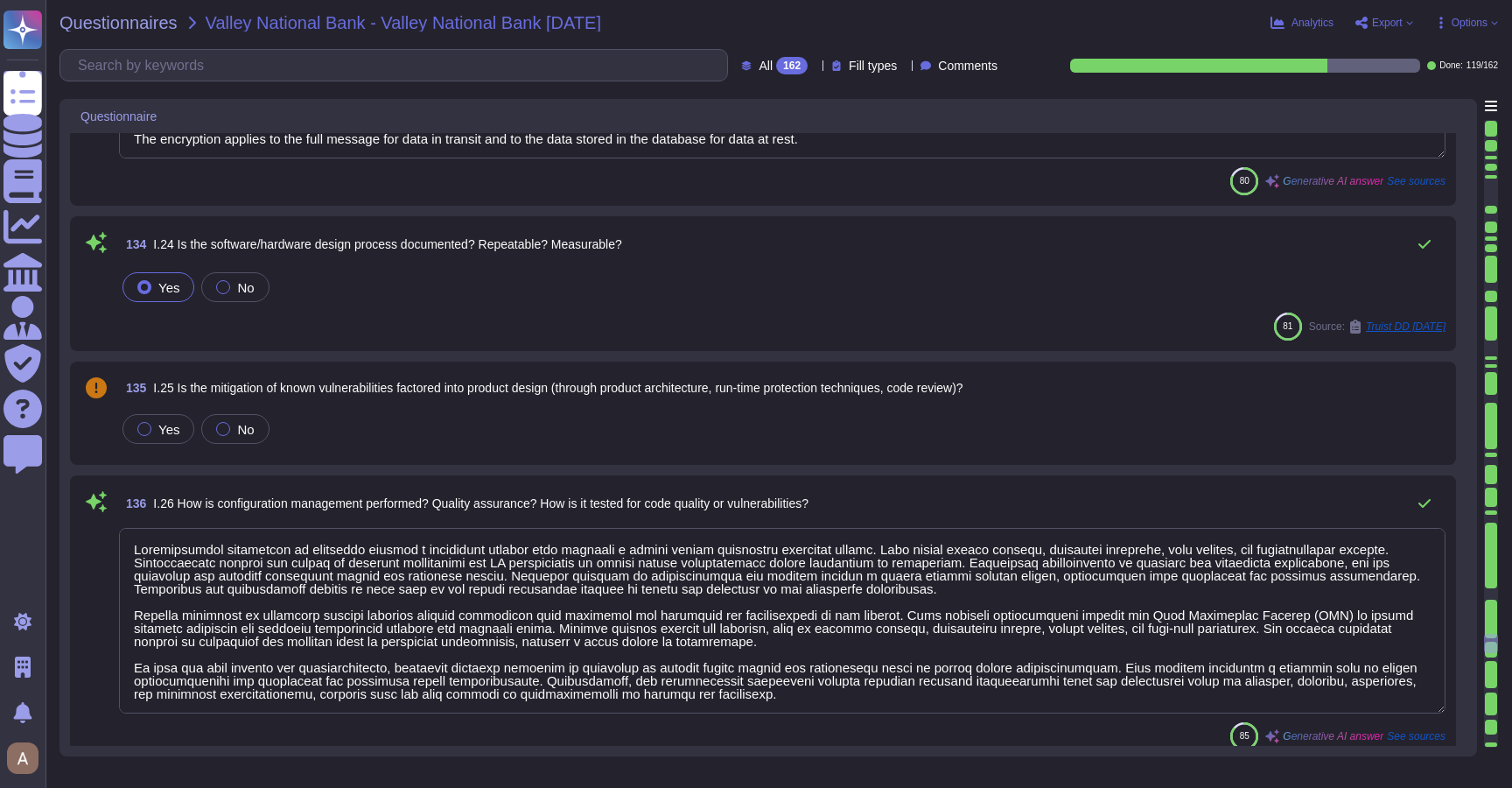
type textarea "Configuration management is performed through a structured process that include…"
type textarea "Blocking is too disruptive to the business with false positives."
type textarea "Loremip dolor sit ametcon ad eli sedd eiusmodte in utlab etdolor ma Aliquae ad …"
type textarea "The distribution process is designed to minimize the risk of unauthorized discl…"
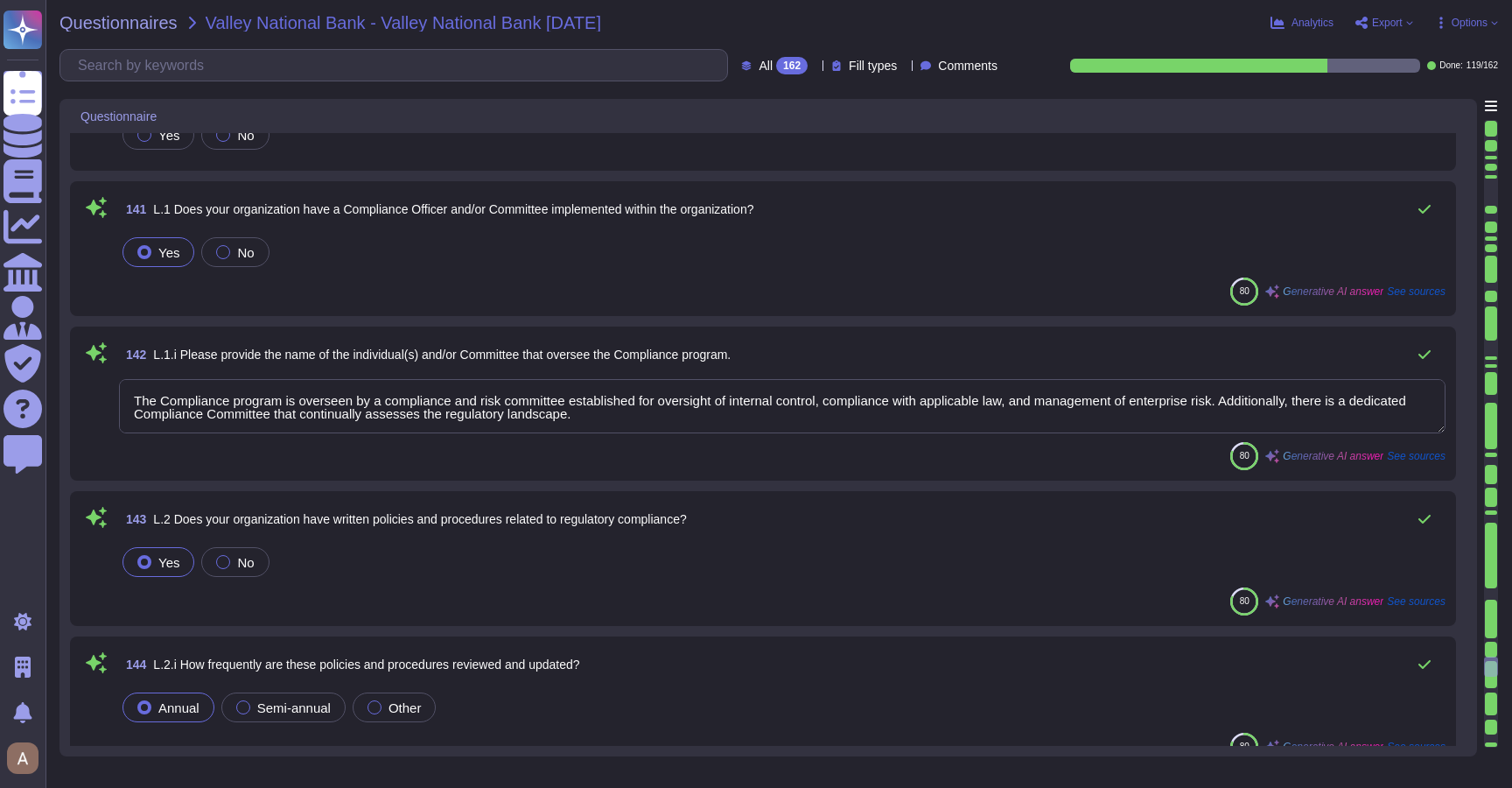
type textarea "The Compliance program is overseen by a compliance and risk committee establish…"
type textarea "Our organization ensures that employees are aware of and adhere to applicable p…"
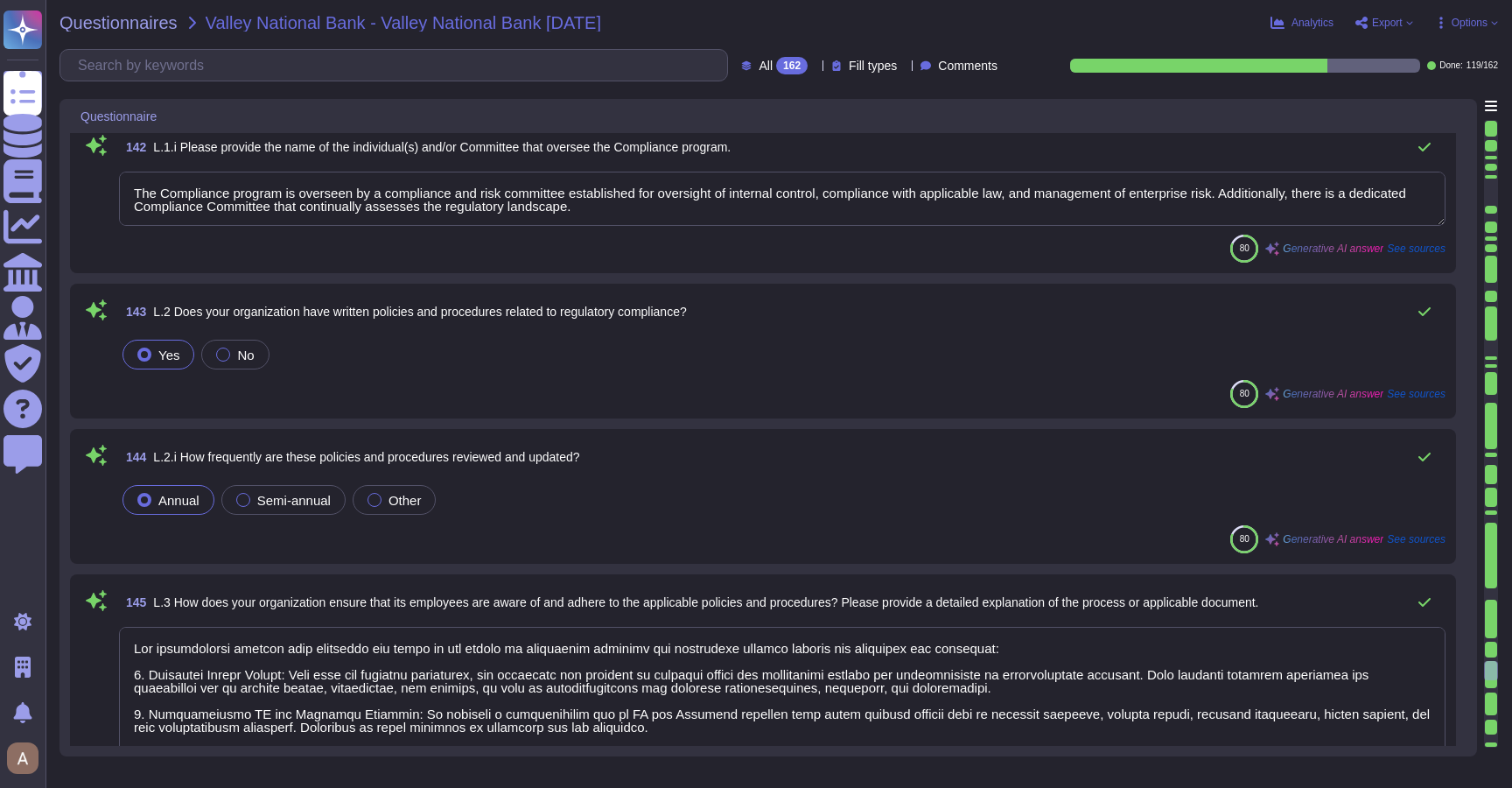
type textarea "Complaints are escalated through a structured approach that begins with the ini…"
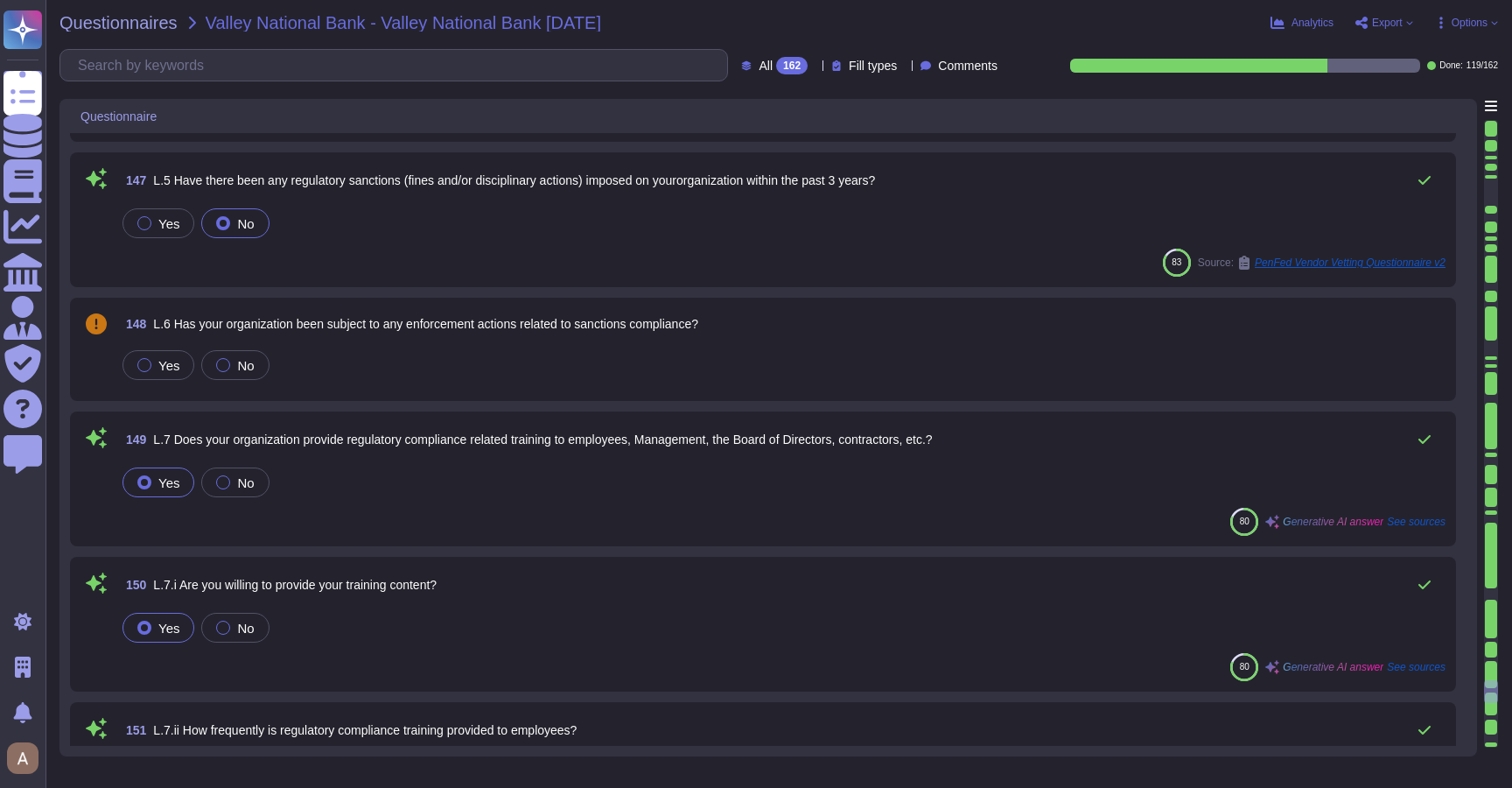
type textarea "Our regulatory compliance training program includes mandatory training on workp…"
type textarea "RiskExec® - Type: Software as a Service (SaaS) platform - Function: Fair lendin…"
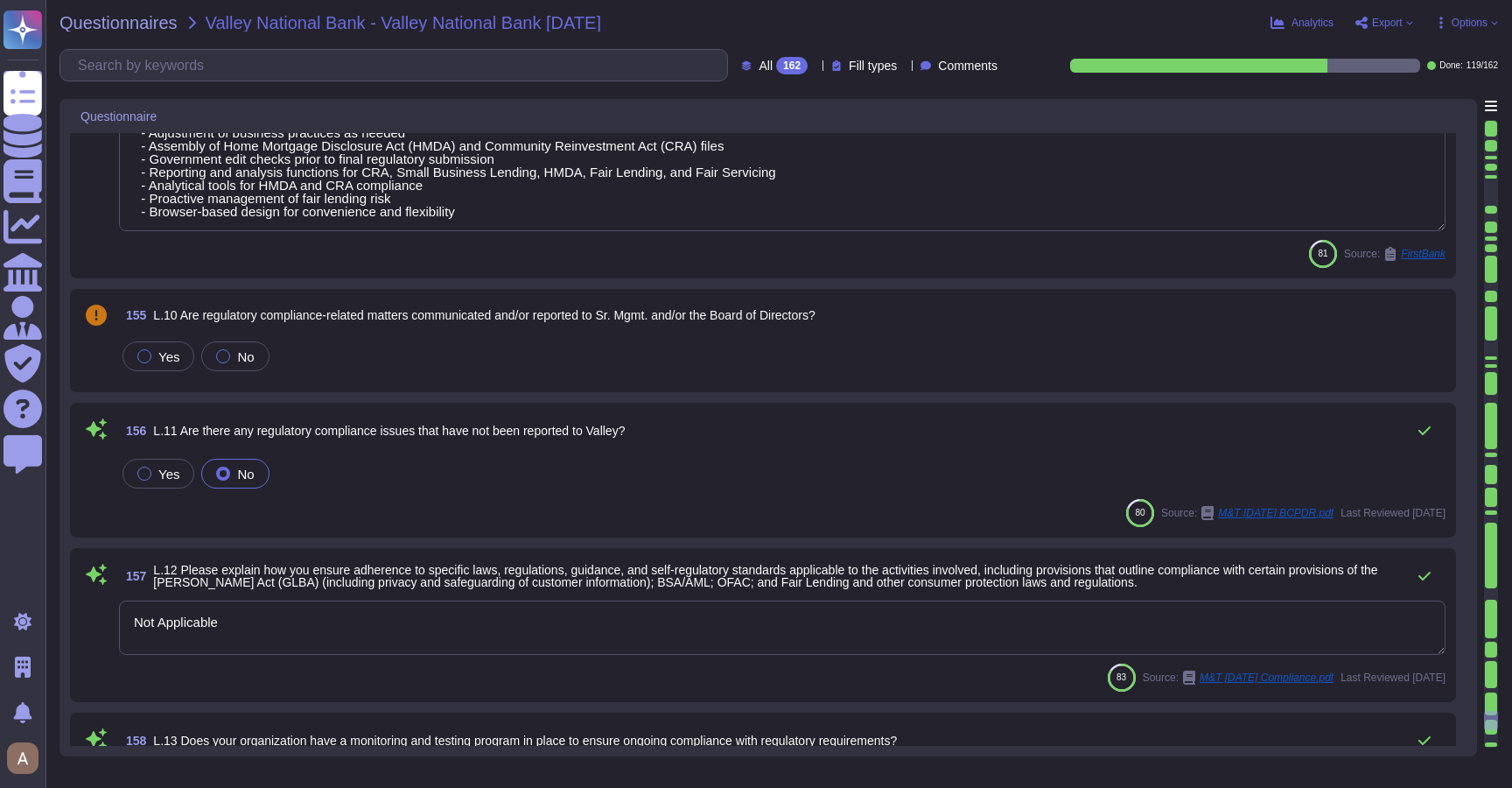
type textarea "Not Applicable"
type textarea "The monitoring and testing program at RiskExec is structured around several key…"
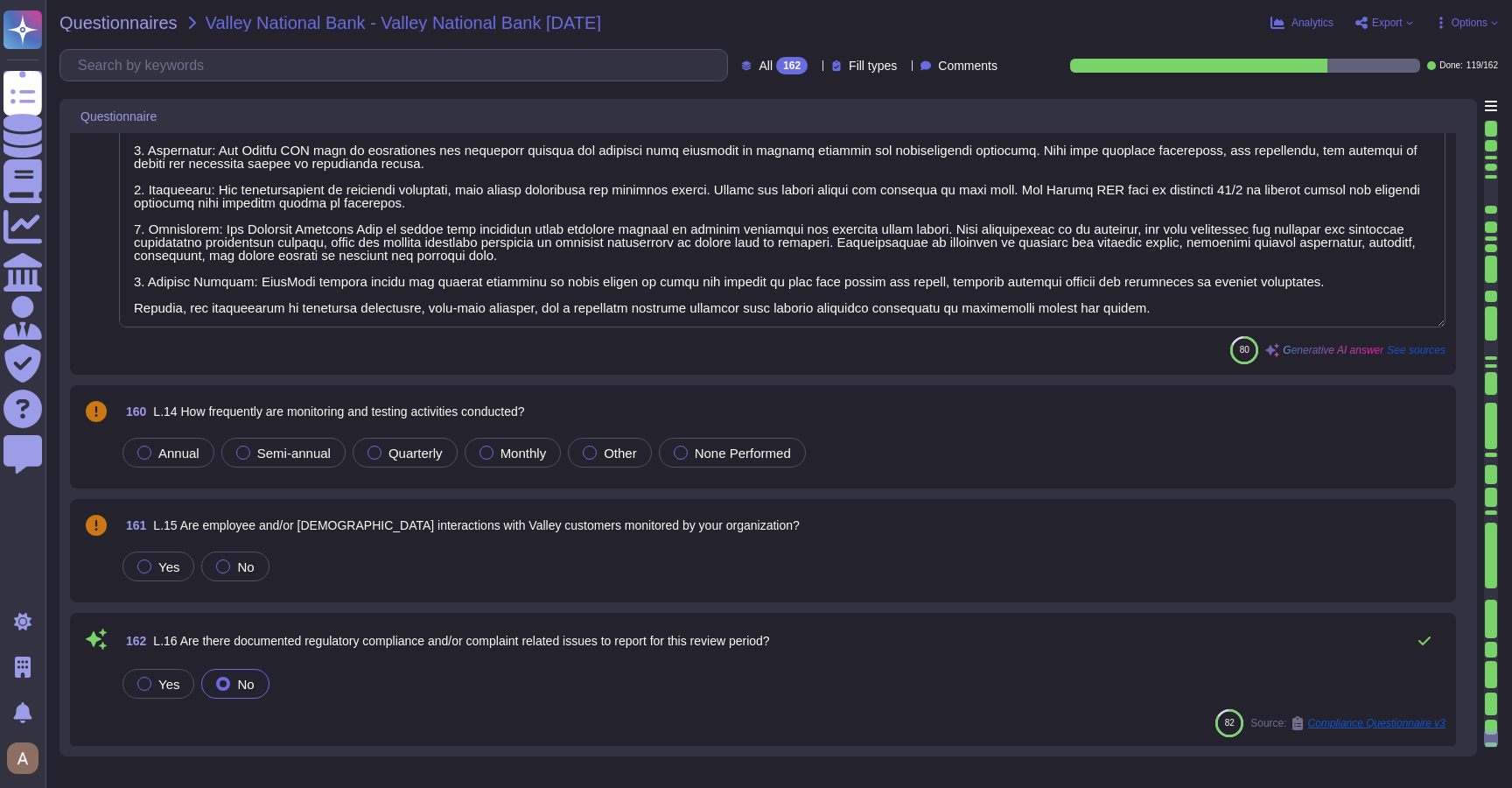
scroll to position [25501, 0]
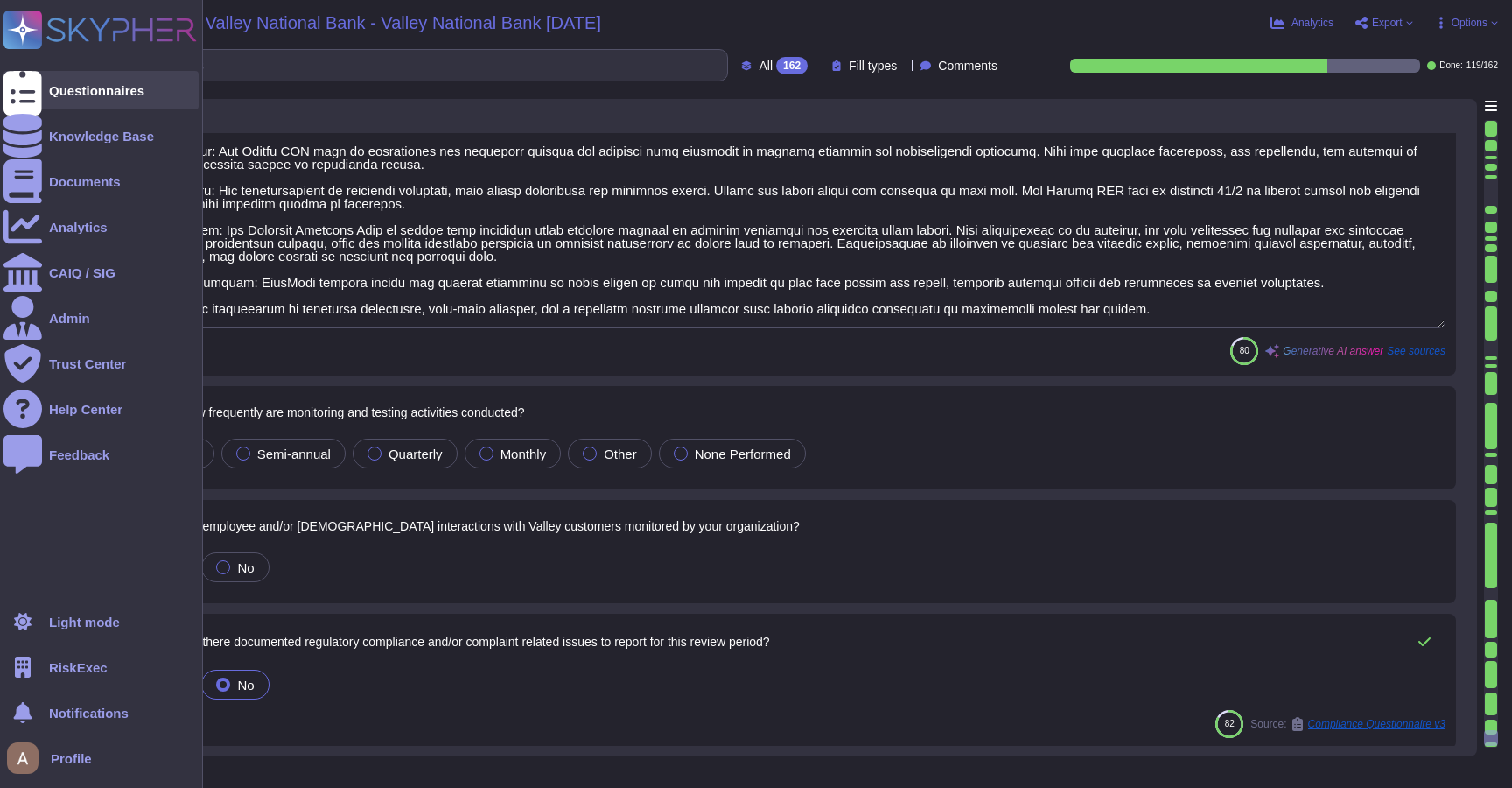
click at [65, 102] on div "Questionnaires" at bounding box center [101, 90] width 196 height 39
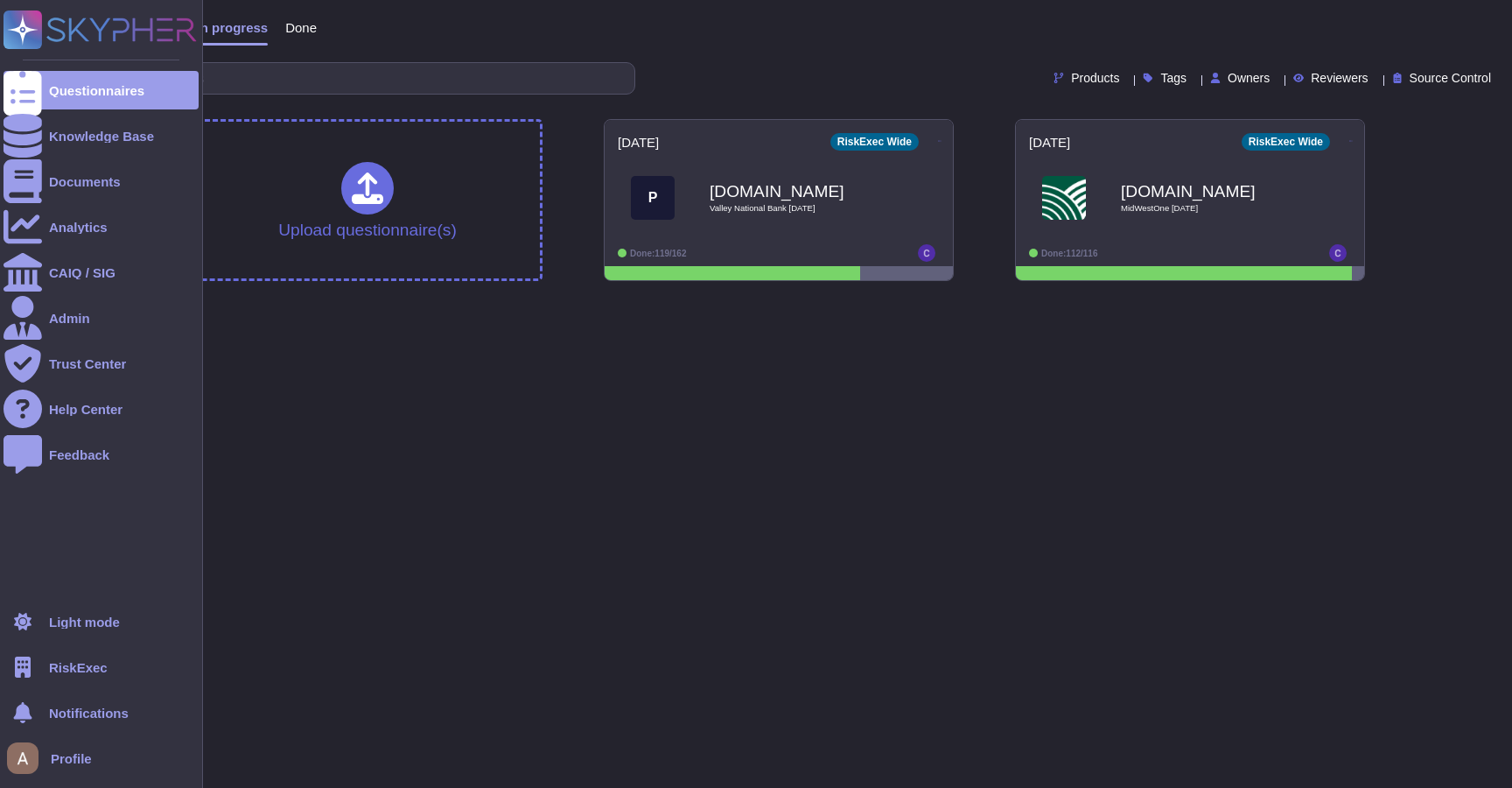
click at [53, 668] on span "RiskExec" at bounding box center [78, 668] width 59 height 13
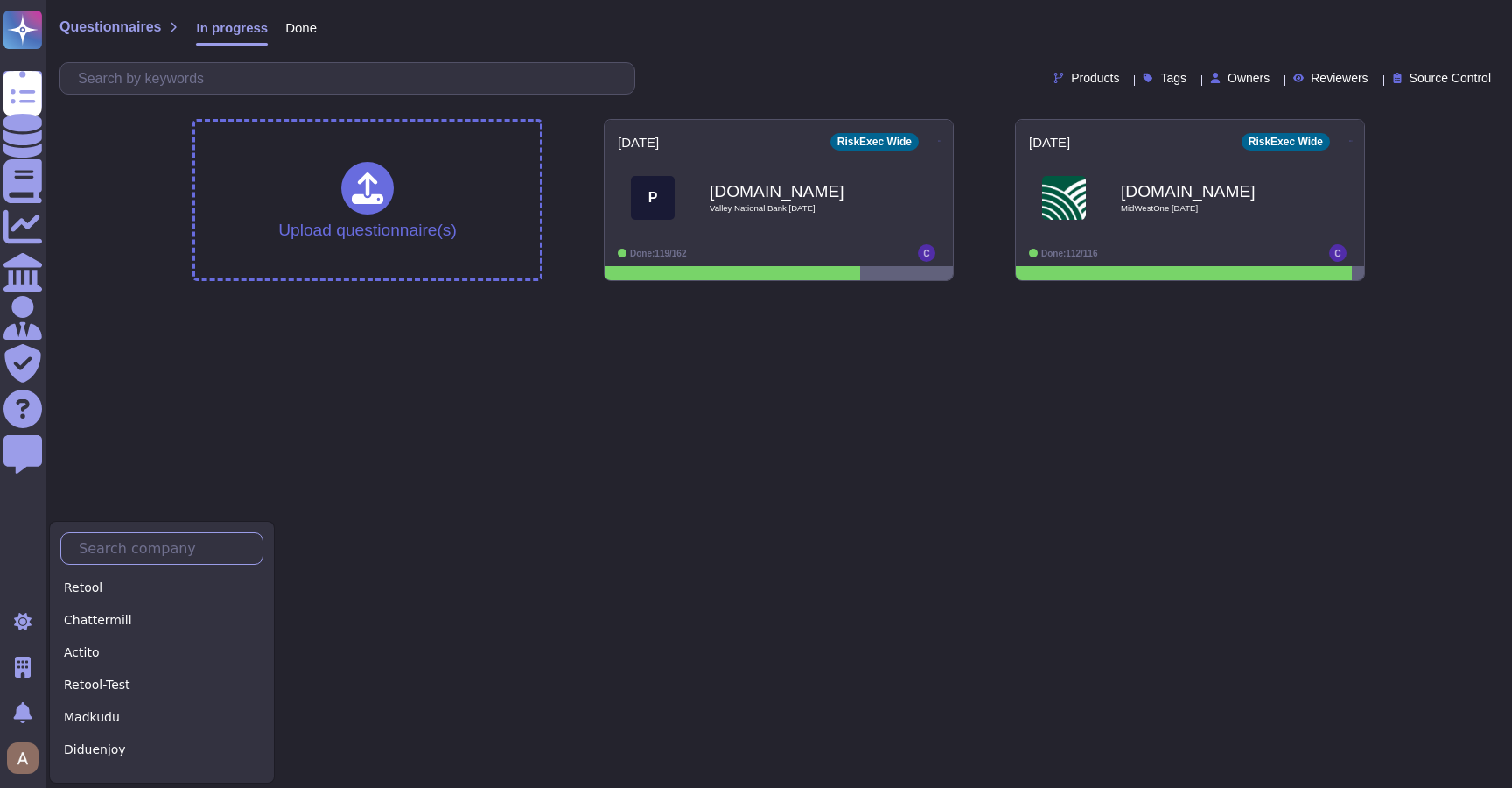
click at [106, 555] on input "text" at bounding box center [166, 548] width 193 height 30
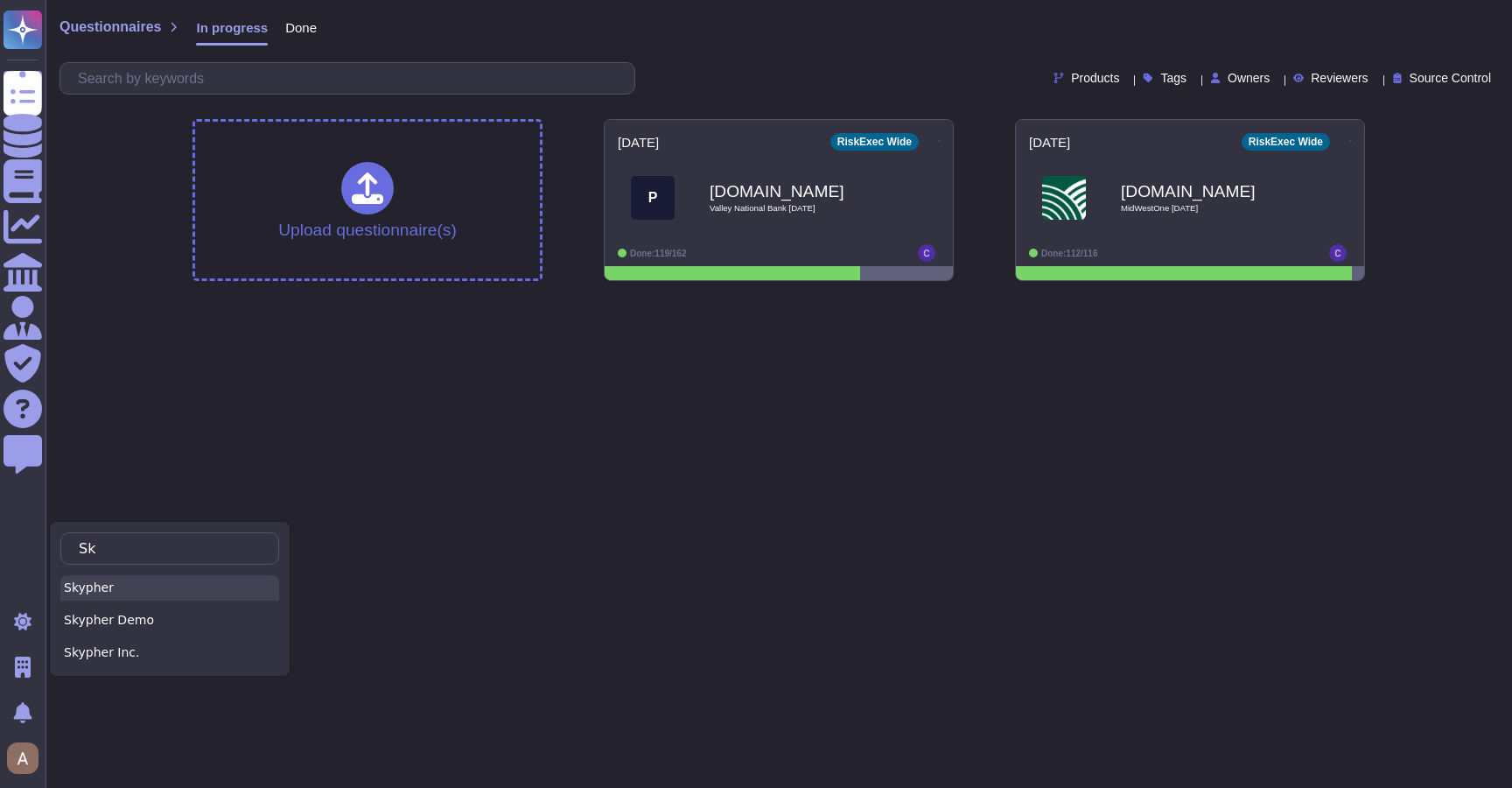
type input "Sk"
click at [159, 584] on div "Skypher" at bounding box center [170, 588] width 218 height 26
